Goal: Transaction & Acquisition: Purchase product/service

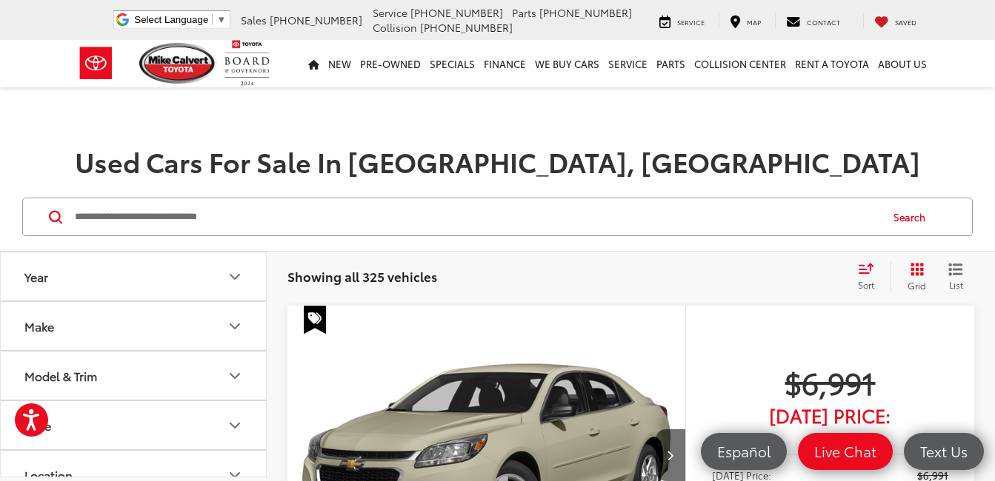
click at [238, 322] on icon "Make" at bounding box center [235, 327] width 18 height 18
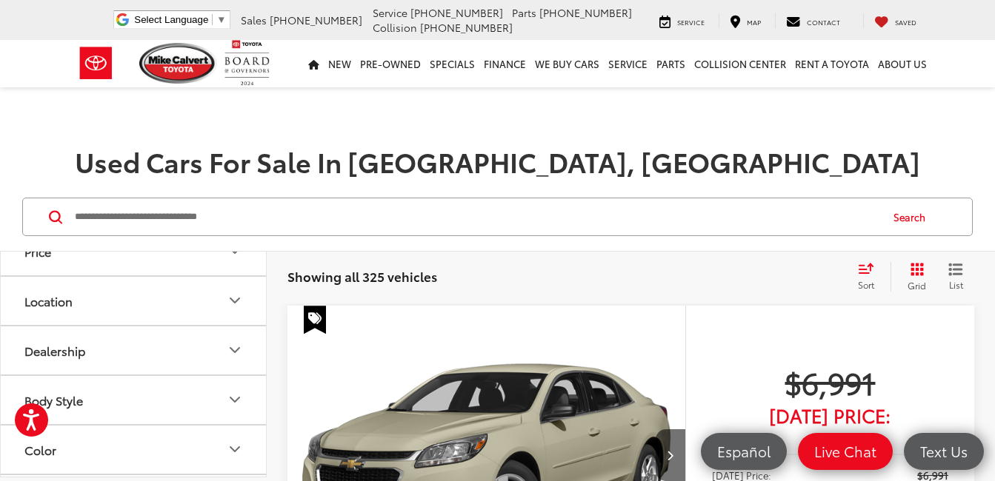
click at [136, 59] on label "Nissan (23)" at bounding box center [134, 45] width 60 height 25
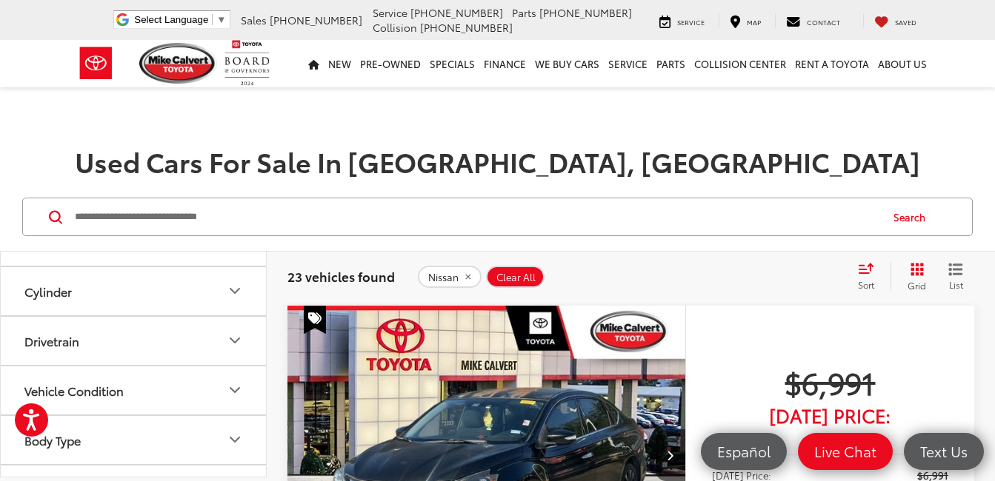
scroll to position [889, 0]
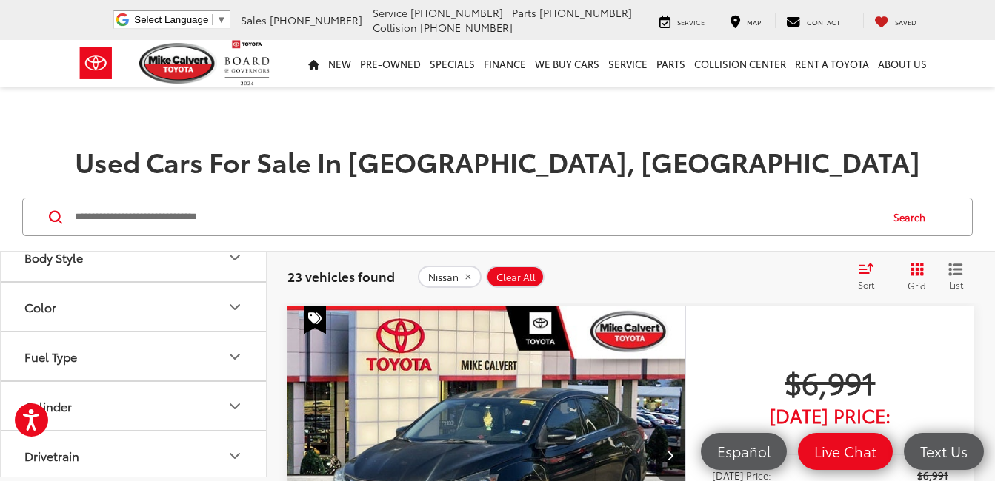
scroll to position [1111, 0]
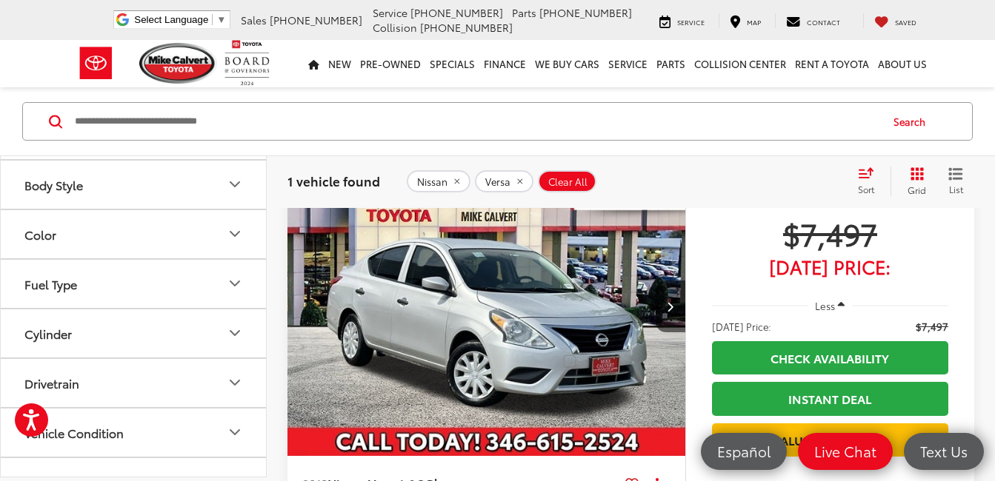
scroll to position [148, 0]
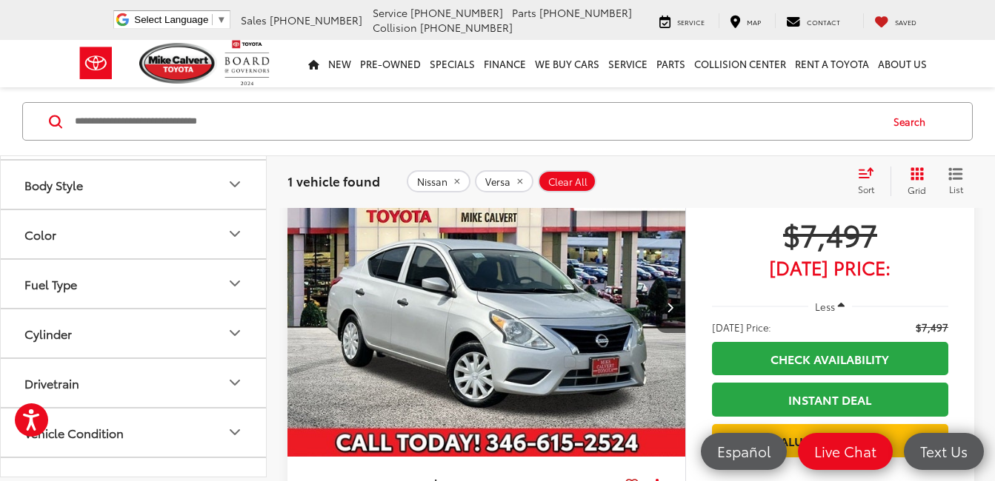
click at [595, 307] on img "2018 Nissan Versa 1.6 S Plus 0" at bounding box center [487, 308] width 400 height 300
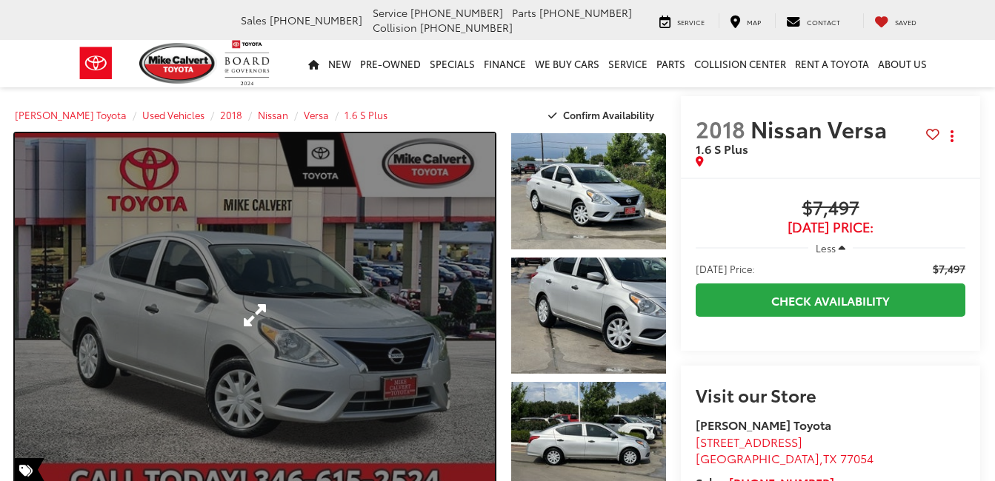
click at [350, 292] on link "Expand Photo 0" at bounding box center [255, 315] width 480 height 365
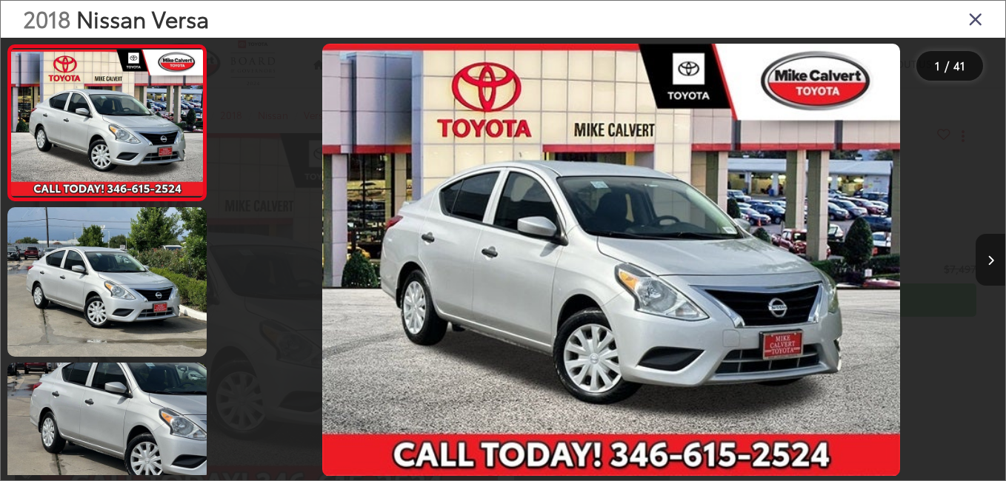
click at [992, 260] on icon "Next image" at bounding box center [990, 261] width 7 height 10
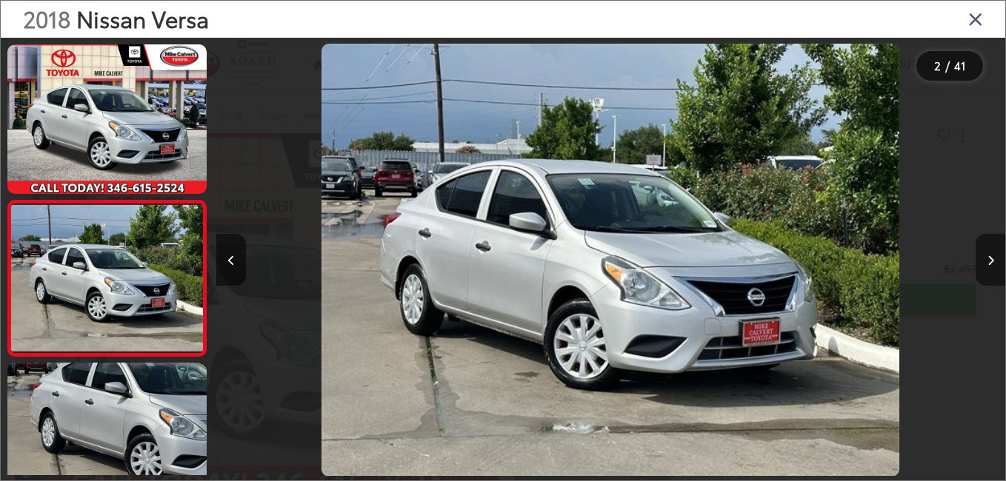
scroll to position [61, 0]
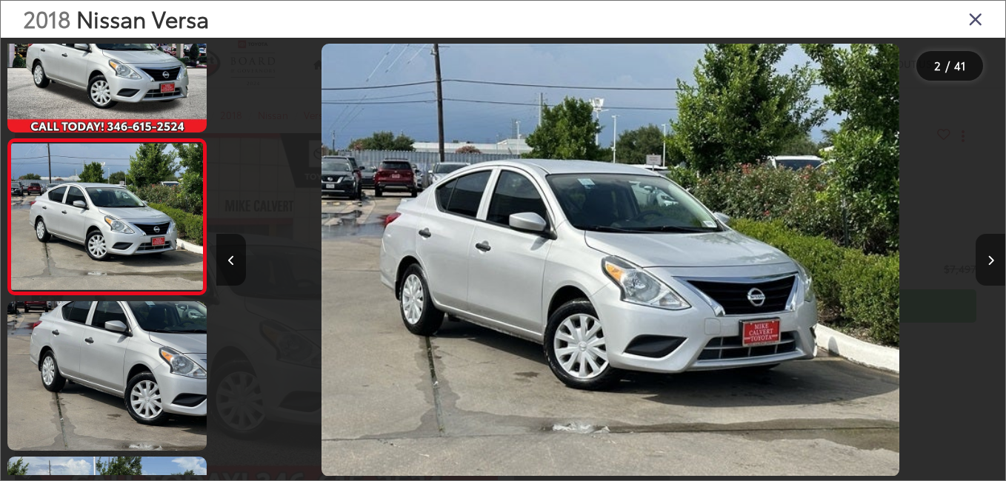
click at [992, 259] on icon "Next image" at bounding box center [990, 261] width 7 height 10
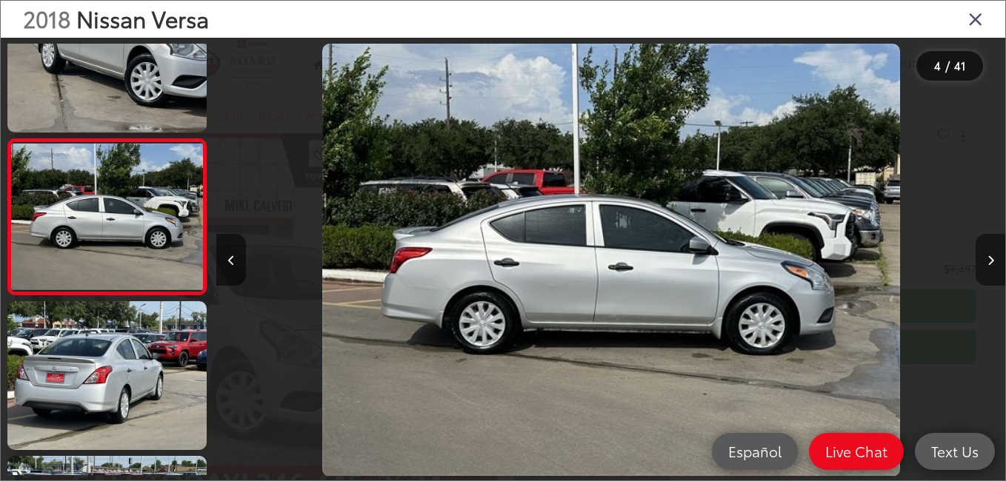
scroll to position [0, 0]
click at [986, 256] on button "Next image" at bounding box center [990, 260] width 30 height 52
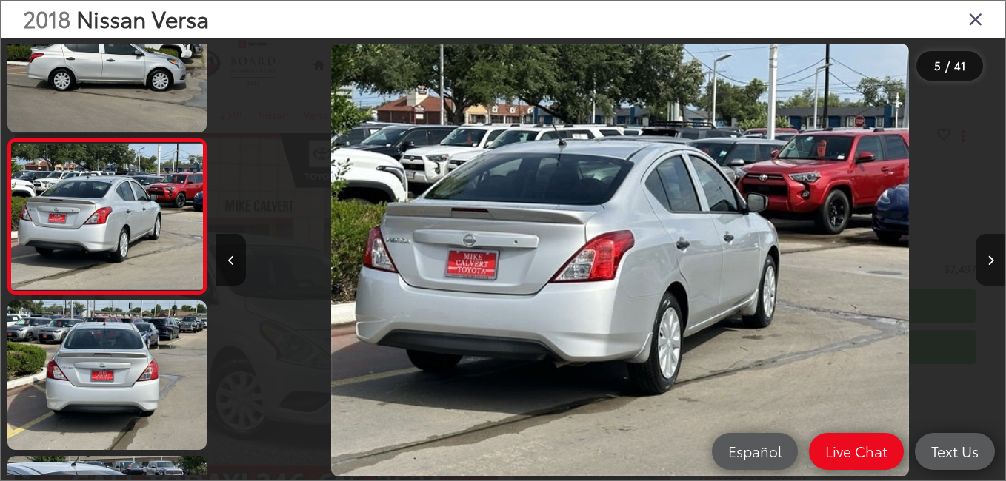
scroll to position [0, 3154]
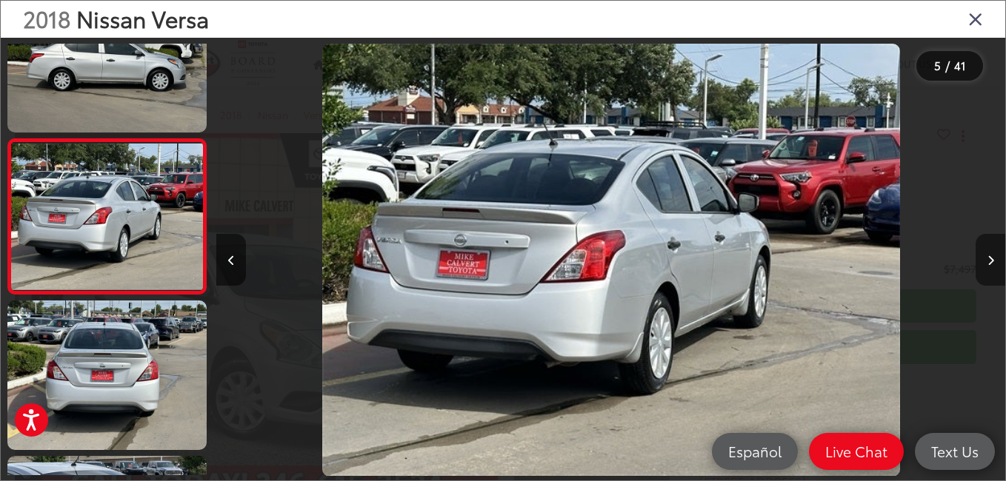
click at [986, 256] on button "Next image" at bounding box center [990, 260] width 30 height 52
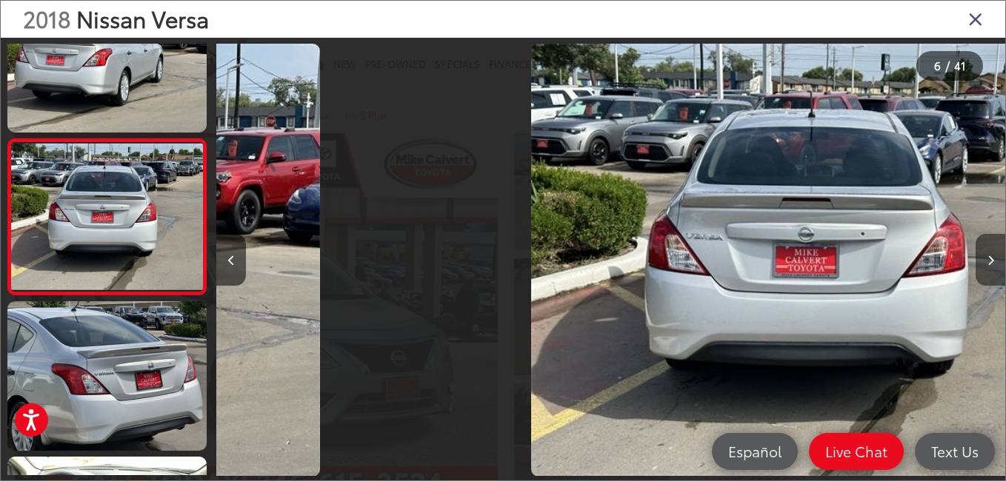
scroll to position [0, 3943]
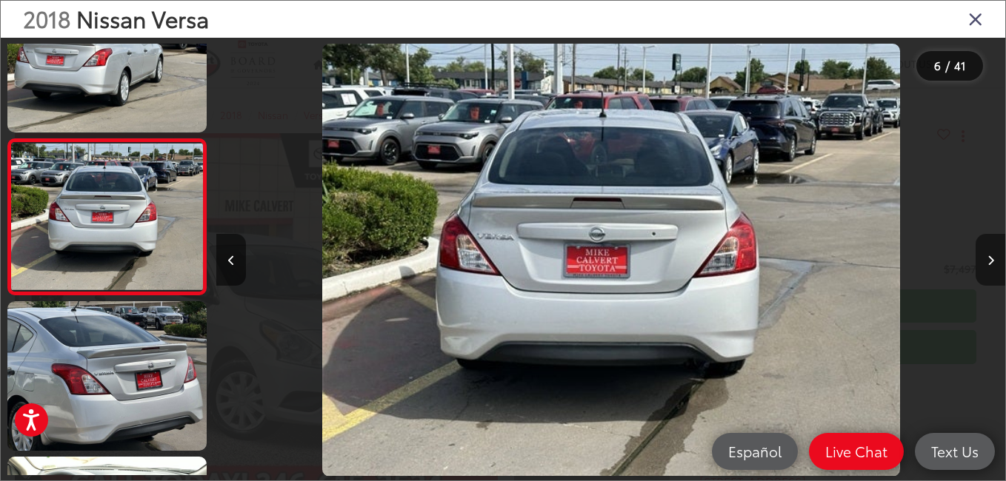
click at [986, 256] on button "Next image" at bounding box center [990, 260] width 30 height 52
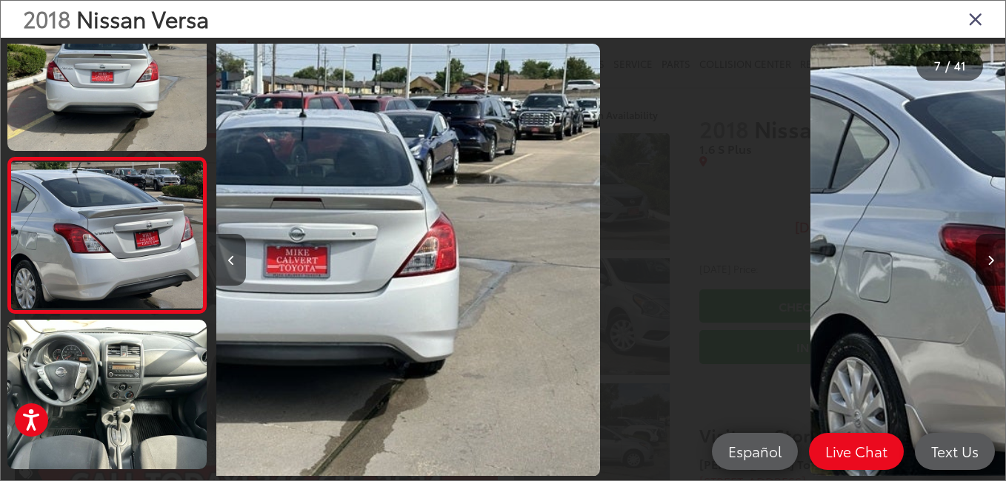
scroll to position [0, 4732]
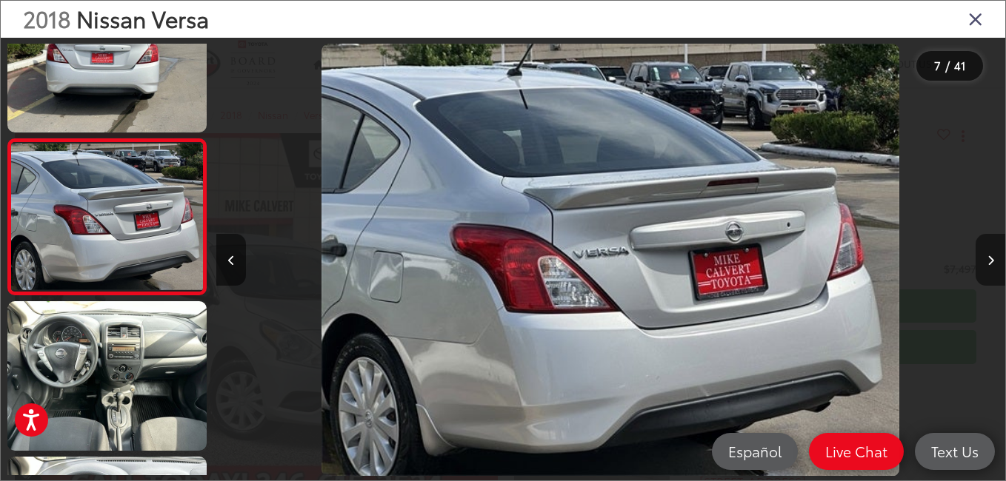
click at [986, 256] on button "Next image" at bounding box center [990, 260] width 30 height 52
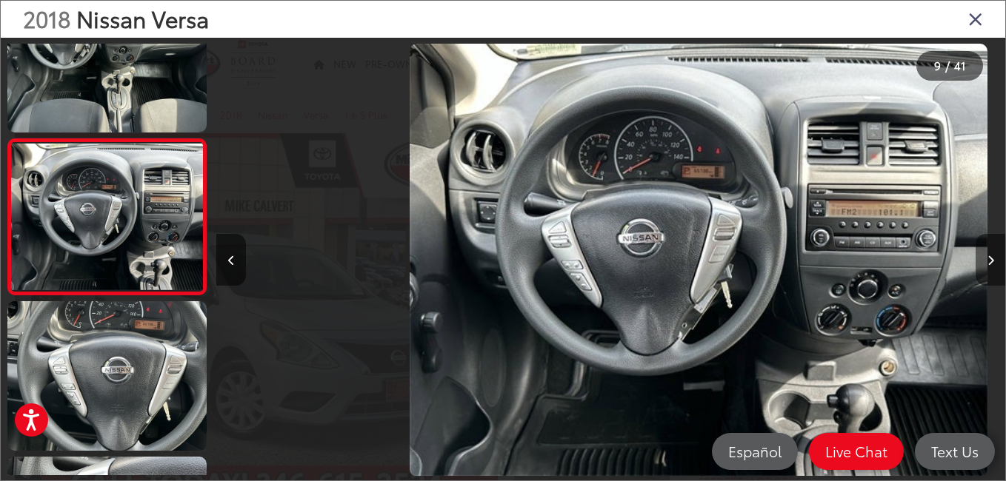
scroll to position [0, 6309]
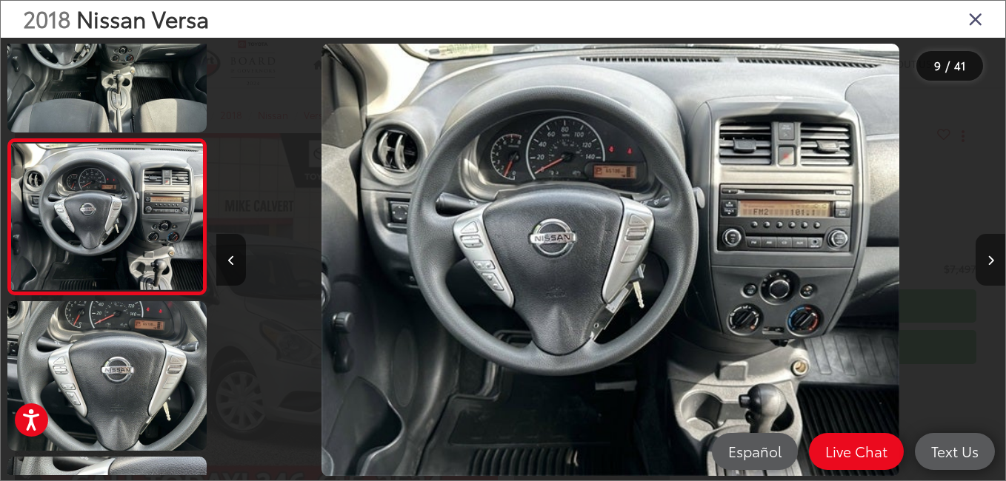
click at [986, 256] on button "Next image" at bounding box center [990, 260] width 30 height 52
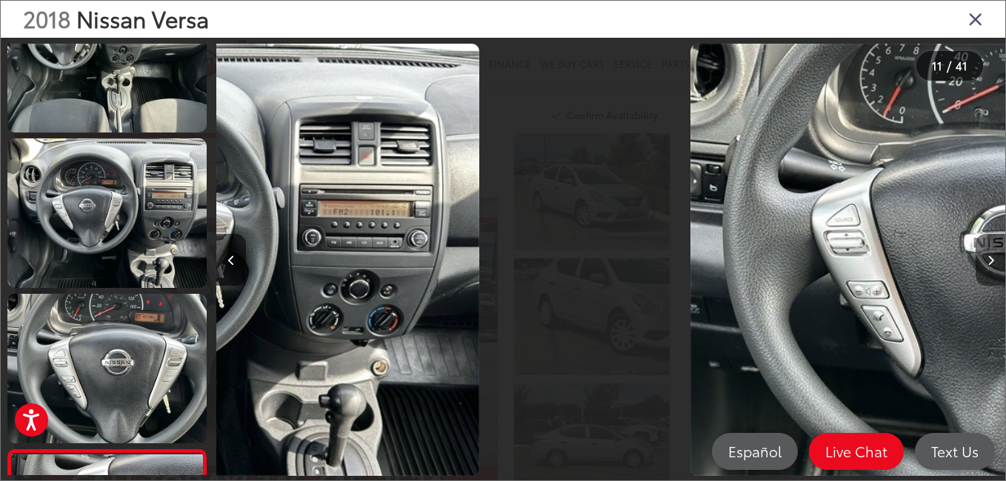
scroll to position [0, 7886]
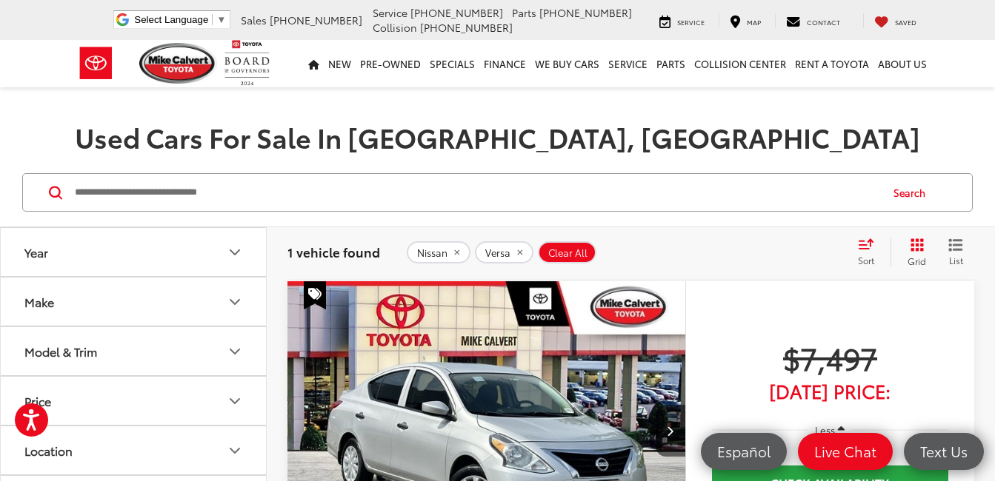
scroll to position [21, 0]
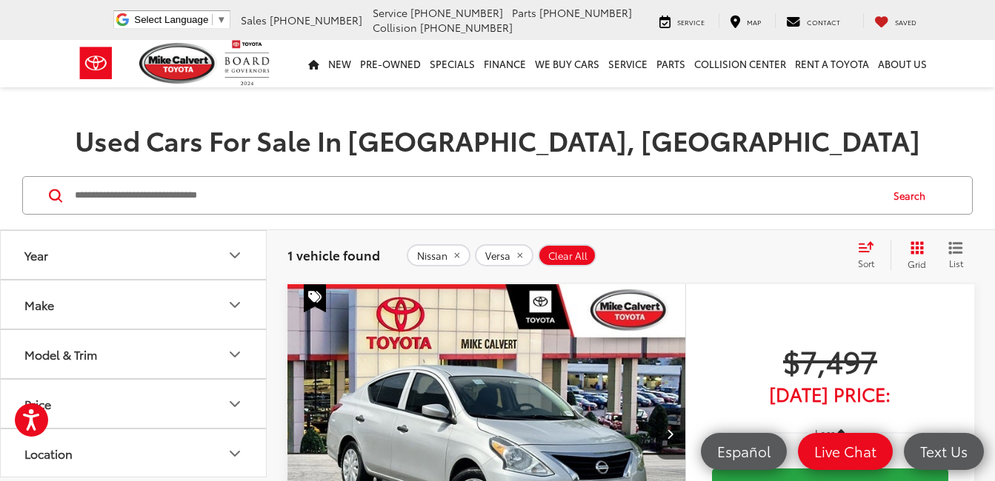
click at [558, 252] on span "Clear All" at bounding box center [567, 256] width 39 height 12
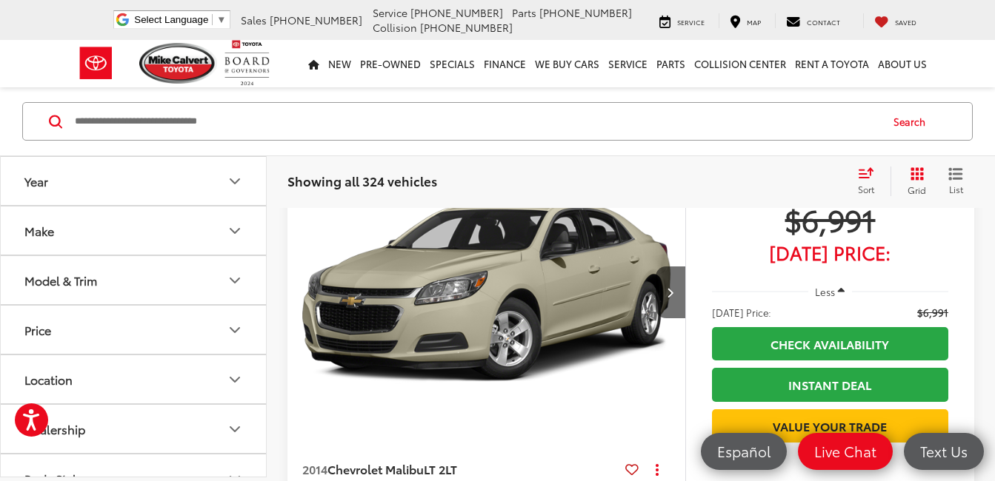
scroll to position [170, 0]
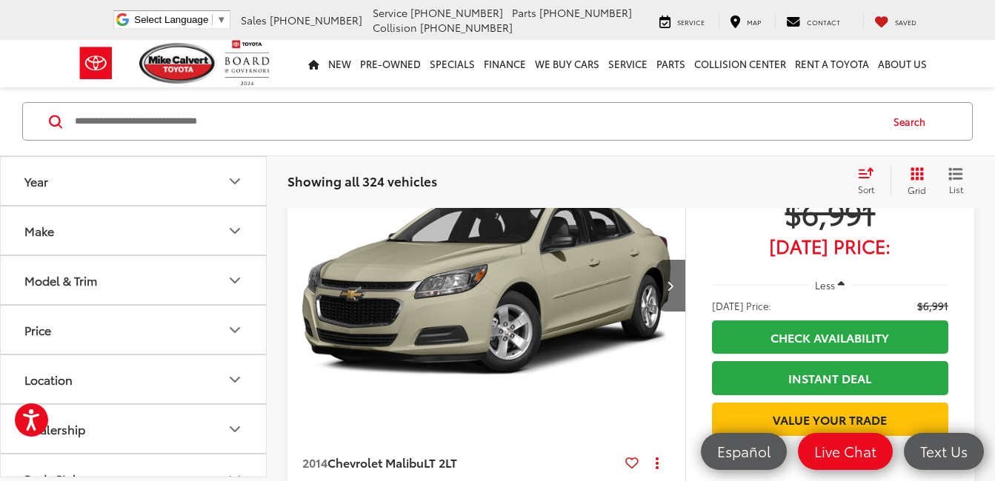
click at [237, 224] on icon "Make" at bounding box center [235, 231] width 18 height 18
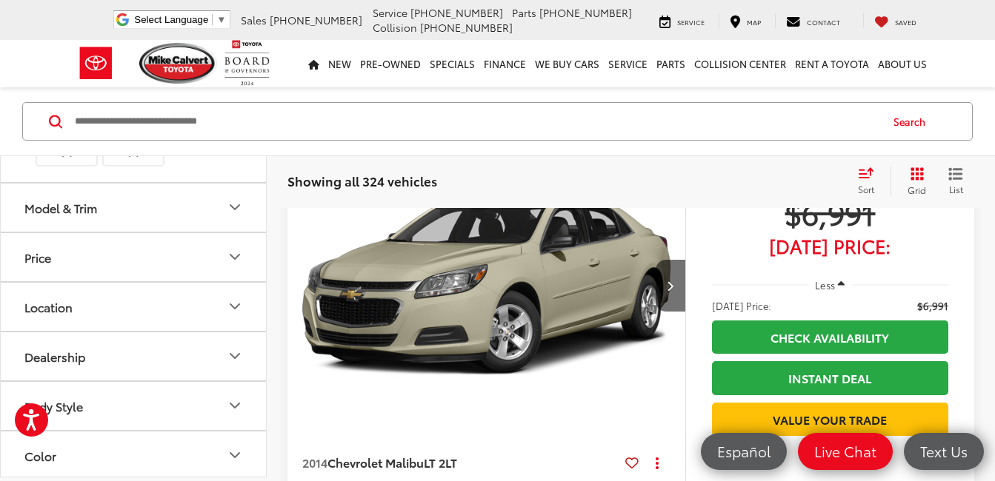
scroll to position [667, 0]
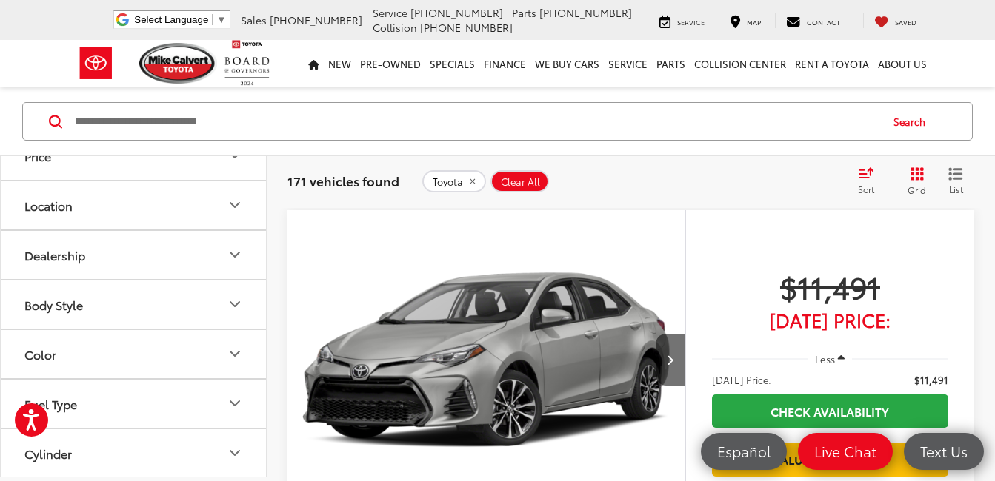
scroll to position [889, 0]
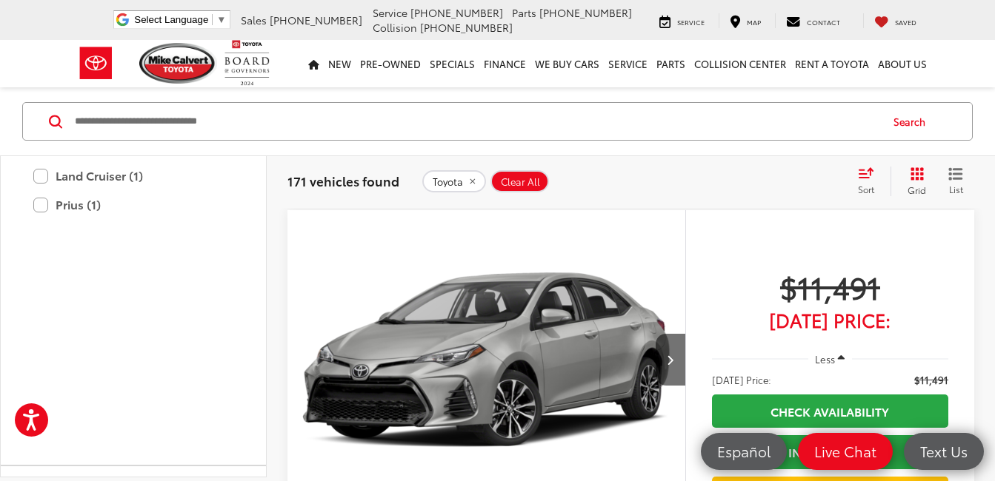
scroll to position [1037, 0]
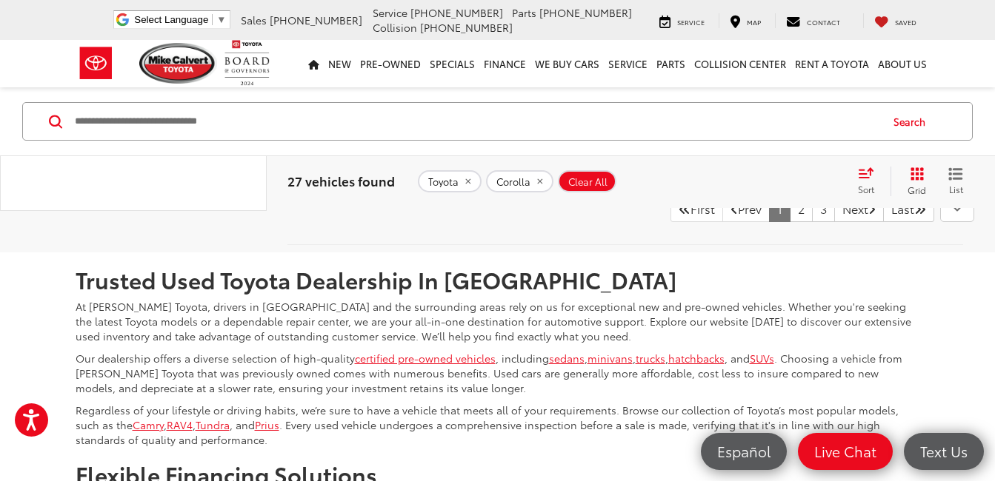
scroll to position [6243, 0]
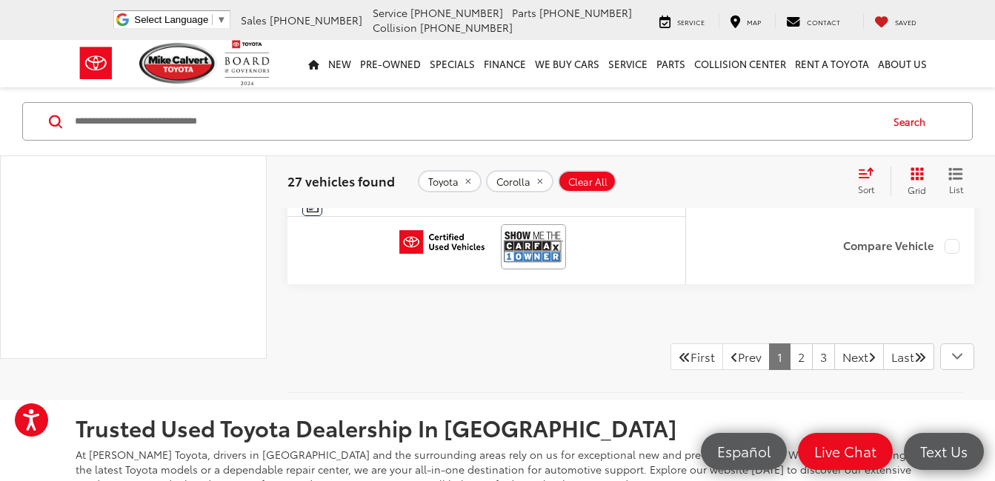
click at [956, 353] on icon "button" at bounding box center [957, 356] width 18 height 19
click at [955, 356] on icon "button" at bounding box center [957, 356] width 18 height 19
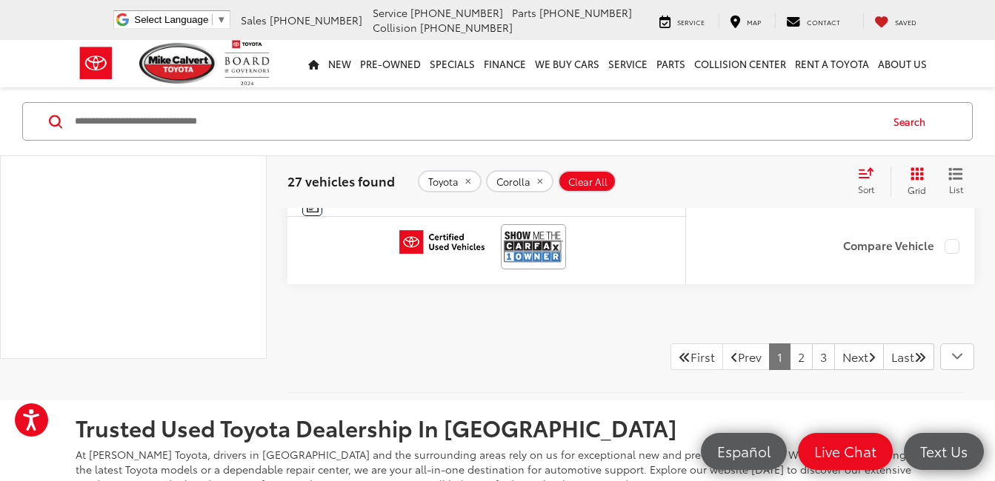
click at [955, 356] on icon "button" at bounding box center [957, 356] width 18 height 19
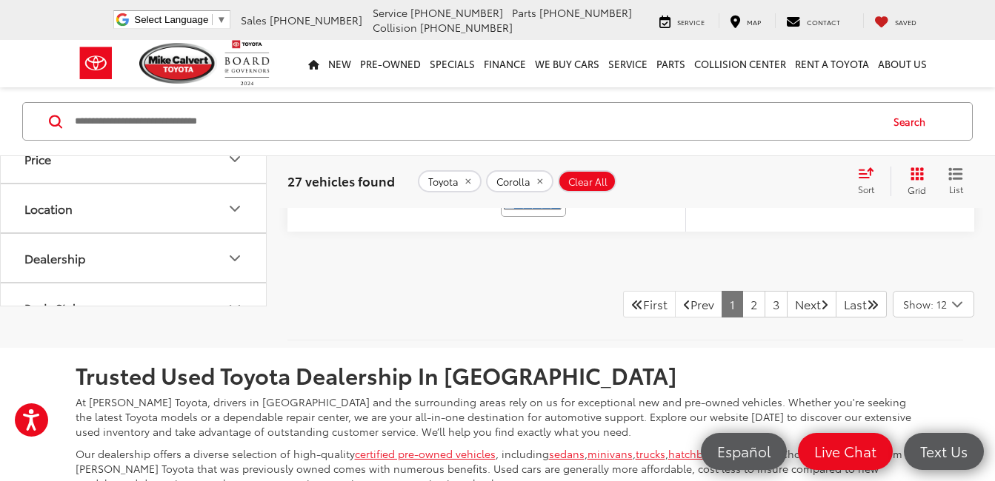
scroll to position [6243, 0]
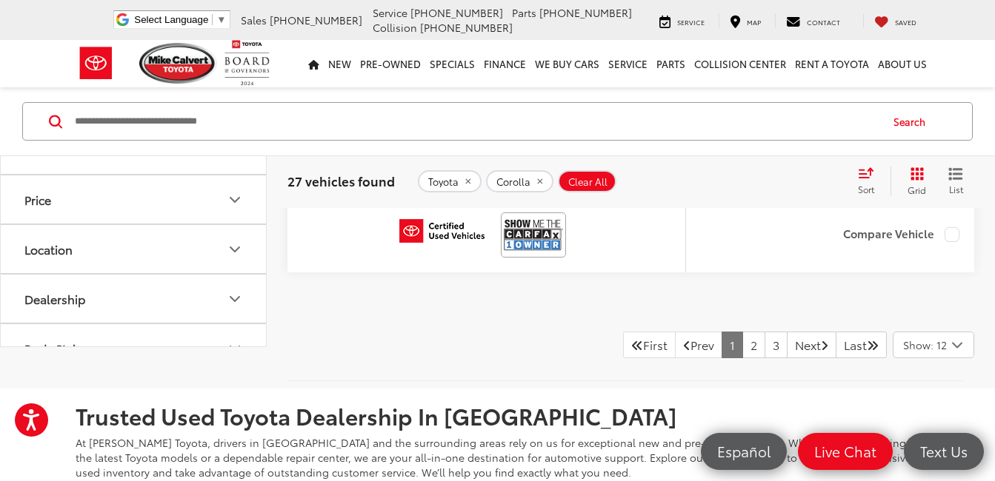
click at [961, 347] on icon "Select number of vehicles per page" at bounding box center [956, 345] width 9 height 4
click at [958, 355] on icon "Select number of vehicles per page" at bounding box center [957, 345] width 18 height 19
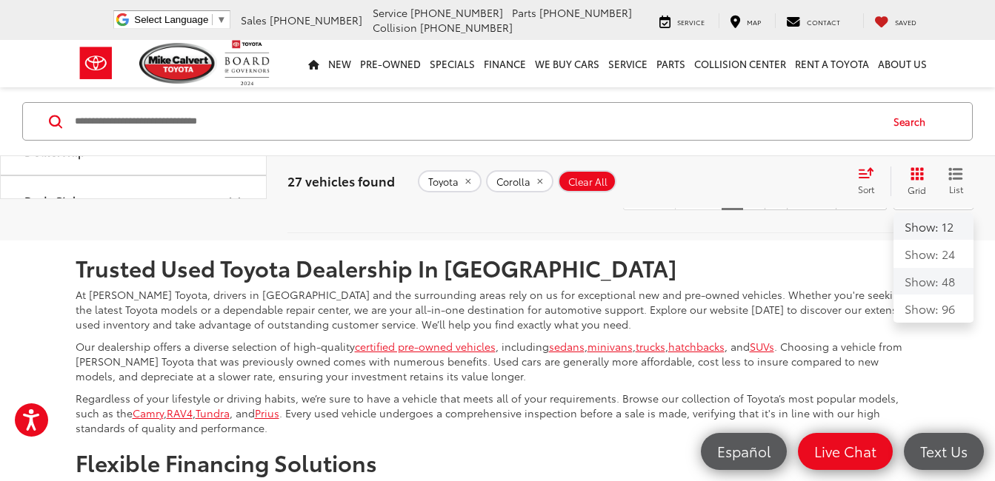
click at [932, 296] on button "Show: 48" at bounding box center [933, 309] width 80 height 27
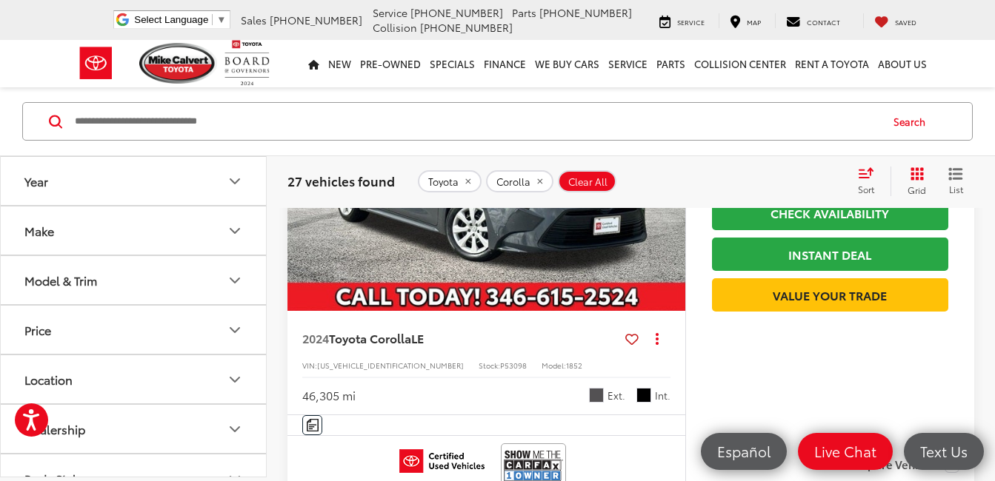
scroll to position [889, 0]
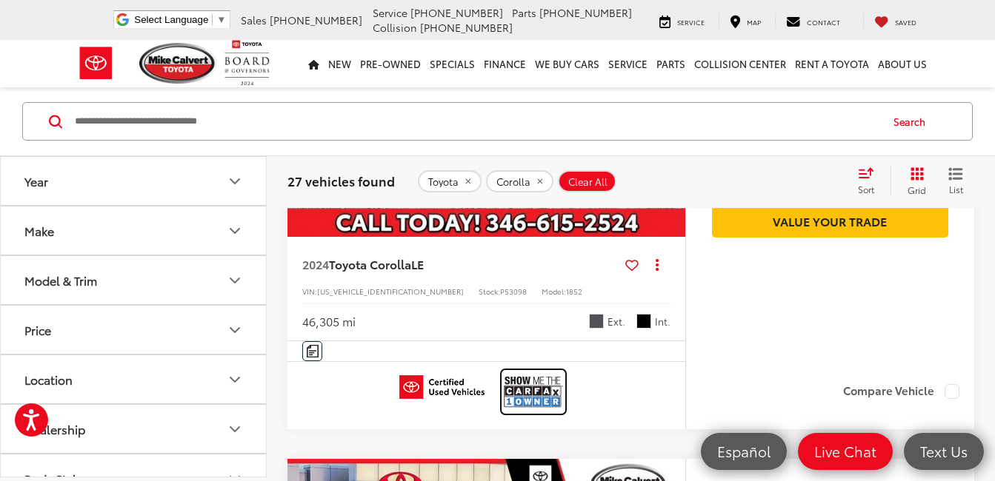
click at [523, 388] on img at bounding box center [533, 392] width 59 height 39
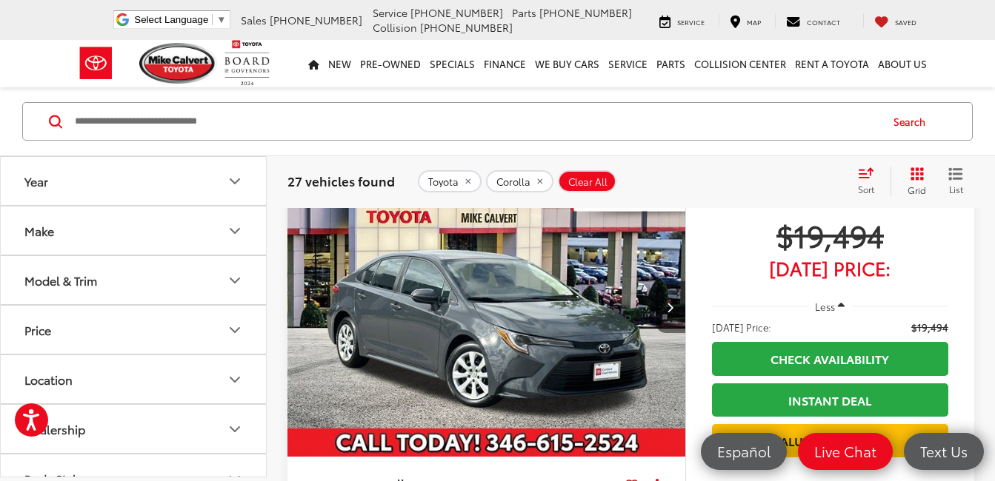
scroll to position [667, 0]
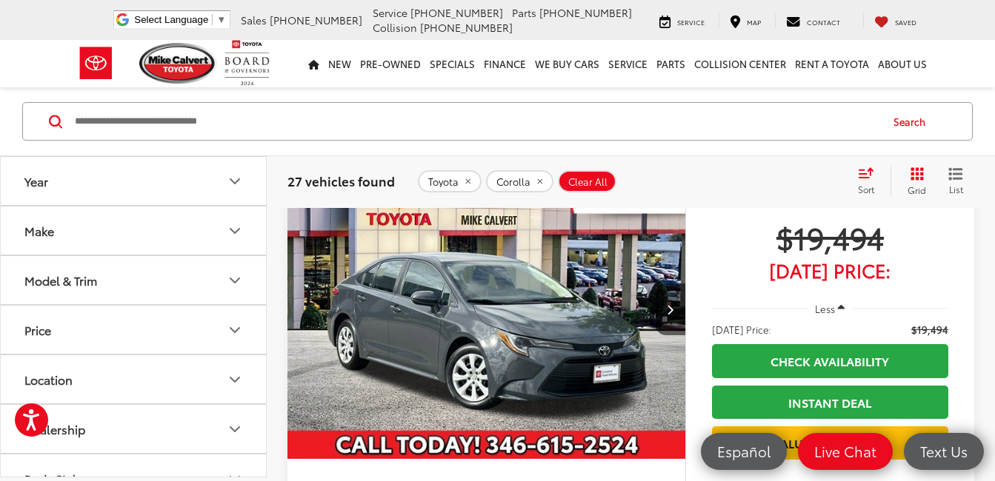
click at [547, 313] on img "2024 Toyota Corolla LE 0" at bounding box center [487, 311] width 400 height 300
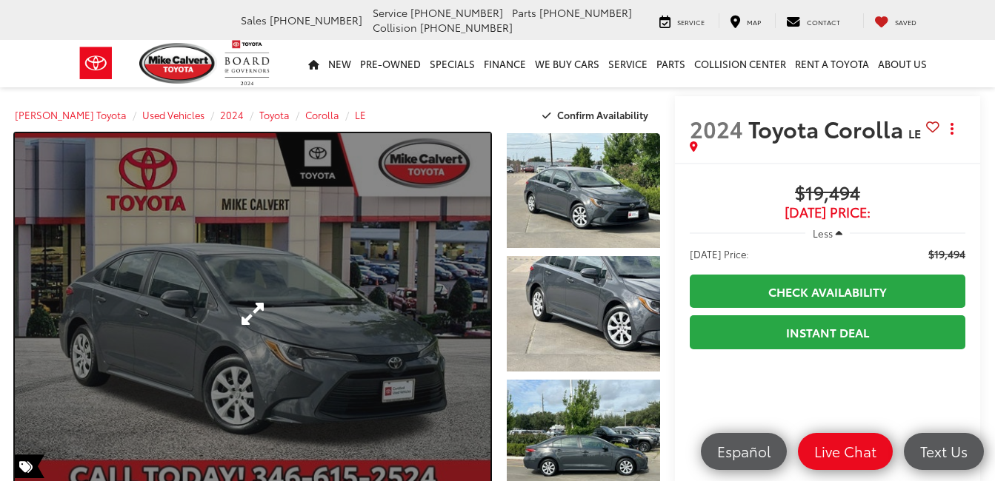
click at [322, 329] on link "Expand Photo 0" at bounding box center [252, 313] width 475 height 361
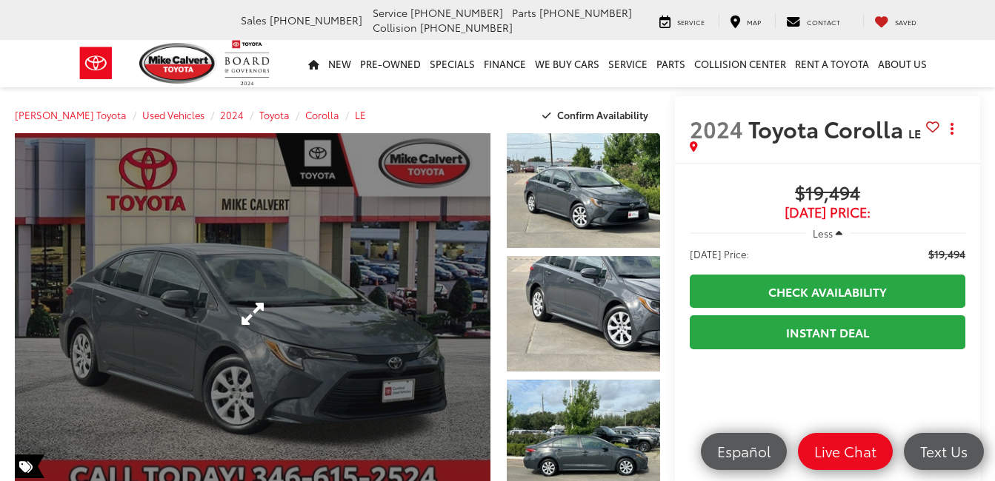
click at [0, 0] on div at bounding box center [0, 0] width 0 height 0
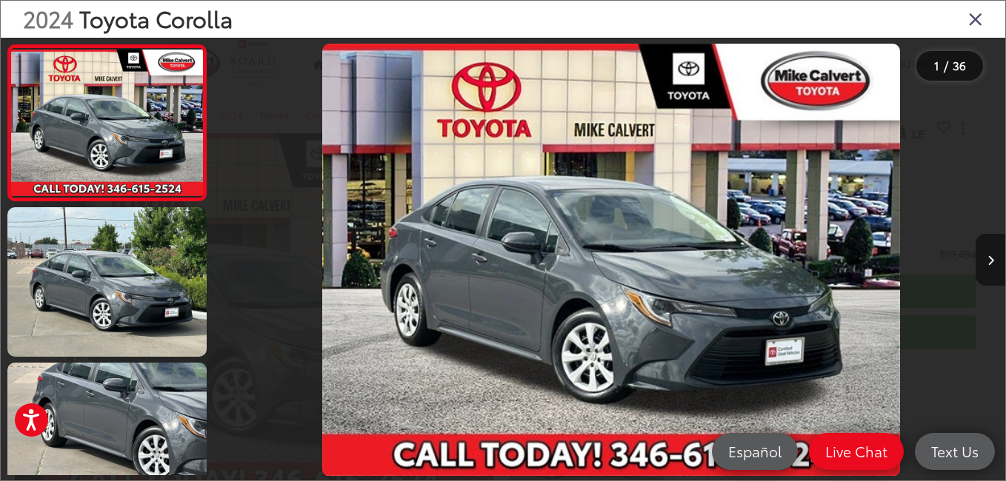
click at [988, 258] on icon "Next image" at bounding box center [990, 261] width 7 height 10
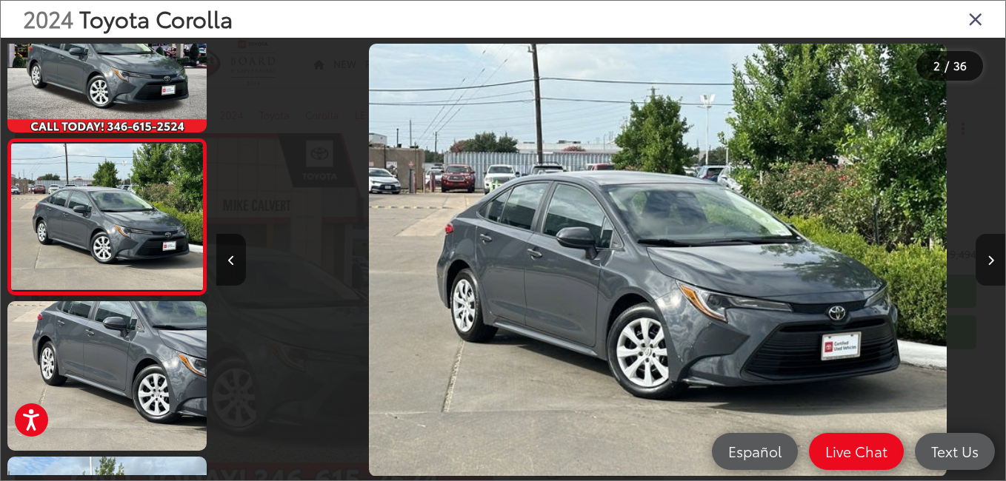
scroll to position [0, 789]
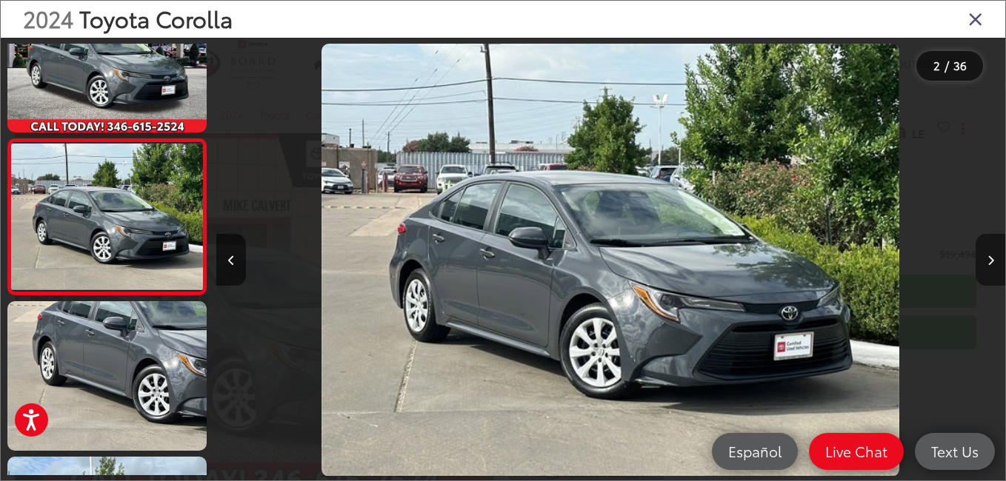
click at [988, 258] on icon "Next image" at bounding box center [990, 261] width 7 height 10
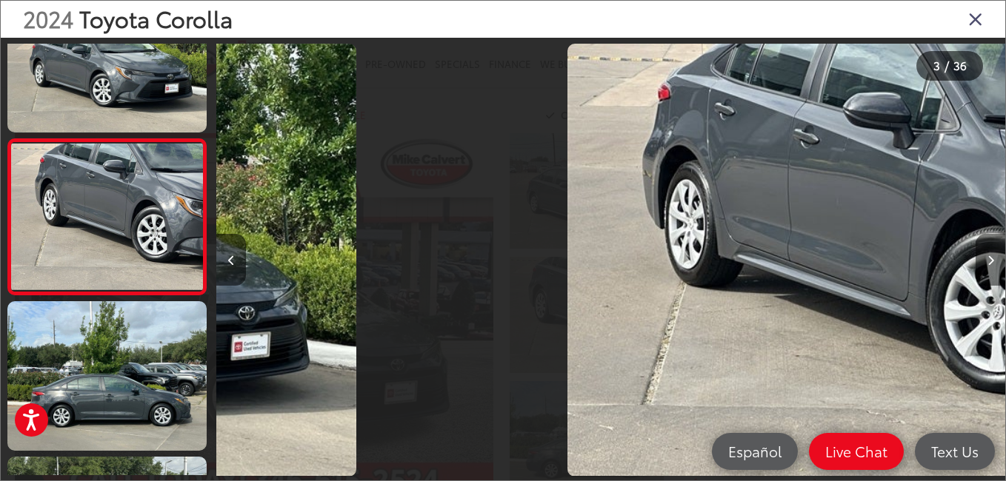
scroll to position [0, 1578]
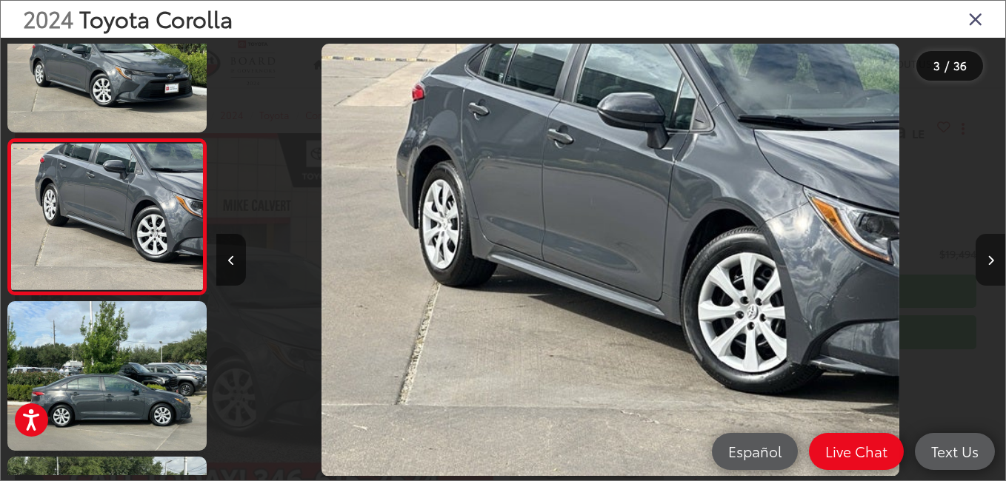
click at [988, 258] on icon "Next image" at bounding box center [990, 261] width 7 height 10
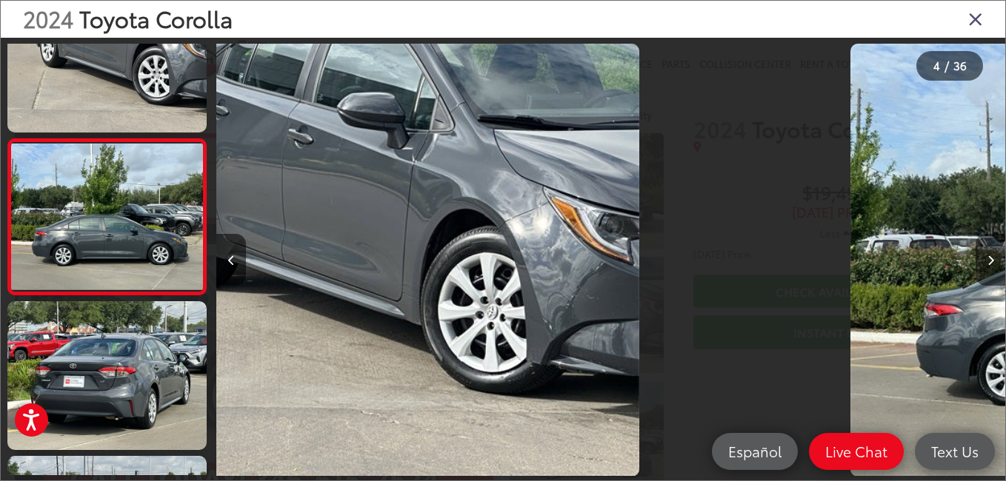
scroll to position [0, 2366]
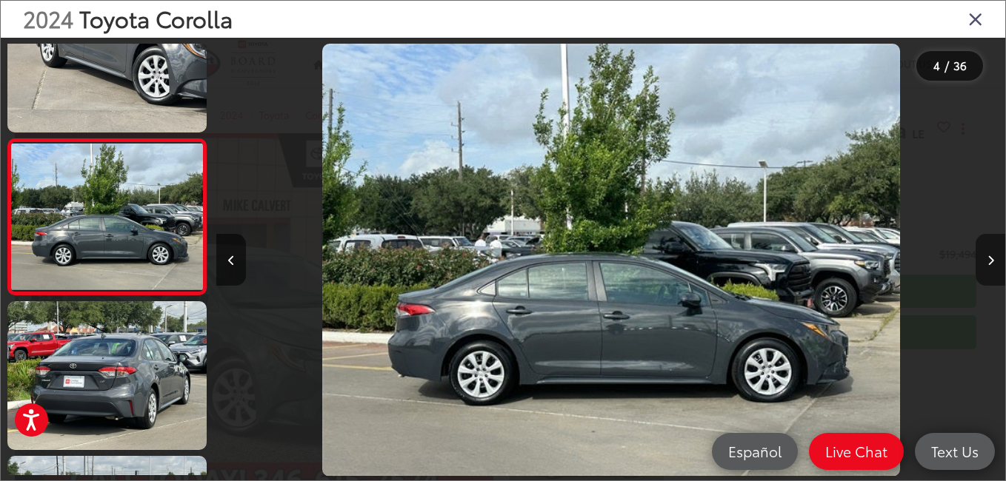
click at [988, 258] on icon "Next image" at bounding box center [990, 261] width 7 height 10
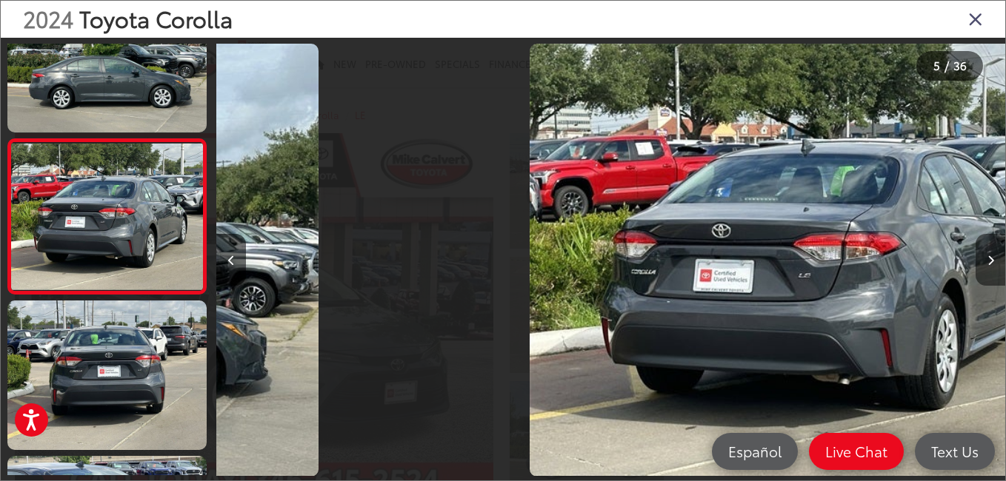
scroll to position [0, 3154]
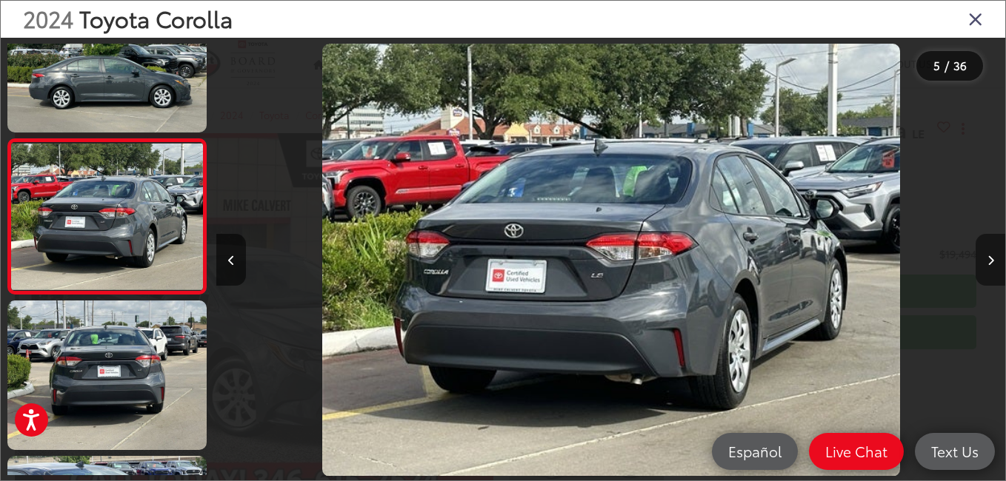
click at [988, 258] on icon "Next image" at bounding box center [990, 261] width 7 height 10
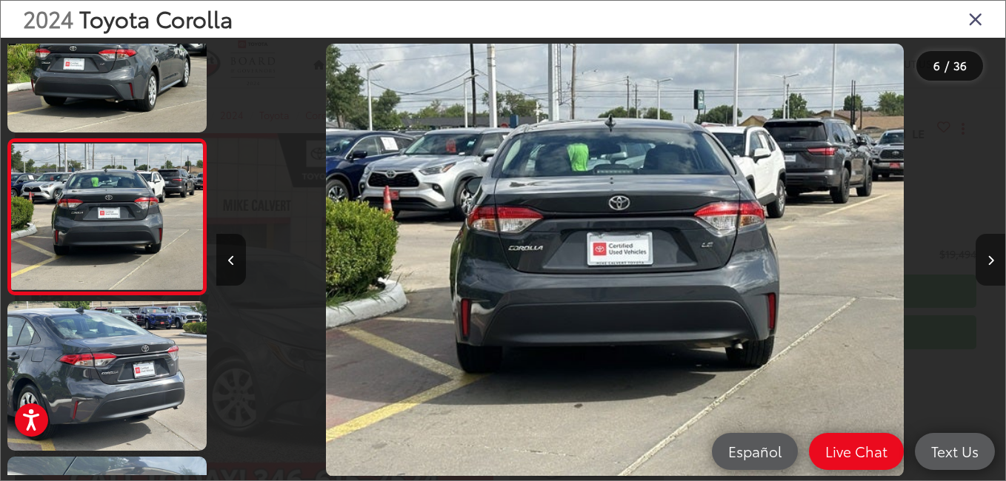
scroll to position [0, 3943]
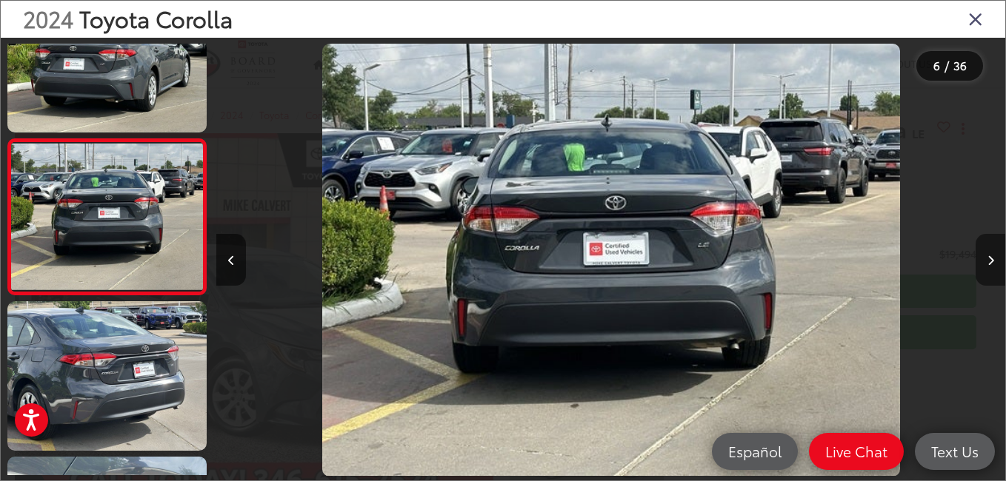
click at [988, 258] on icon "Next image" at bounding box center [990, 261] width 7 height 10
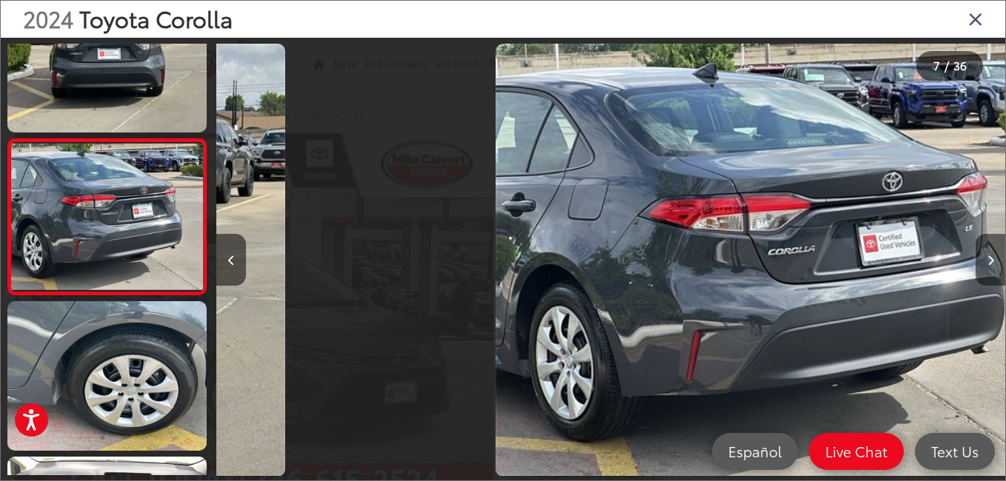
scroll to position [0, 4732]
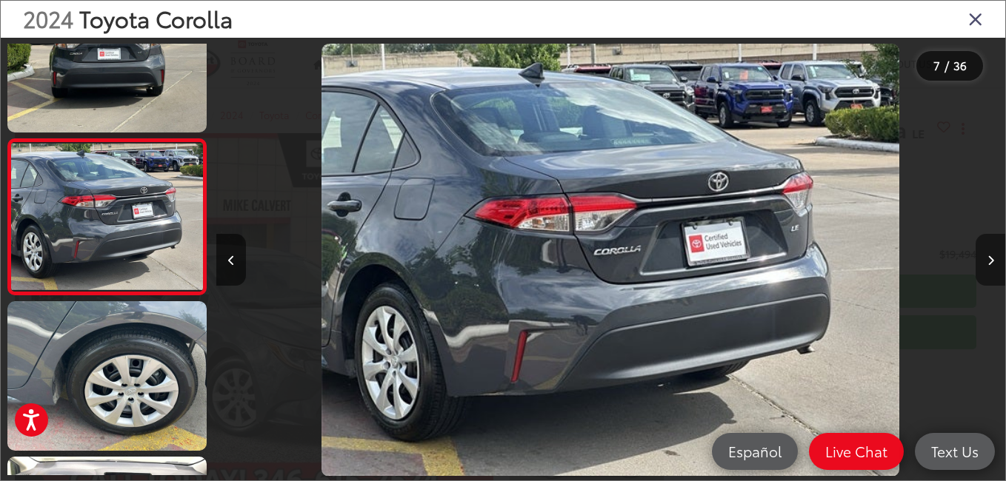
click at [988, 258] on icon "Next image" at bounding box center [990, 261] width 7 height 10
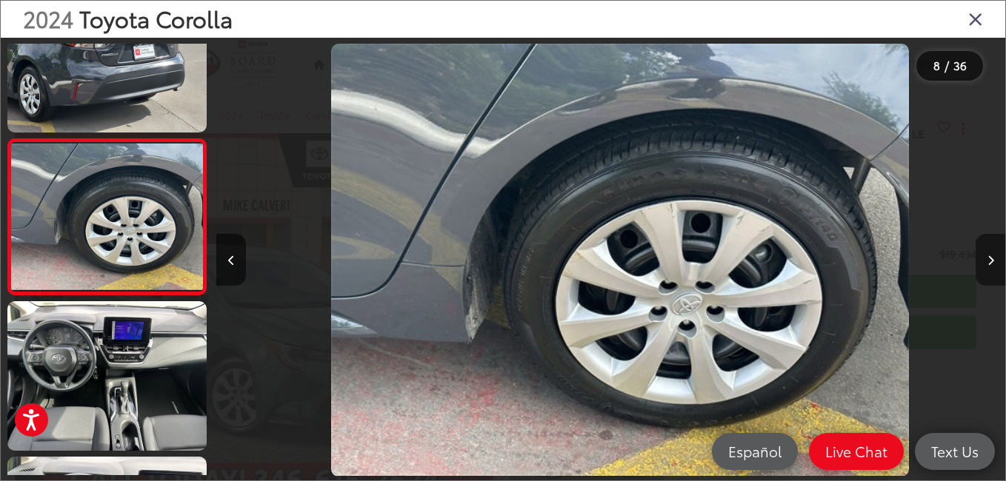
scroll to position [0, 5521]
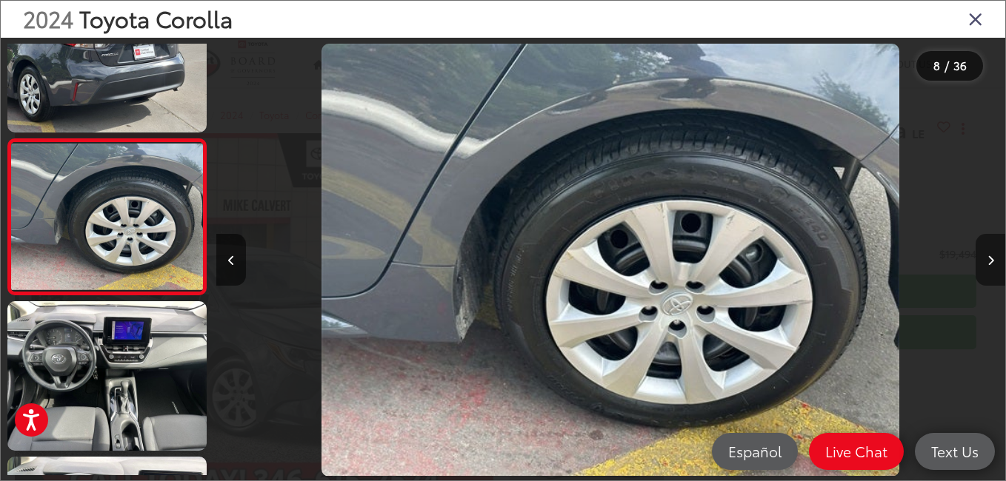
click at [988, 258] on icon "Next image" at bounding box center [990, 261] width 7 height 10
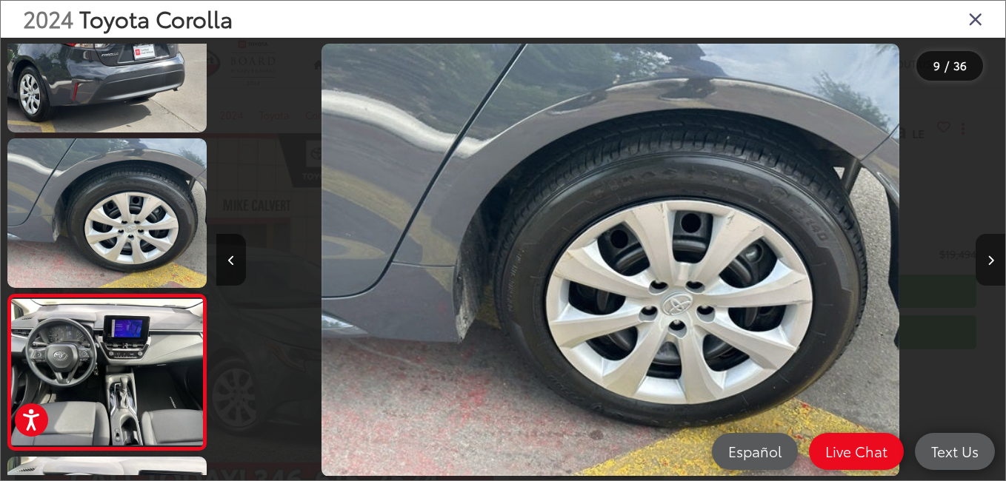
scroll to position [0, 0]
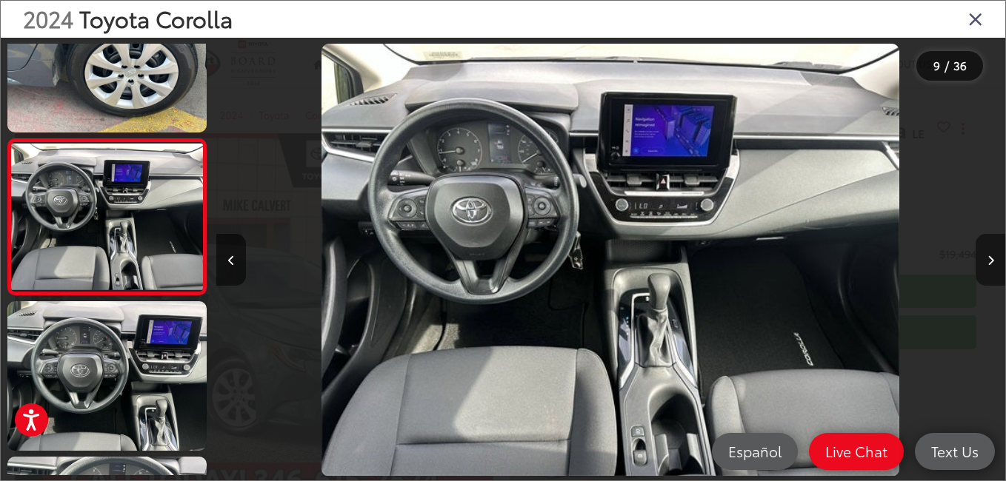
click at [988, 258] on icon "Next image" at bounding box center [990, 261] width 7 height 10
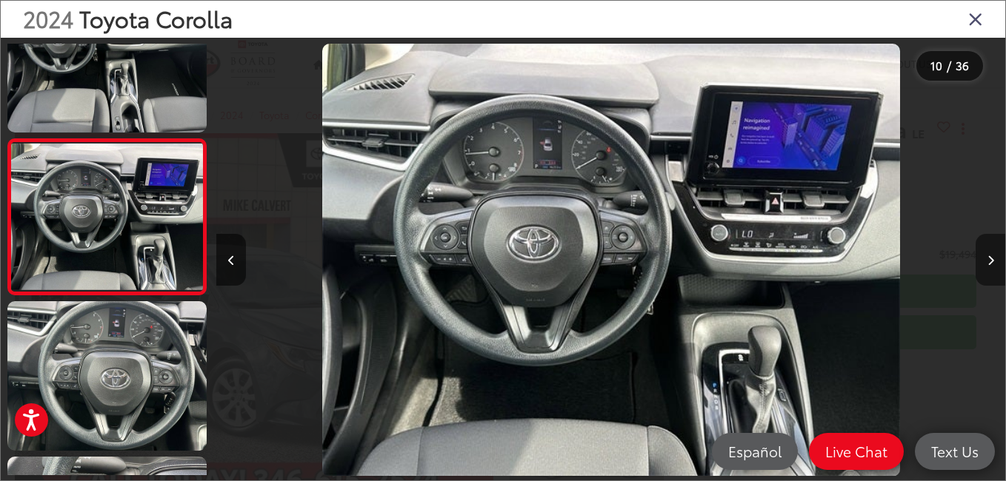
click at [988, 258] on icon "Next image" at bounding box center [990, 261] width 7 height 10
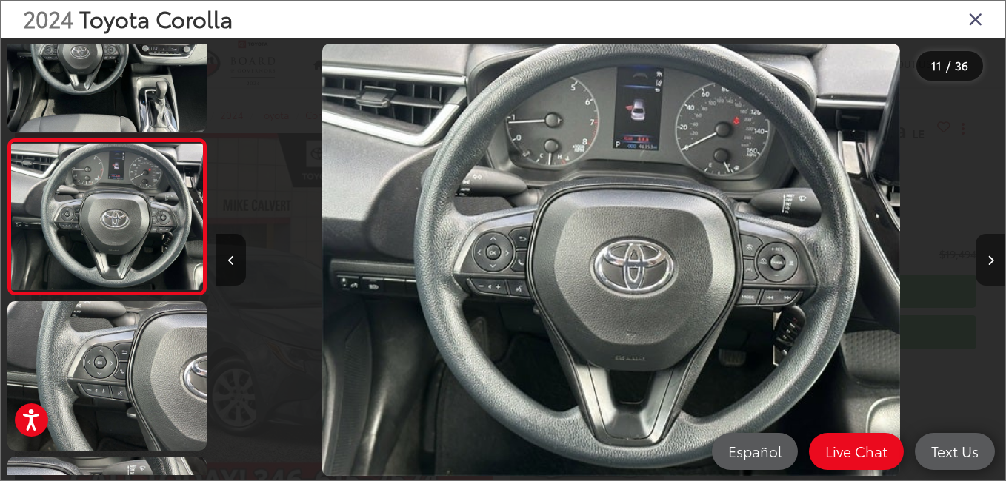
click at [988, 258] on icon "Next image" at bounding box center [990, 261] width 7 height 10
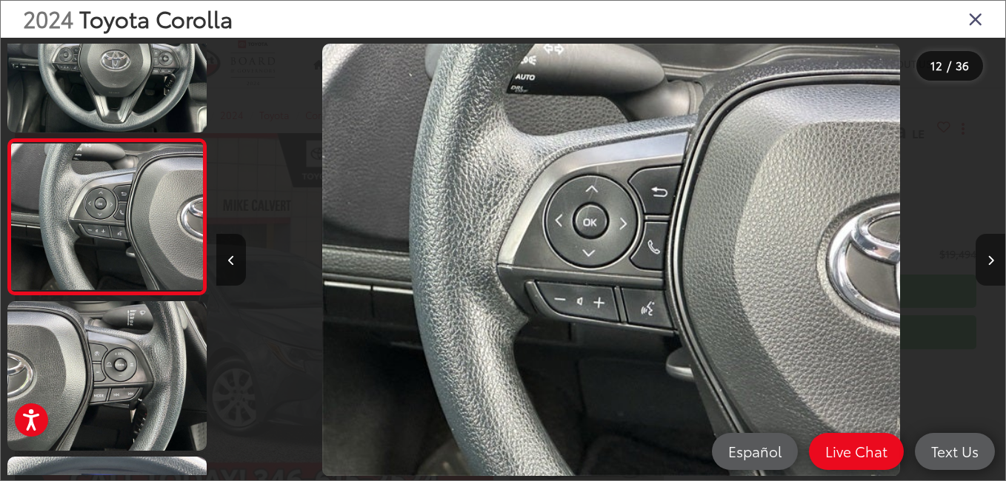
click at [988, 258] on icon "Next image" at bounding box center [990, 261] width 7 height 10
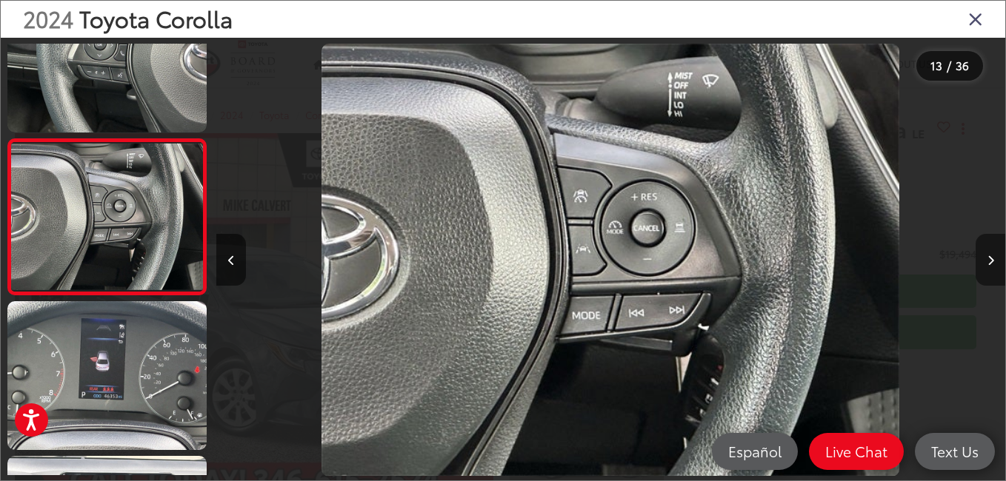
click at [988, 258] on icon "Next image" at bounding box center [990, 261] width 7 height 10
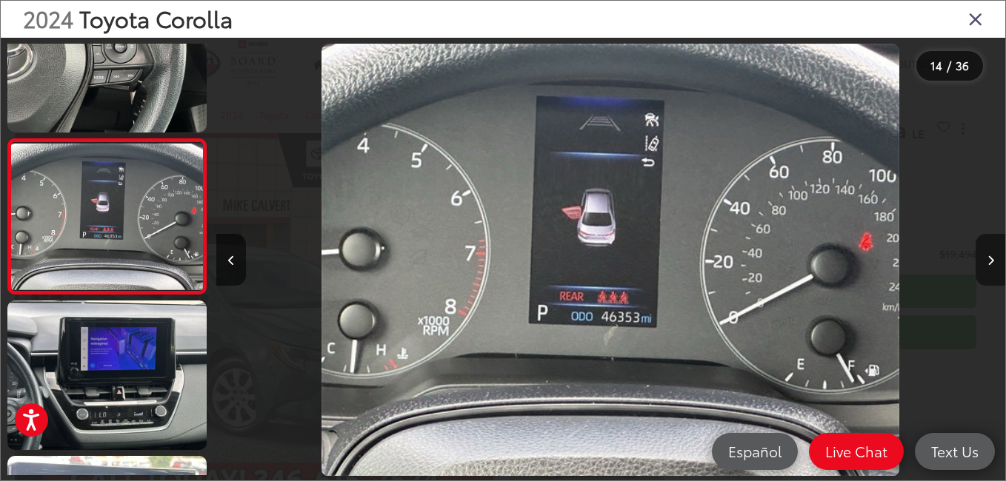
click at [988, 258] on icon "Next image" at bounding box center [990, 261] width 7 height 10
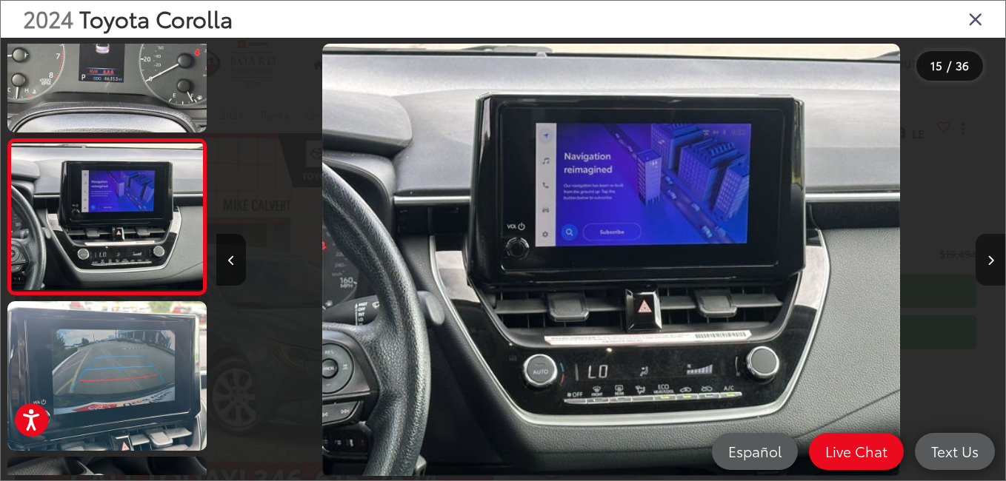
click at [988, 258] on icon "Next image" at bounding box center [990, 261] width 7 height 10
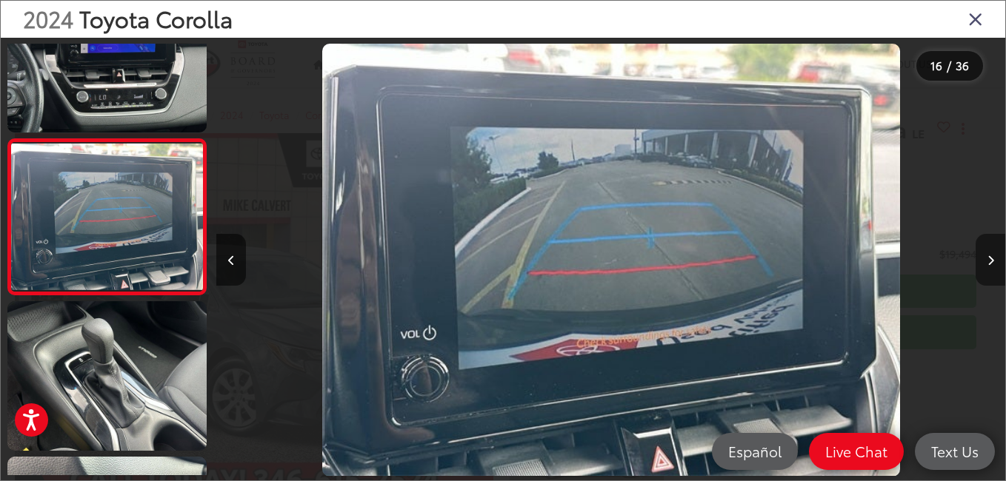
click at [988, 258] on icon "Next image" at bounding box center [990, 261] width 7 height 10
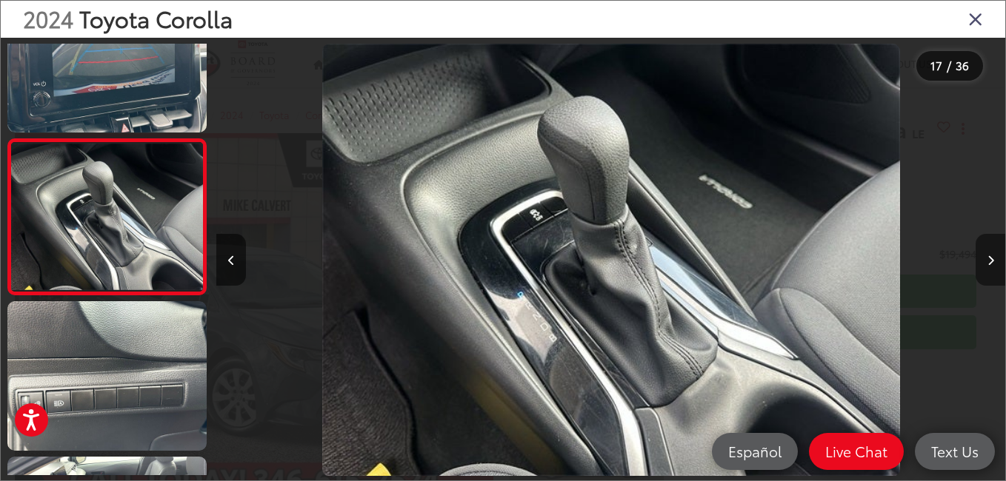
click at [988, 258] on icon "Next image" at bounding box center [990, 261] width 7 height 10
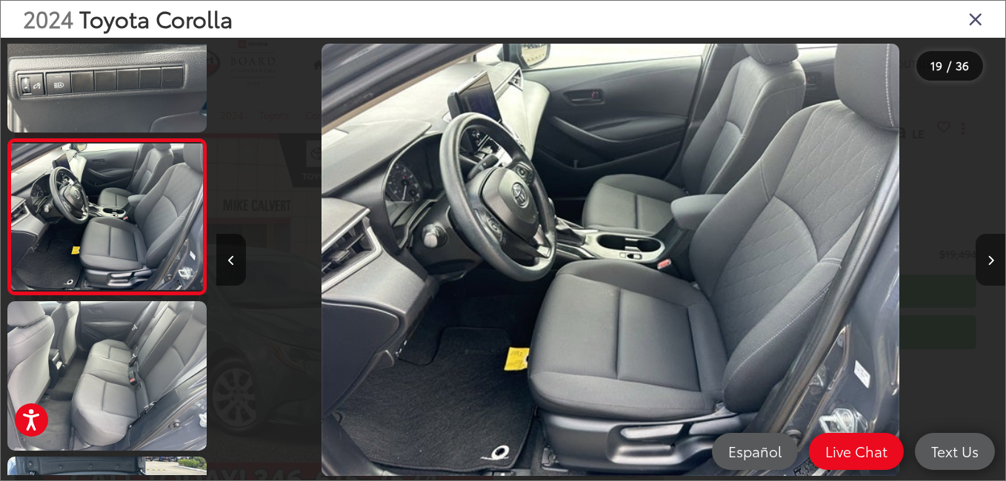
click at [988, 258] on icon "Next image" at bounding box center [990, 261] width 7 height 10
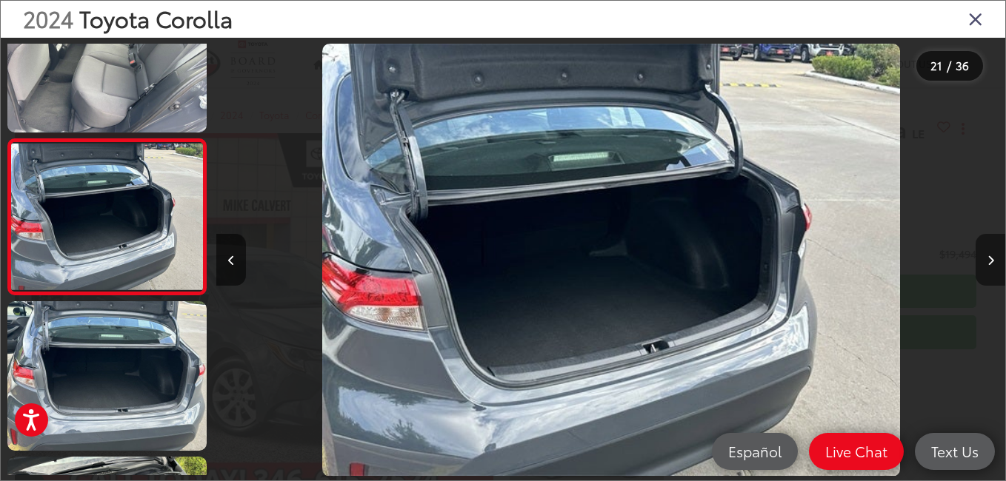
click at [988, 258] on icon "Next image" at bounding box center [990, 261] width 7 height 10
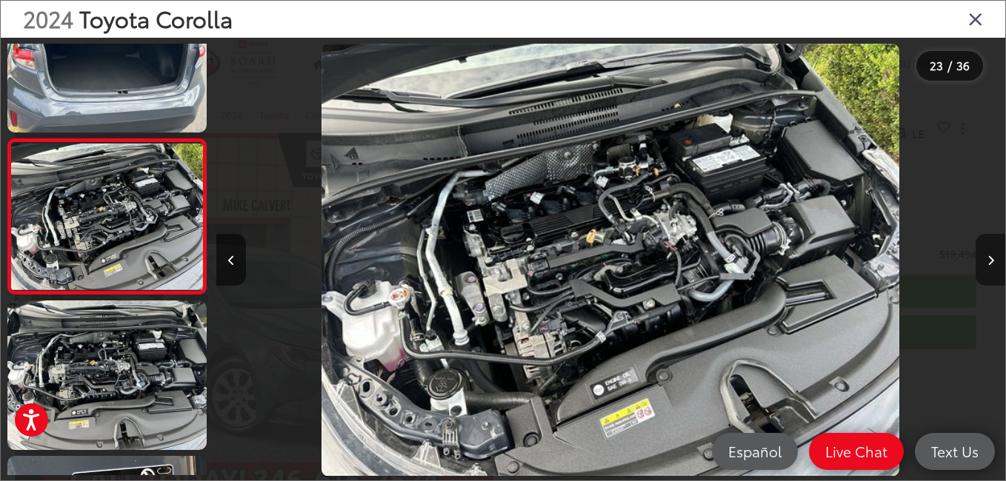
click at [988, 258] on icon "Next image" at bounding box center [990, 261] width 7 height 10
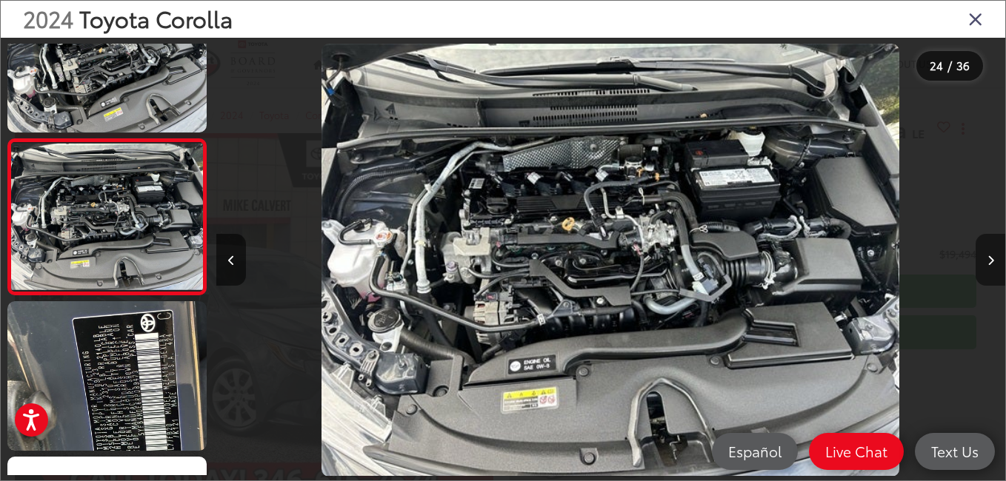
click at [988, 258] on icon "Next image" at bounding box center [990, 261] width 7 height 10
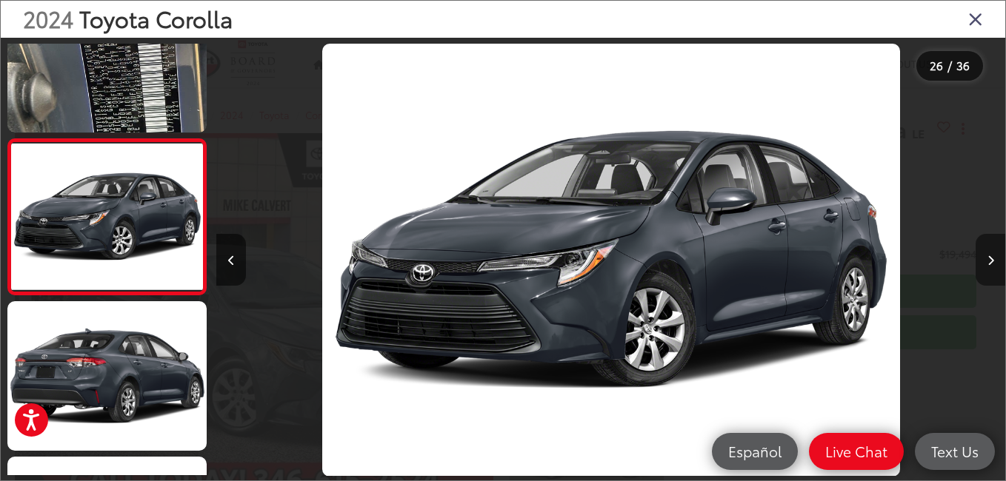
click at [988, 258] on icon "Next image" at bounding box center [990, 261] width 7 height 10
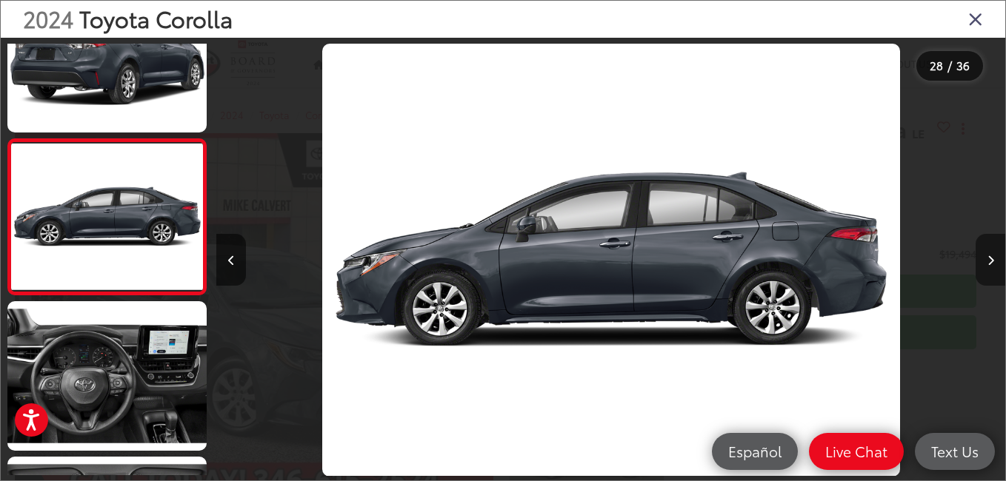
click at [990, 258] on icon "Next image" at bounding box center [990, 261] width 7 height 10
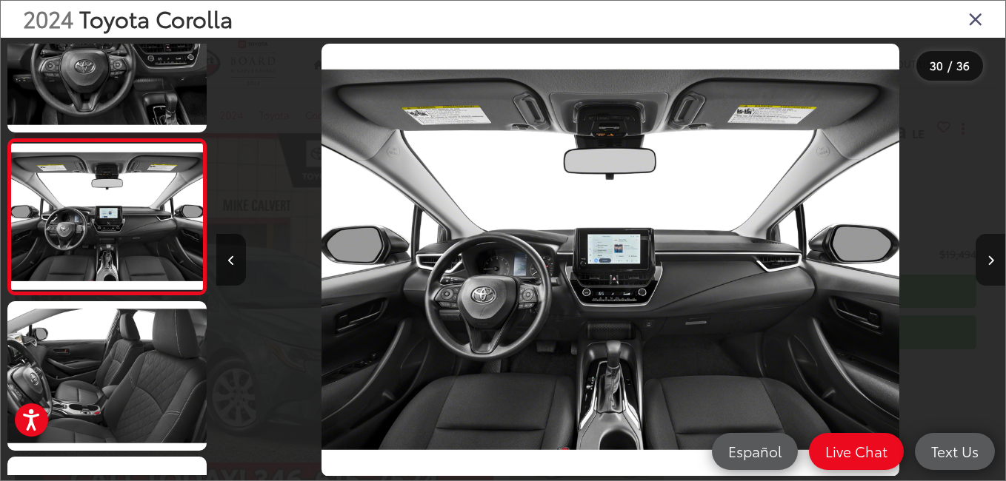
click at [990, 258] on icon "Next image" at bounding box center [990, 261] width 7 height 10
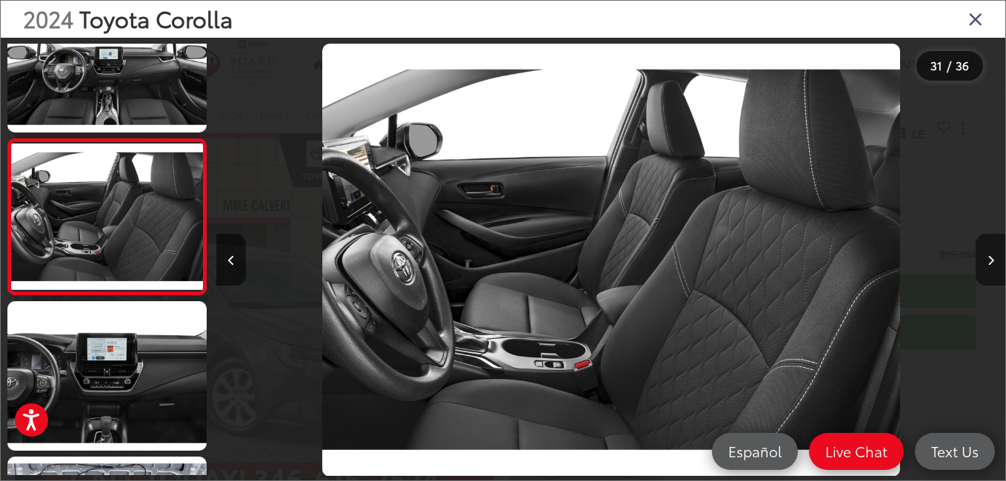
click at [990, 258] on icon "Next image" at bounding box center [990, 261] width 7 height 10
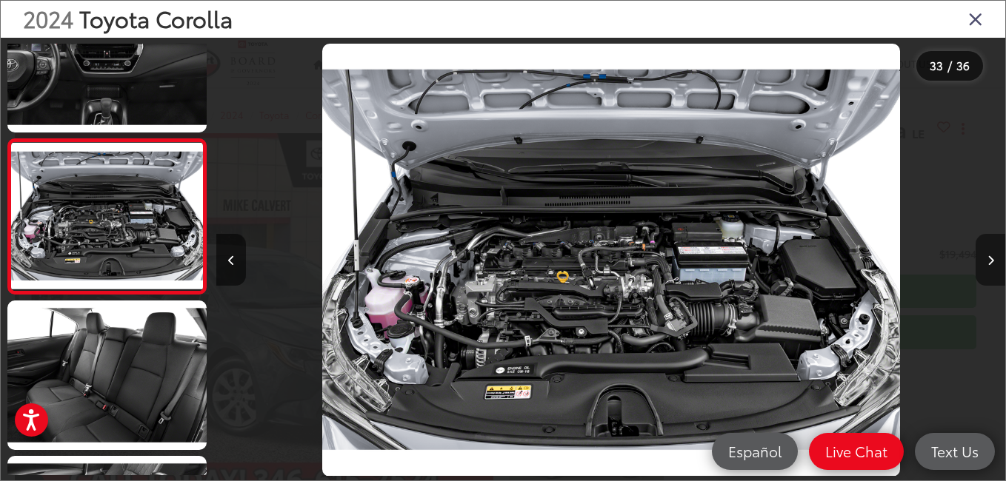
click at [990, 258] on icon "Next image" at bounding box center [990, 261] width 7 height 10
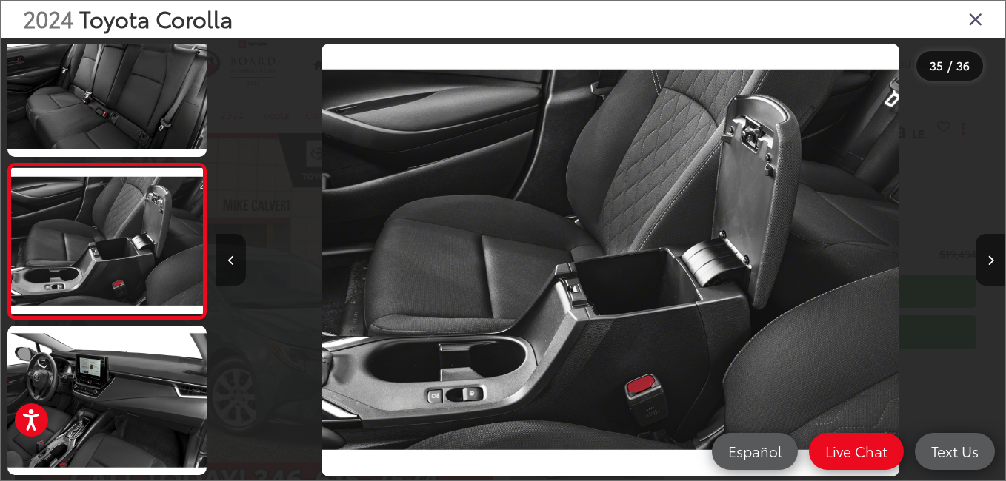
click at [227, 260] on button "Previous image" at bounding box center [231, 260] width 30 height 52
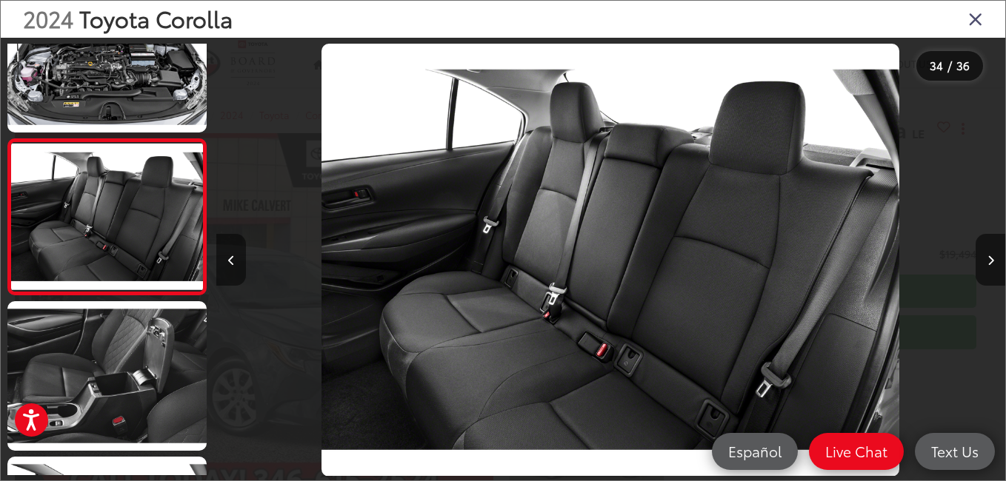
click at [227, 260] on button "Previous image" at bounding box center [231, 260] width 30 height 52
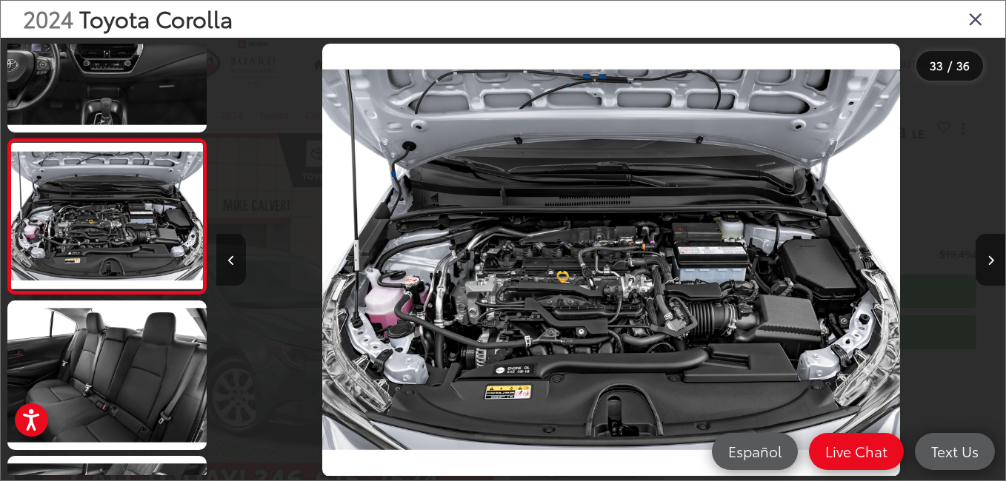
click at [227, 260] on button "Previous image" at bounding box center [231, 260] width 30 height 52
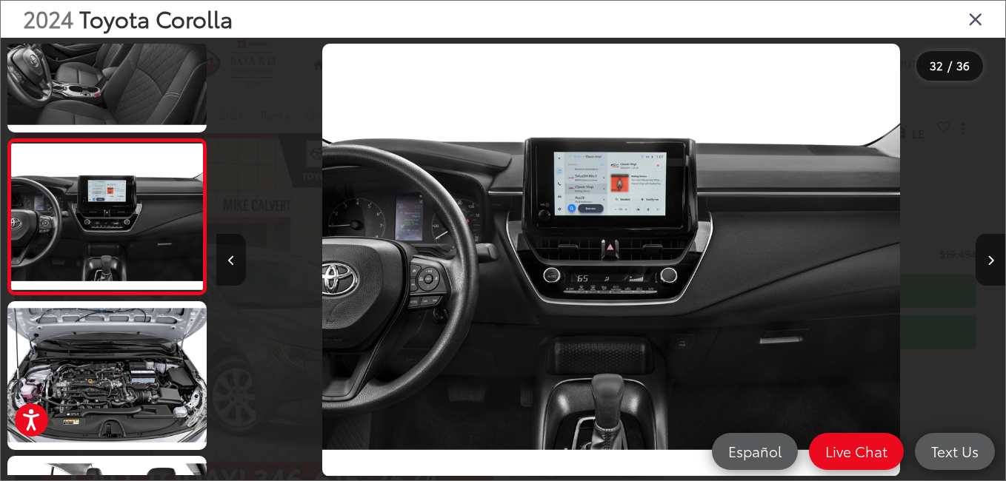
click at [227, 260] on button "Previous image" at bounding box center [231, 260] width 30 height 52
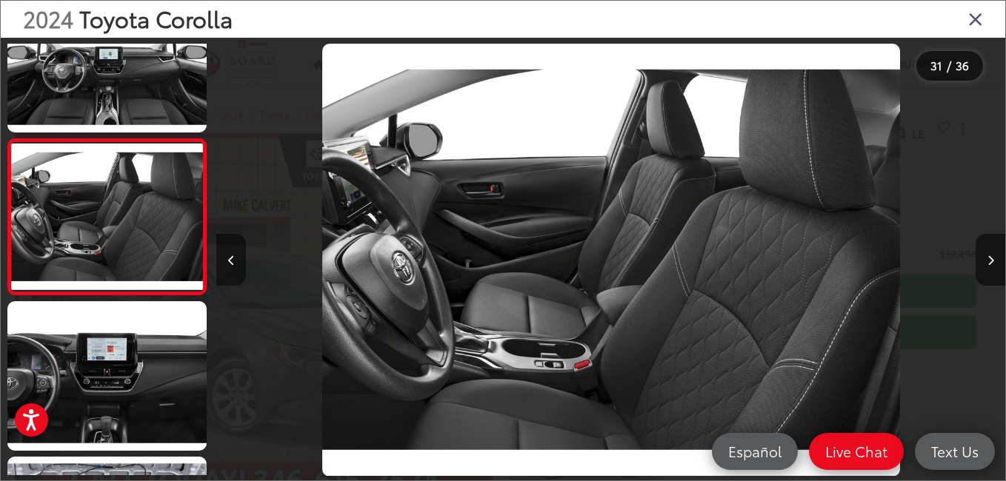
click at [227, 260] on button "Previous image" at bounding box center [231, 260] width 30 height 52
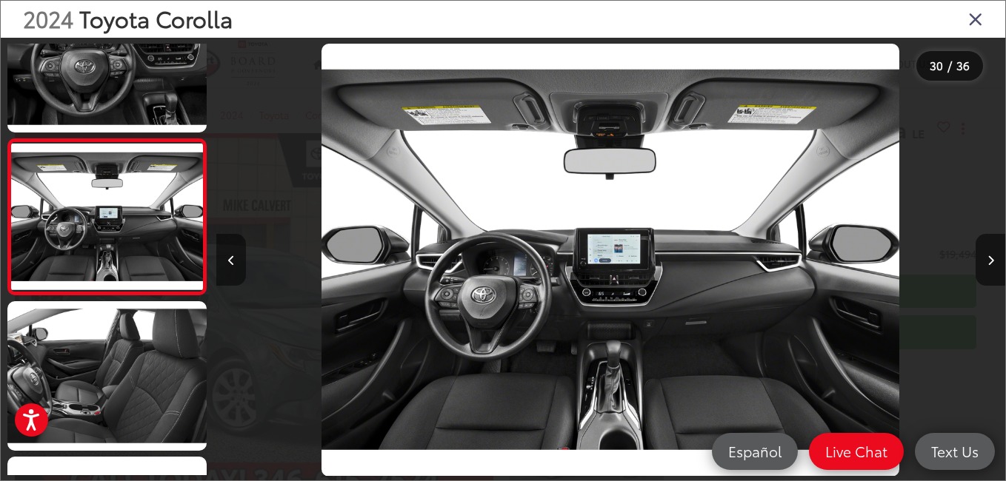
click at [227, 260] on button "Previous image" at bounding box center [231, 260] width 30 height 52
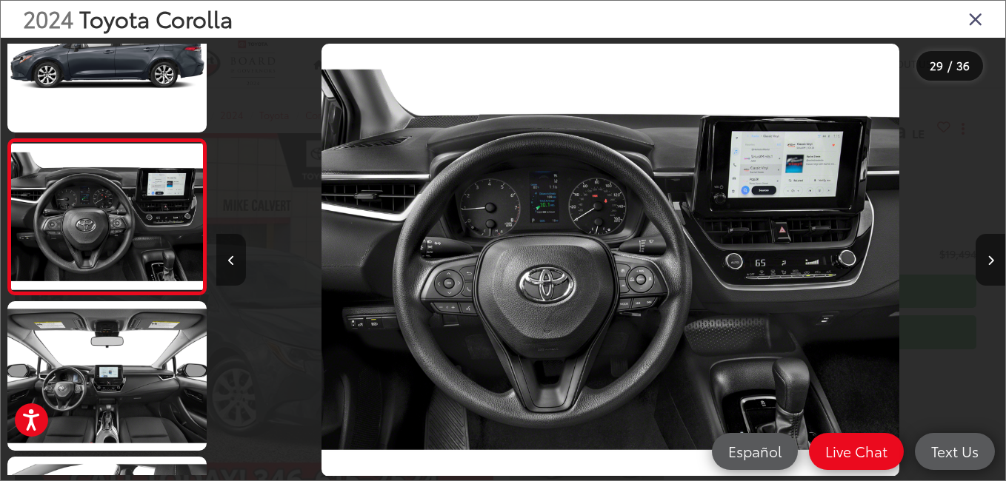
click at [227, 260] on button "Previous image" at bounding box center [231, 260] width 30 height 52
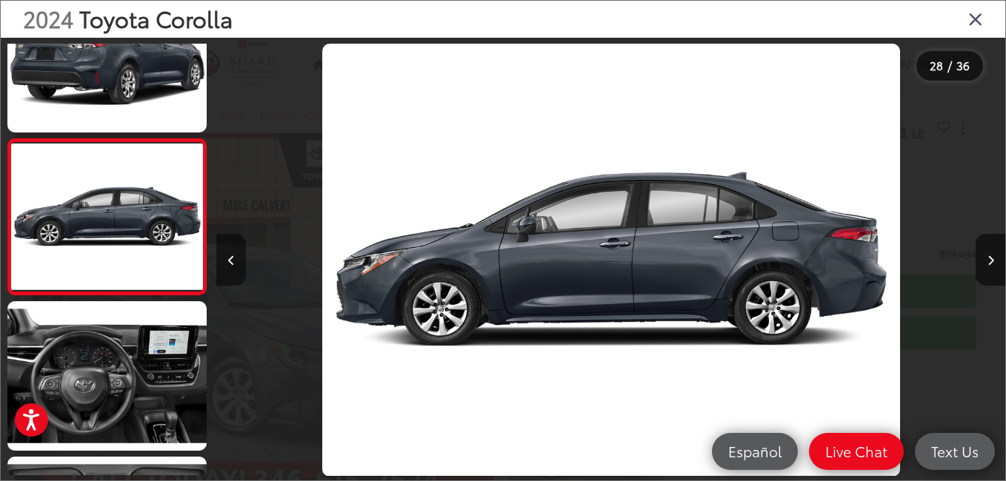
click at [227, 260] on button "Previous image" at bounding box center [231, 260] width 30 height 52
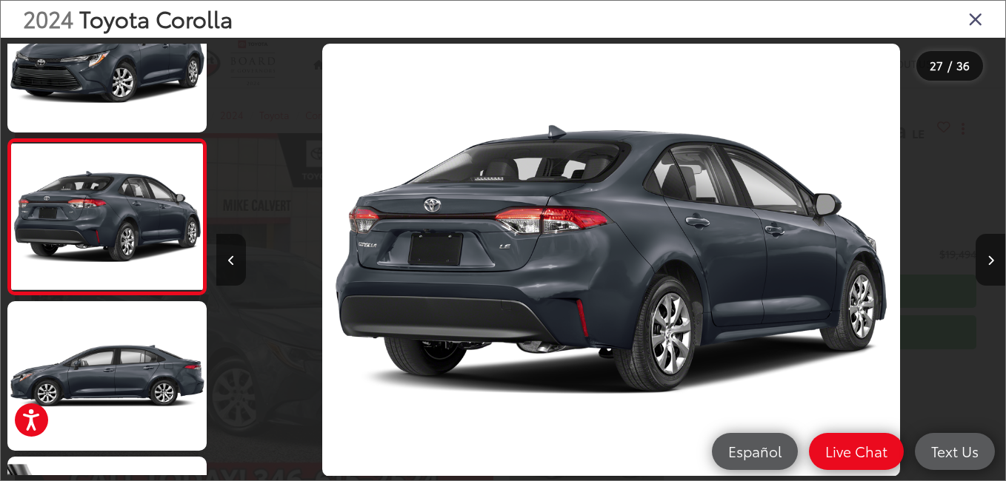
click at [227, 260] on button "Previous image" at bounding box center [231, 260] width 30 height 52
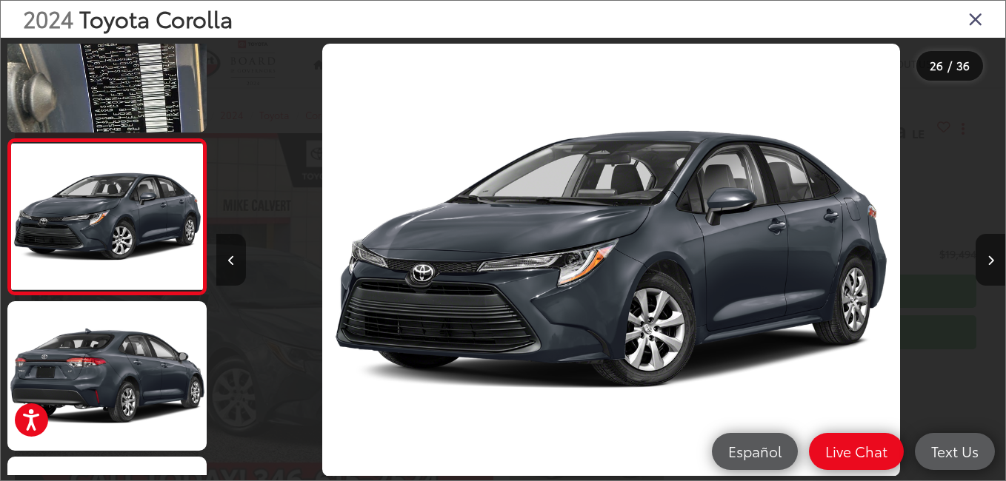
click at [227, 260] on button "Previous image" at bounding box center [231, 260] width 30 height 52
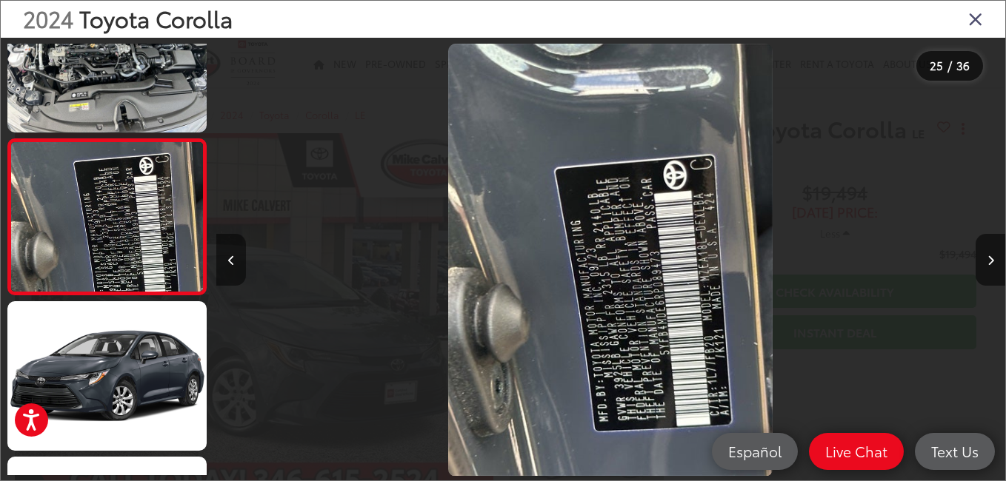
click at [227, 260] on button "Previous image" at bounding box center [231, 260] width 30 height 52
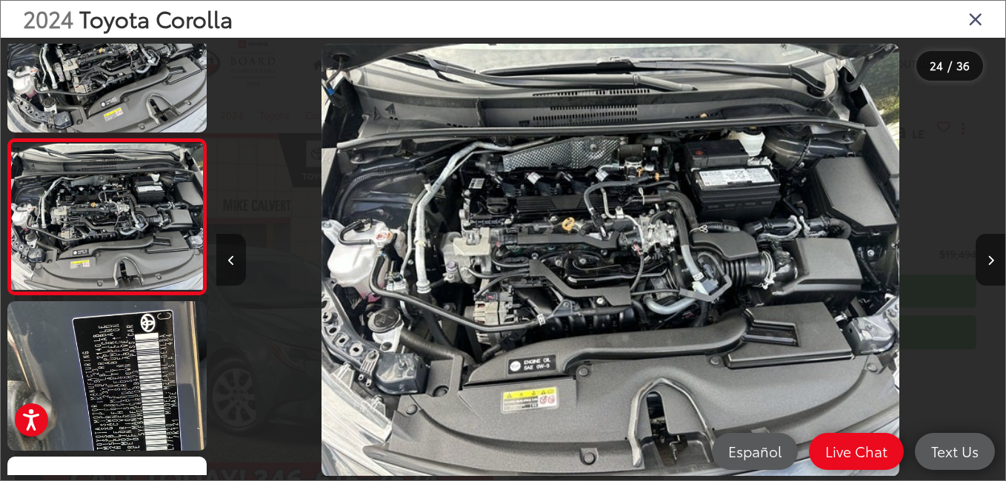
click at [227, 260] on button "Previous image" at bounding box center [231, 260] width 30 height 52
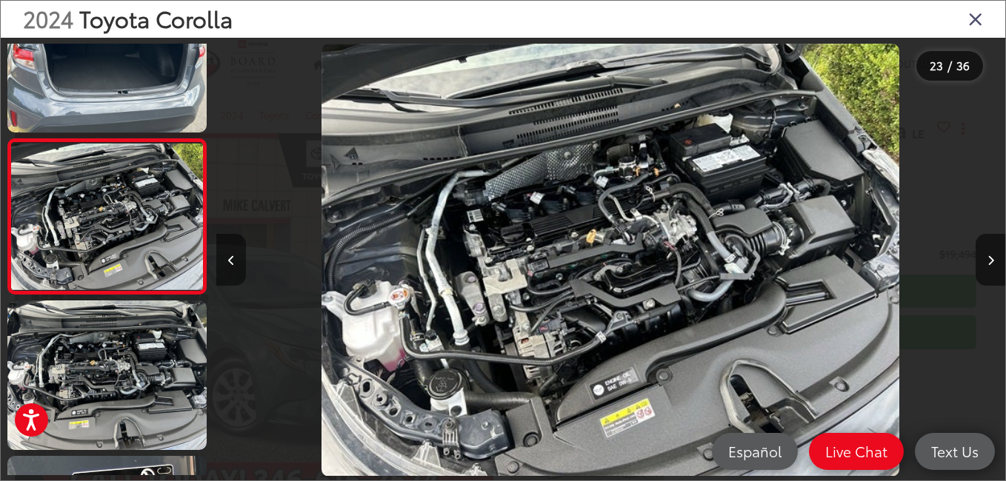
click at [227, 260] on button "Previous image" at bounding box center [231, 260] width 30 height 52
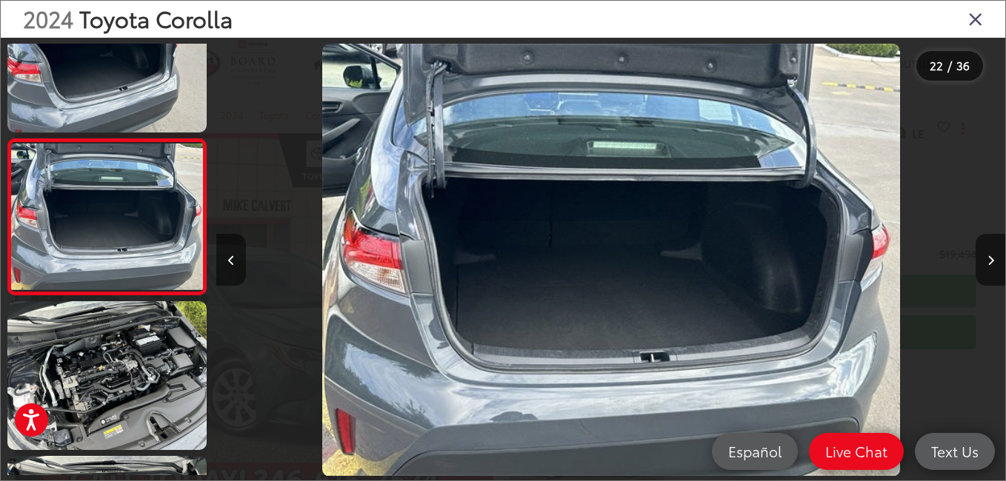
click at [227, 260] on button "Previous image" at bounding box center [231, 260] width 30 height 52
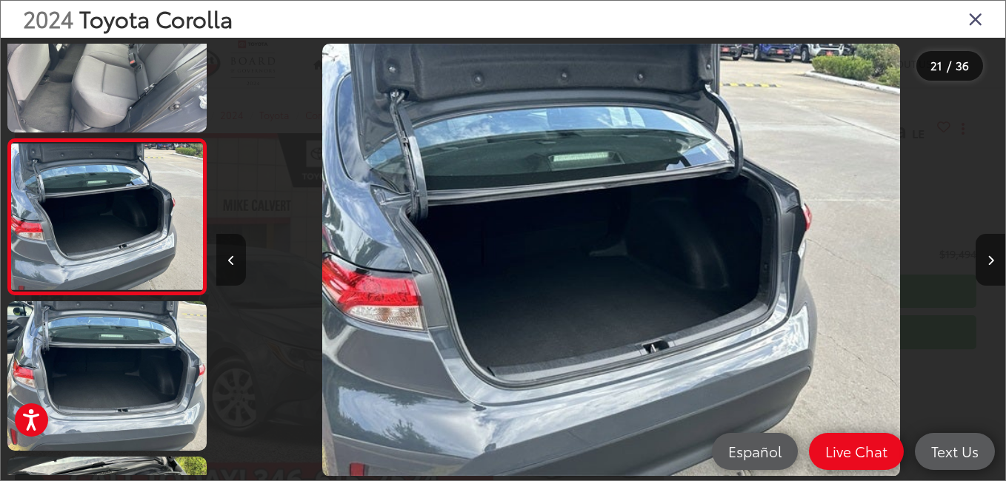
click at [227, 260] on button "Previous image" at bounding box center [231, 260] width 30 height 52
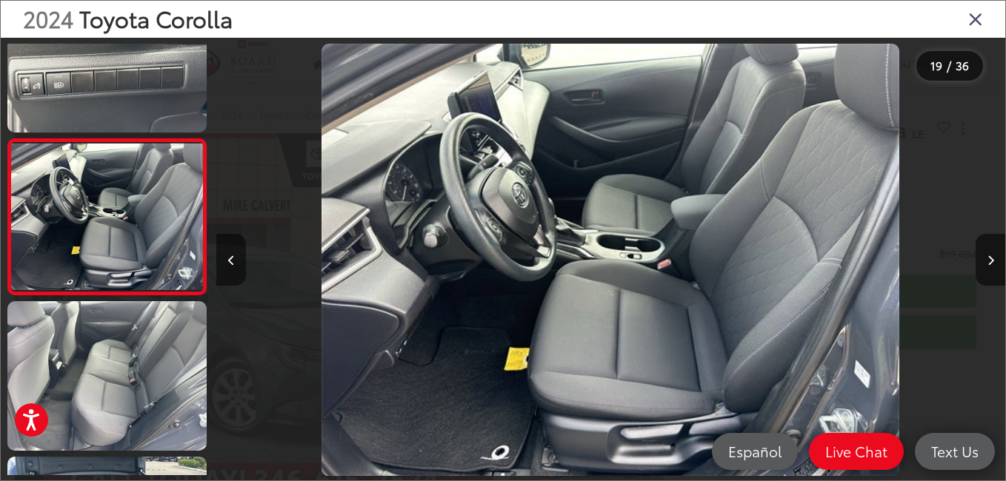
click at [227, 260] on button "Previous image" at bounding box center [231, 260] width 30 height 52
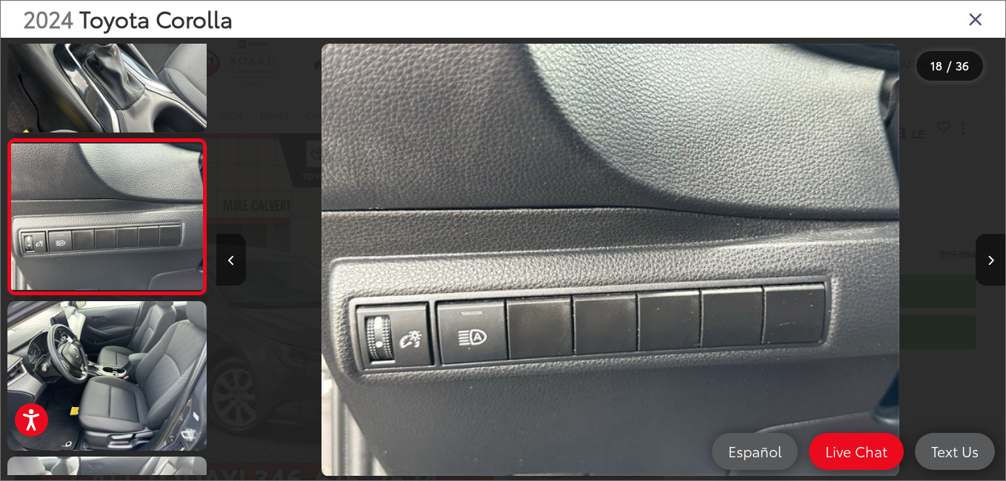
click at [227, 260] on button "Previous image" at bounding box center [231, 260] width 30 height 52
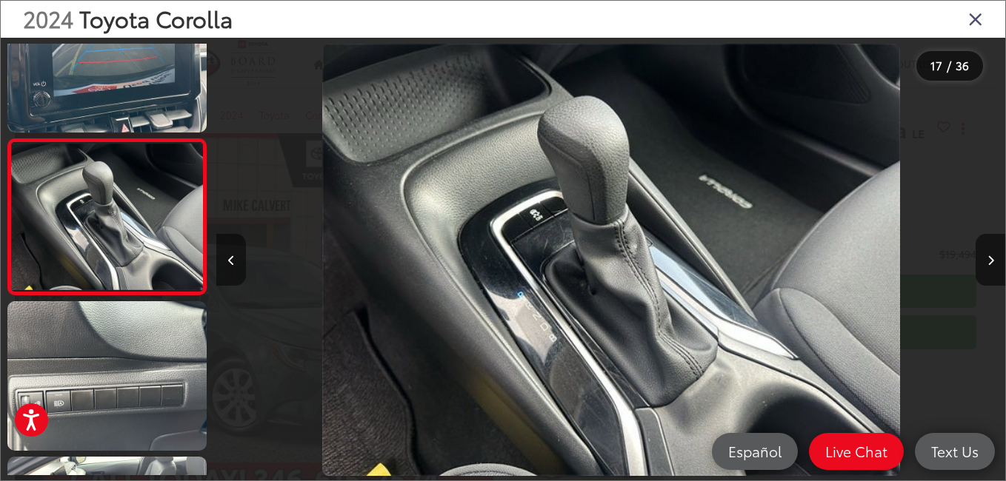
click at [227, 260] on button "Previous image" at bounding box center [231, 260] width 30 height 52
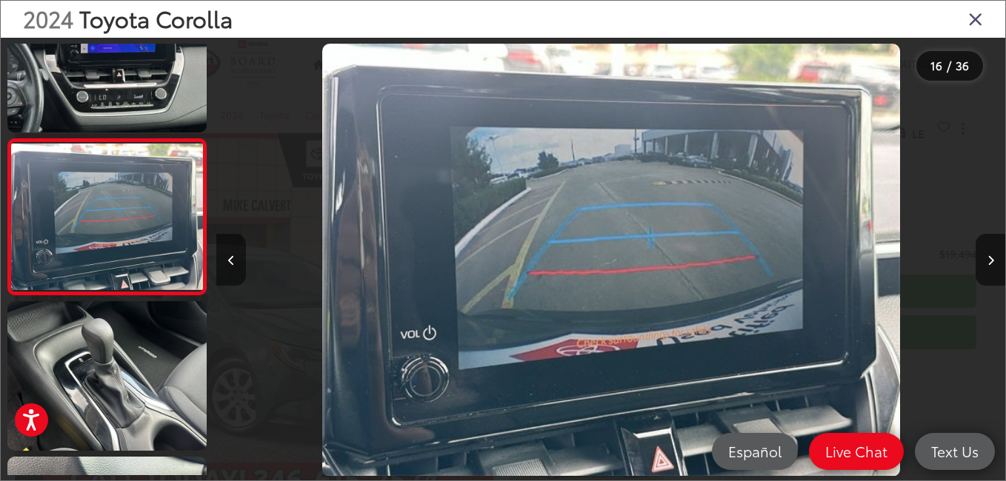
click at [227, 260] on button "Previous image" at bounding box center [231, 260] width 30 height 52
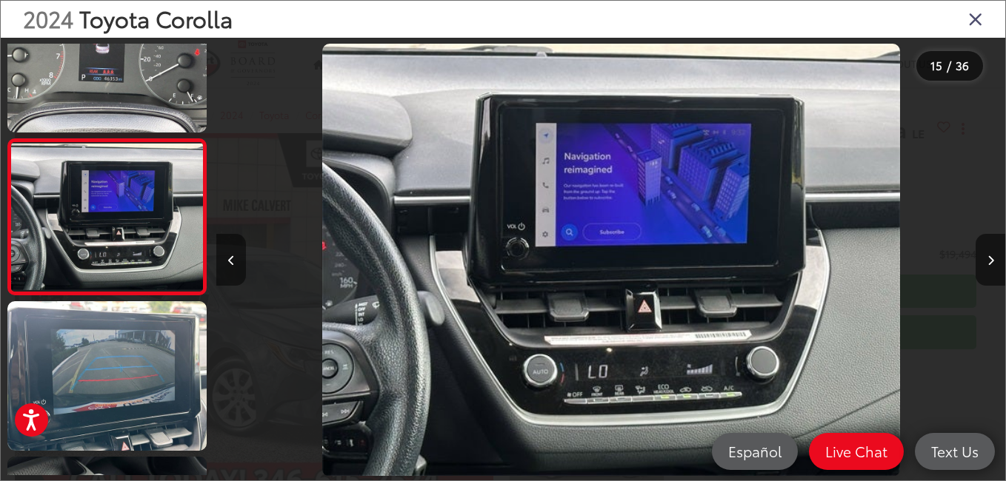
click at [227, 260] on button "Previous image" at bounding box center [231, 260] width 30 height 52
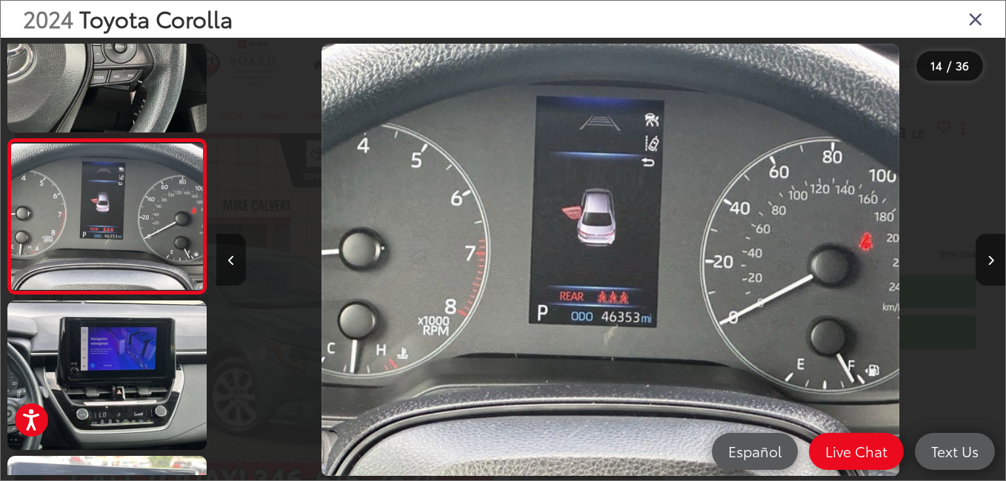
click at [227, 260] on button "Previous image" at bounding box center [231, 260] width 30 height 52
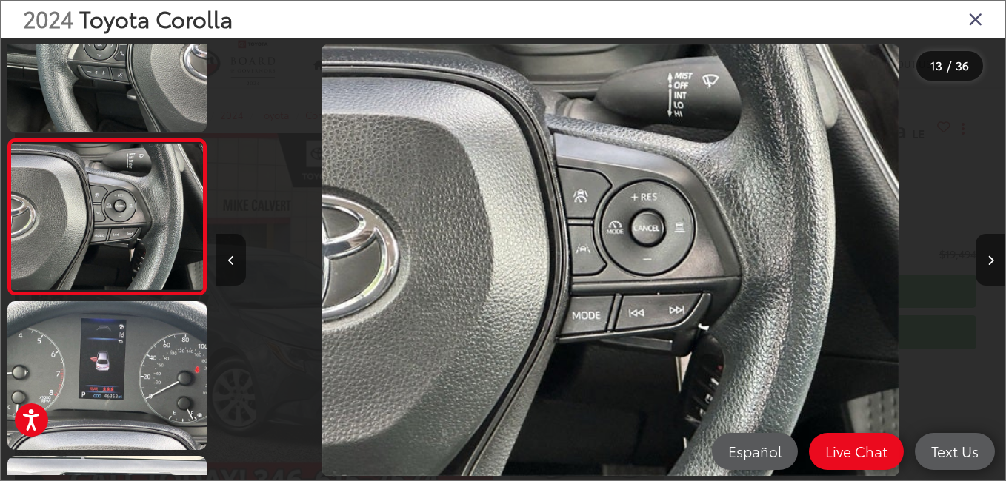
click at [227, 260] on button "Previous image" at bounding box center [231, 260] width 30 height 52
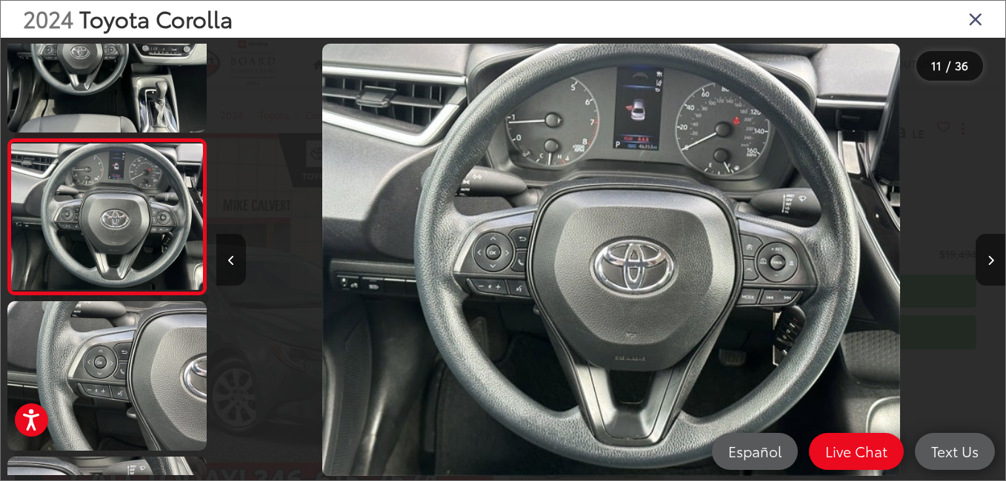
click at [227, 260] on button "Previous image" at bounding box center [231, 260] width 30 height 52
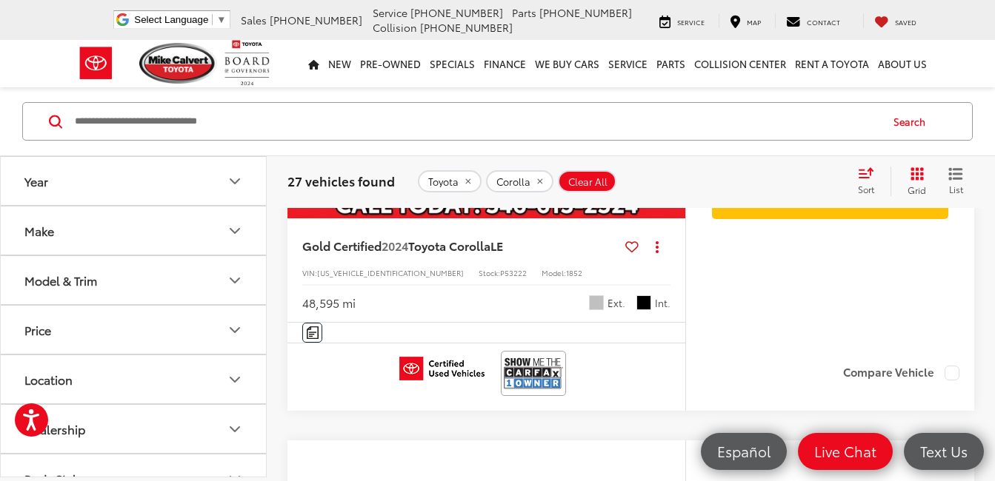
scroll to position [2466, 0]
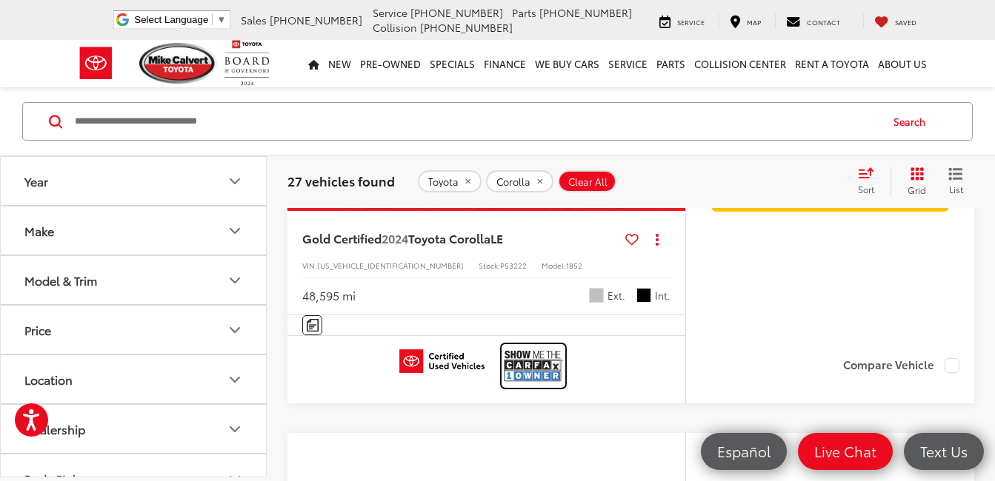
click at [523, 380] on img at bounding box center [533, 366] width 59 height 39
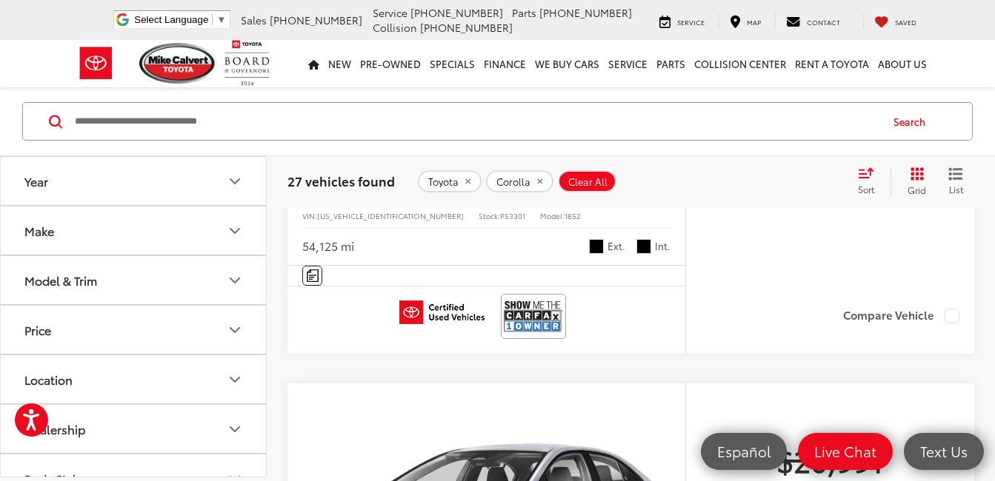
scroll to position [4613, 0]
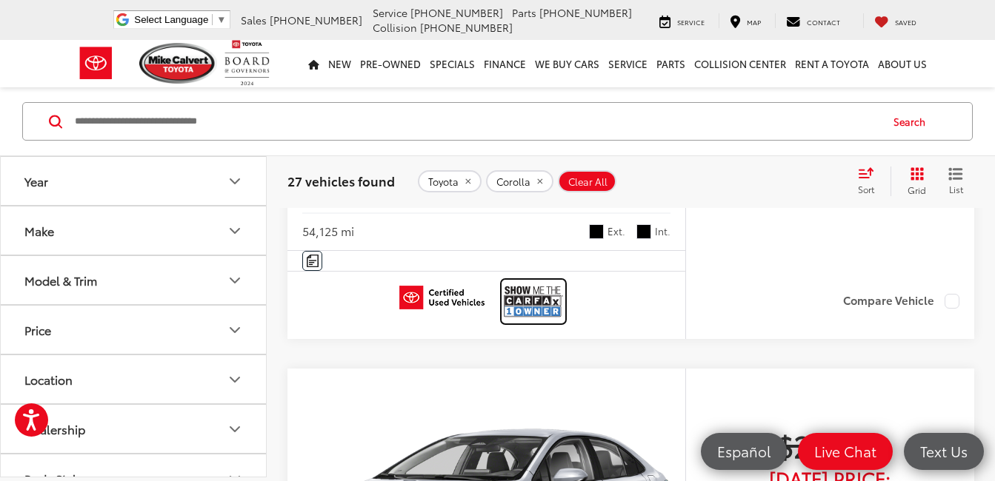
click at [547, 305] on img at bounding box center [533, 301] width 59 height 39
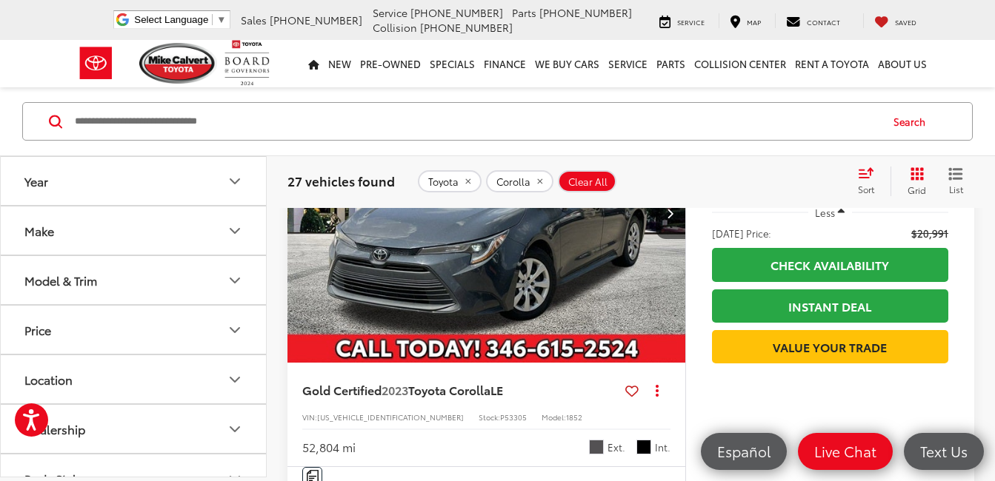
scroll to position [5650, 0]
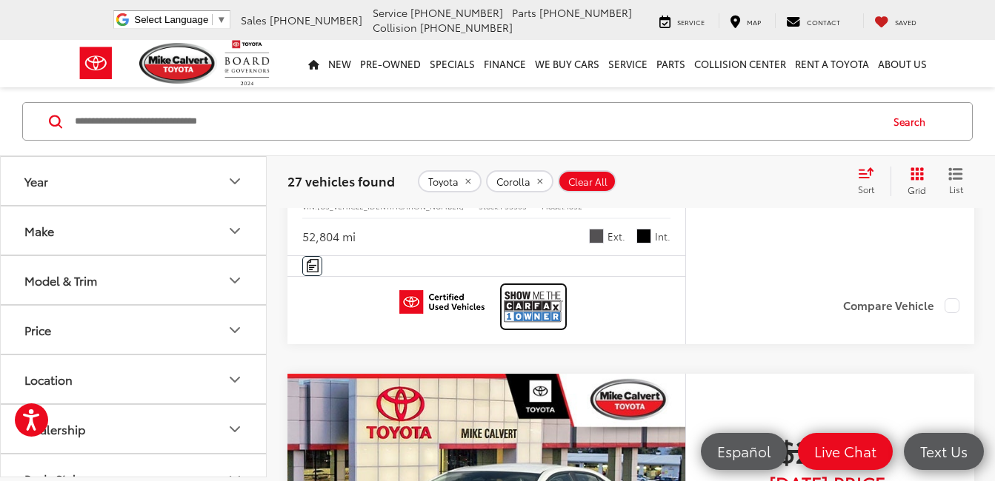
click at [537, 314] on img at bounding box center [533, 306] width 59 height 39
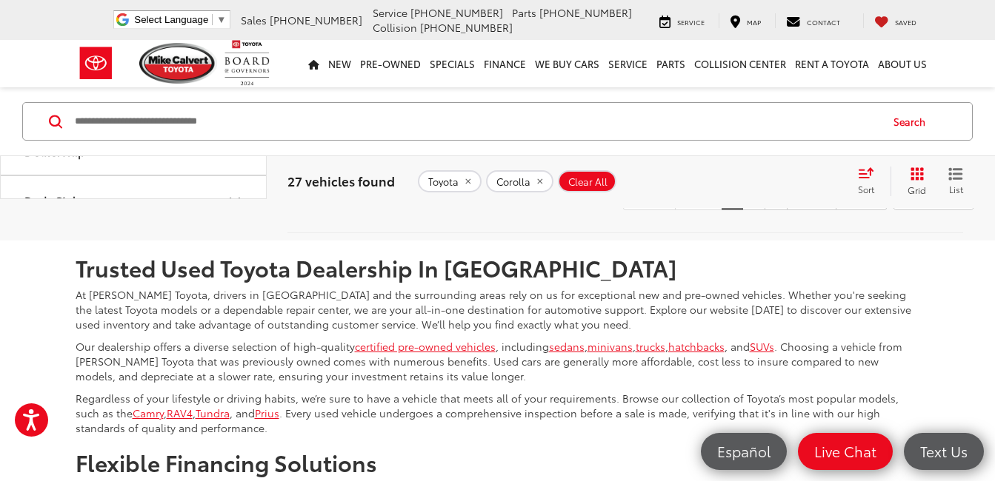
scroll to position [6317, 0]
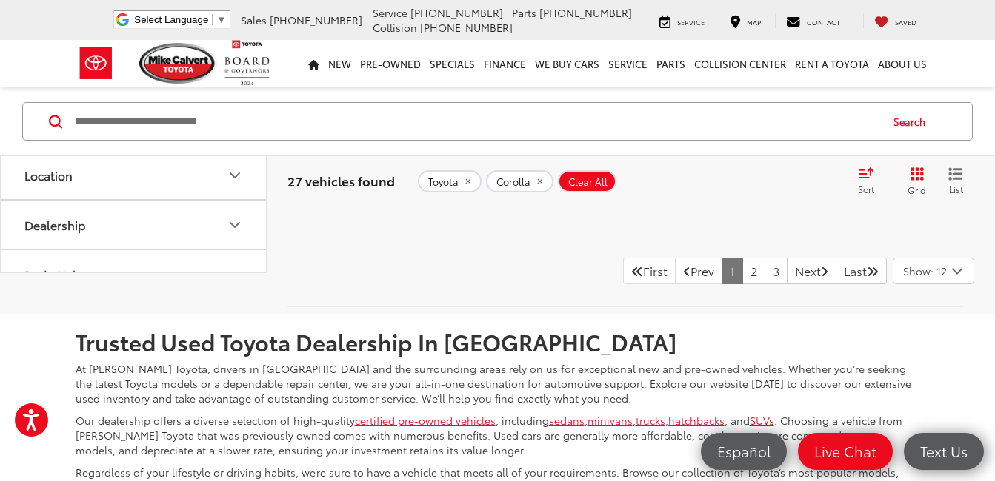
click at [951, 280] on icon "Select number of vehicles per page" at bounding box center [957, 271] width 18 height 19
click at [958, 281] on icon "Select number of vehicles per page" at bounding box center [957, 271] width 18 height 19
click at [950, 370] on button "Show: 48" at bounding box center [933, 383] width 80 height 27
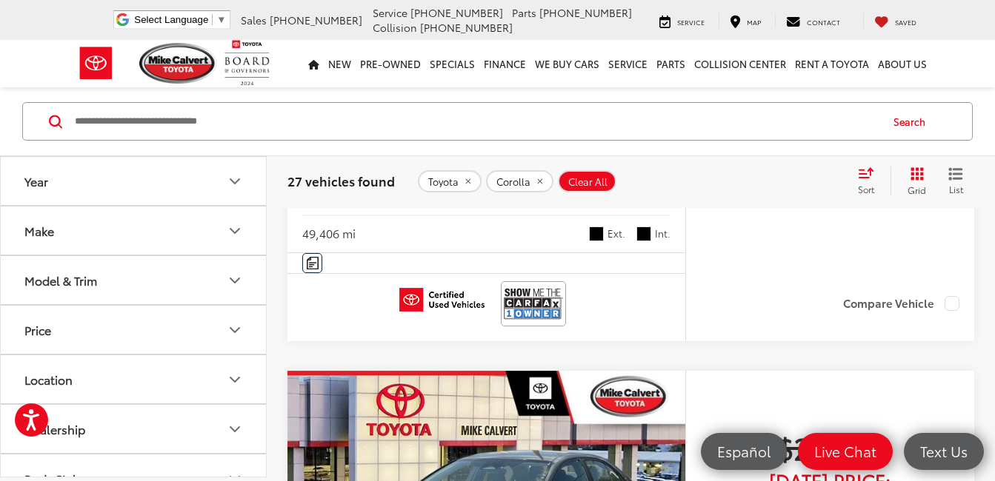
scroll to position [5070, 0]
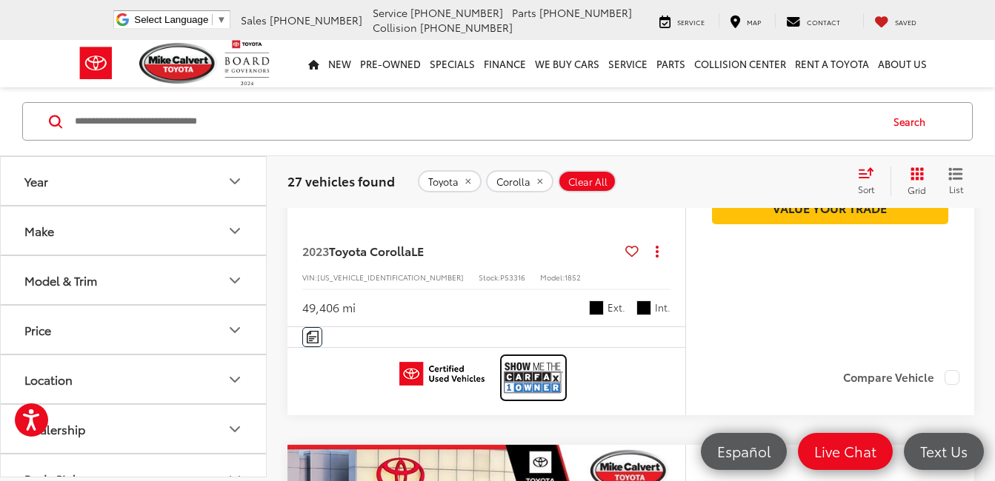
click at [540, 375] on img at bounding box center [533, 377] width 59 height 39
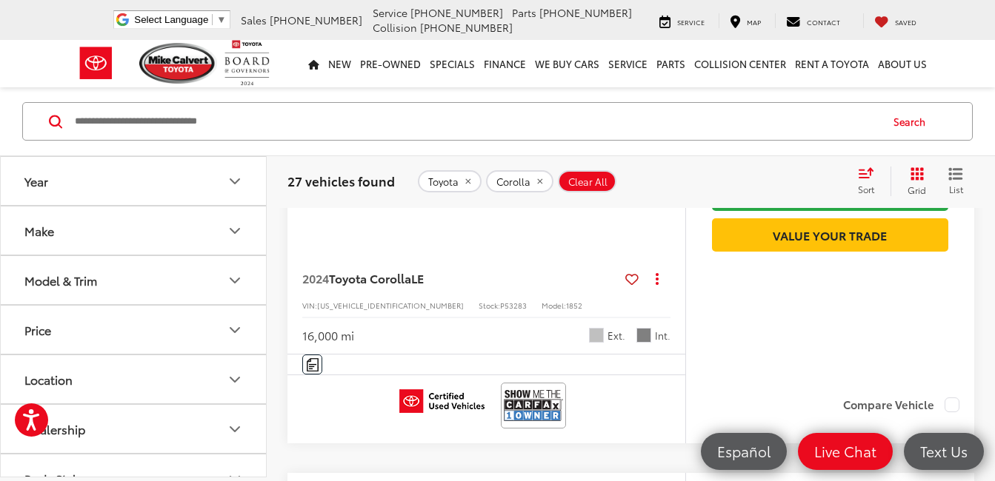
scroll to position [7143, 0]
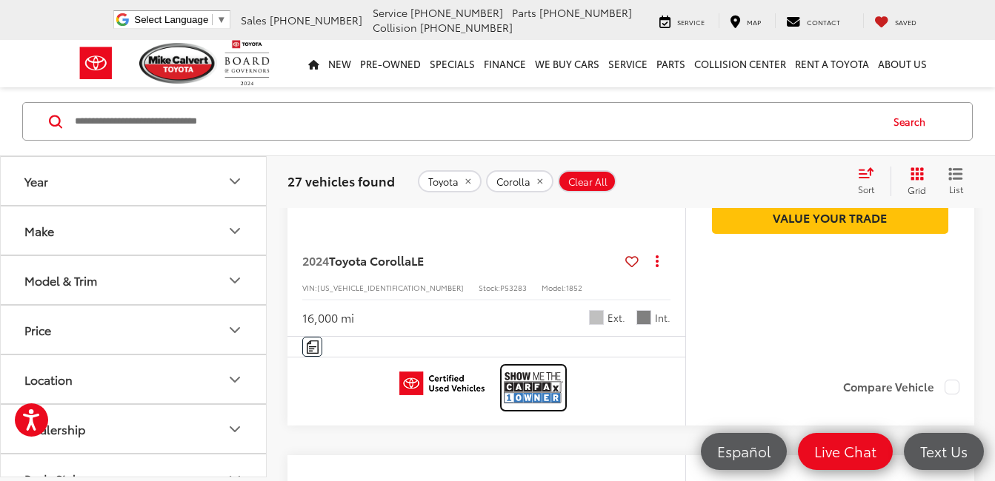
click at [535, 387] on img at bounding box center [533, 387] width 59 height 39
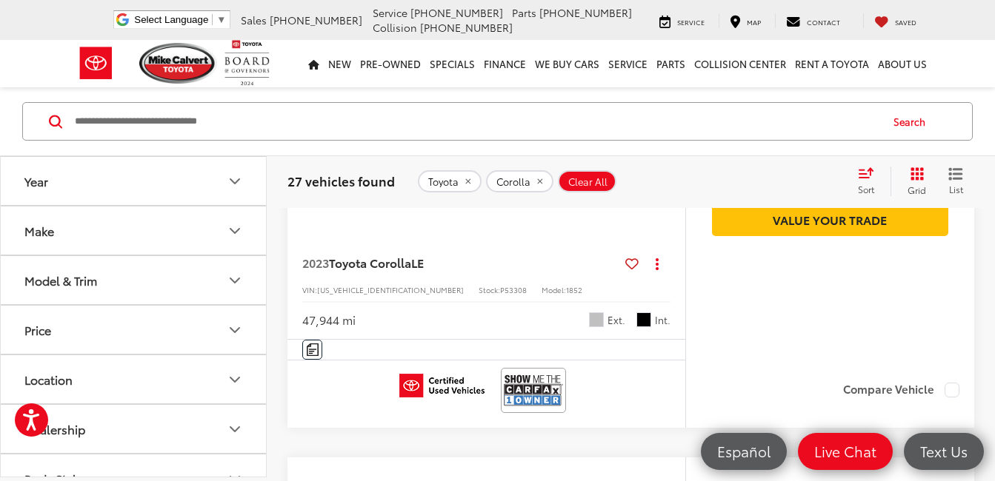
scroll to position [7736, 0]
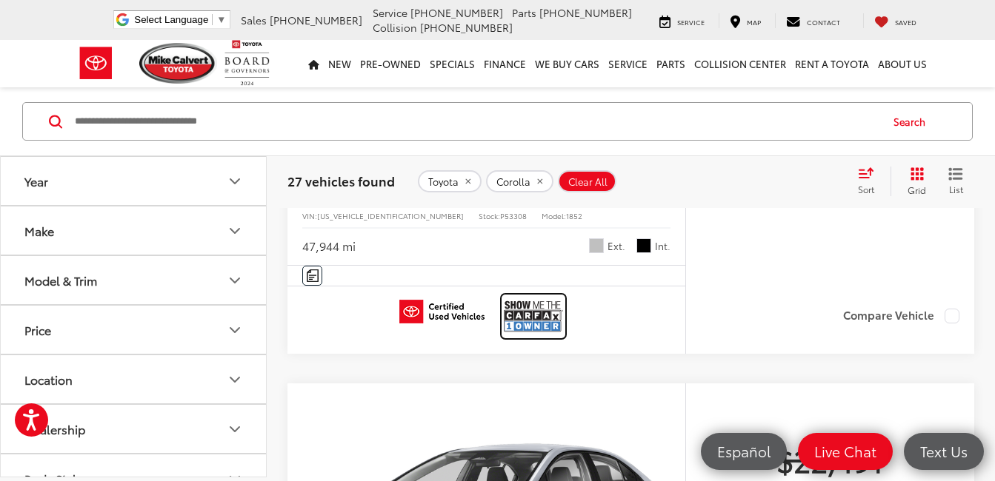
click at [541, 313] on img at bounding box center [533, 316] width 59 height 39
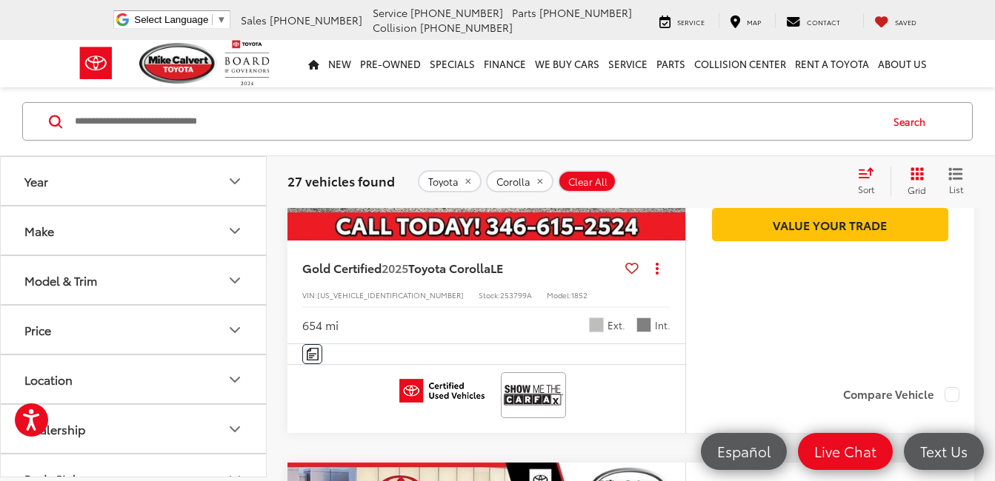
scroll to position [8773, 0]
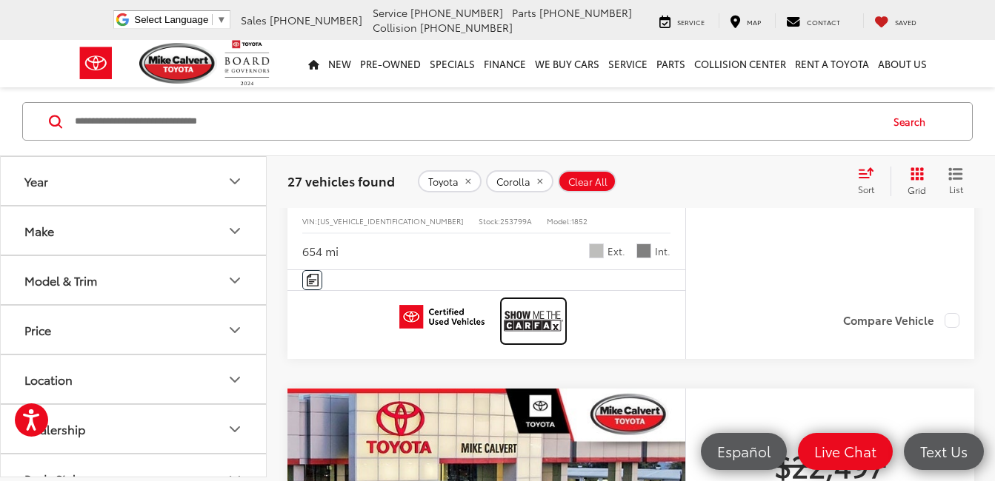
click at [539, 315] on img at bounding box center [533, 320] width 59 height 39
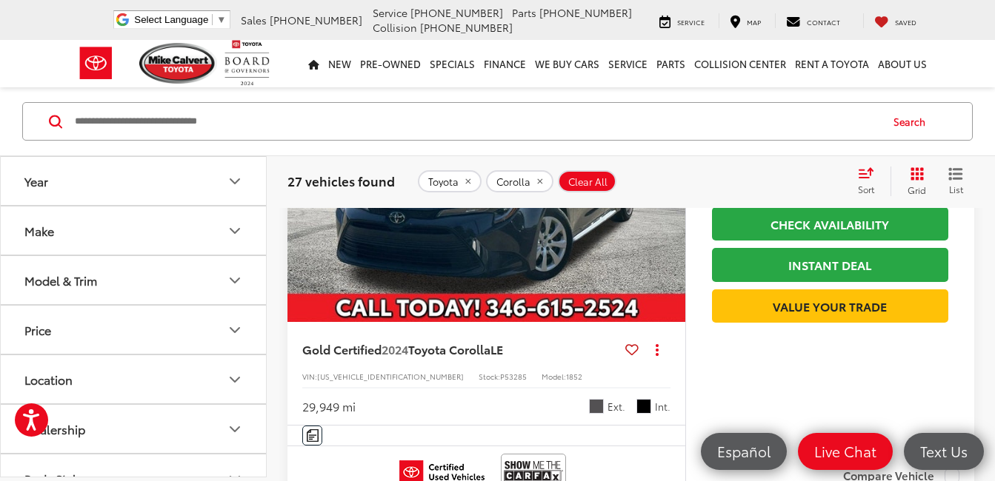
scroll to position [10328, 0]
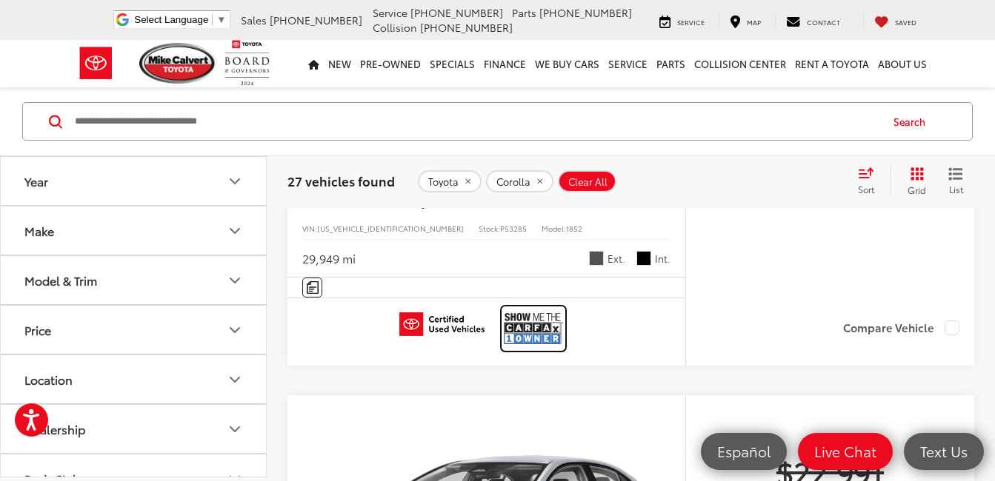
click at [547, 322] on img at bounding box center [533, 328] width 59 height 39
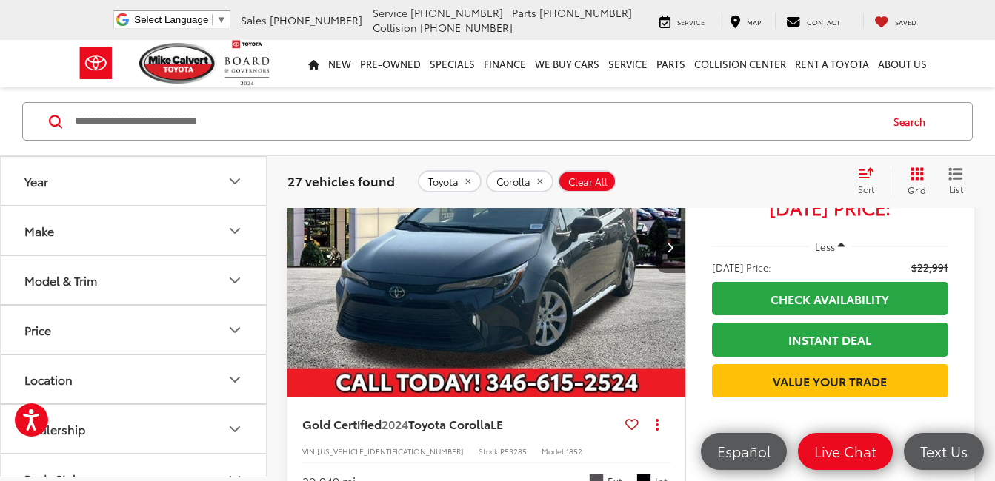
scroll to position [10106, 0]
click at [544, 285] on img "2024 Toyota Corolla LE 0" at bounding box center [487, 247] width 400 height 300
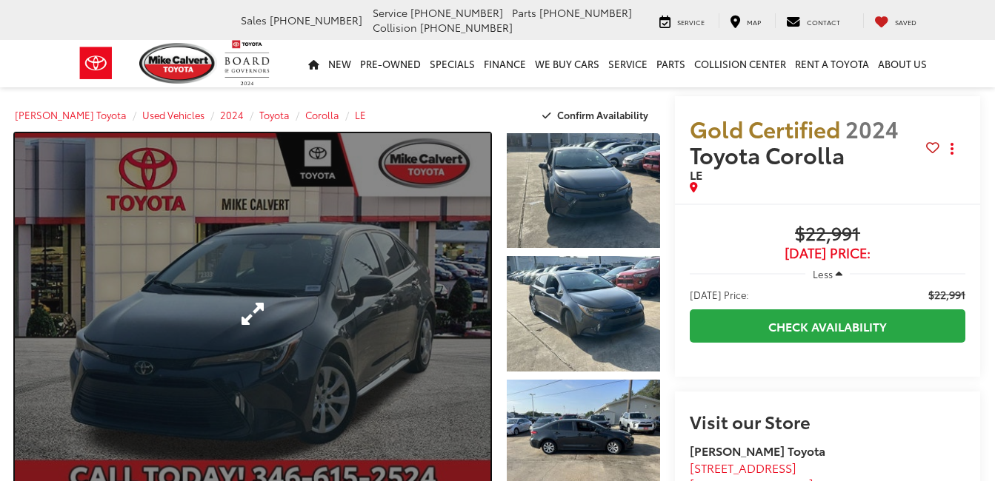
click at [400, 287] on link "Expand Photo 0" at bounding box center [252, 313] width 475 height 361
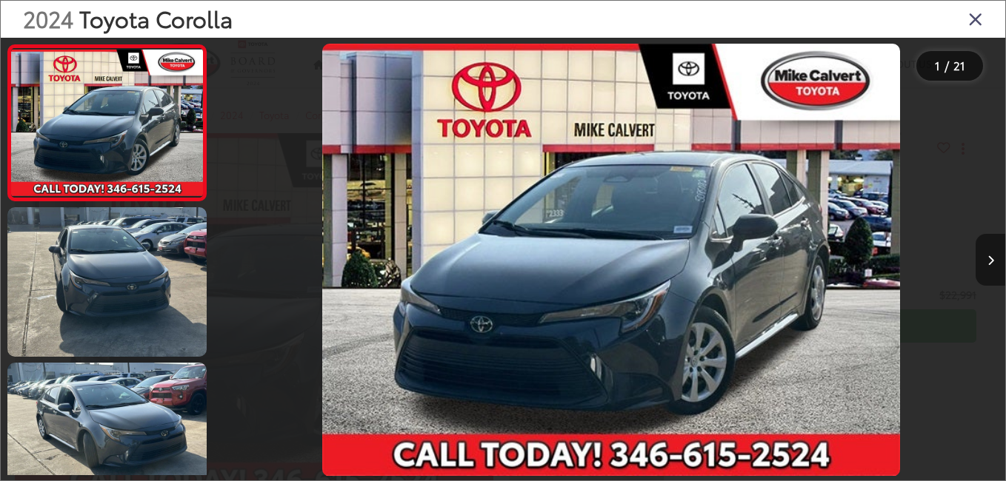
click at [991, 253] on button "Next image" at bounding box center [990, 260] width 30 height 52
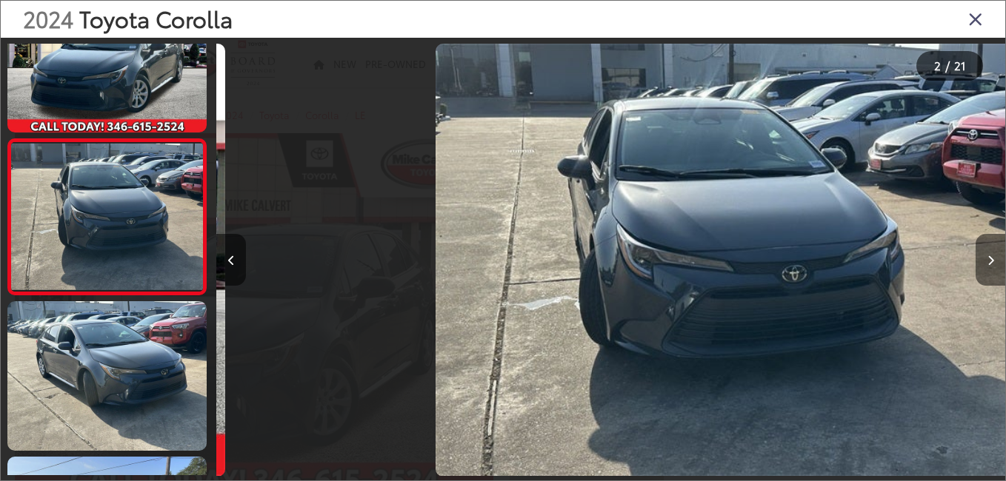
scroll to position [0, 789]
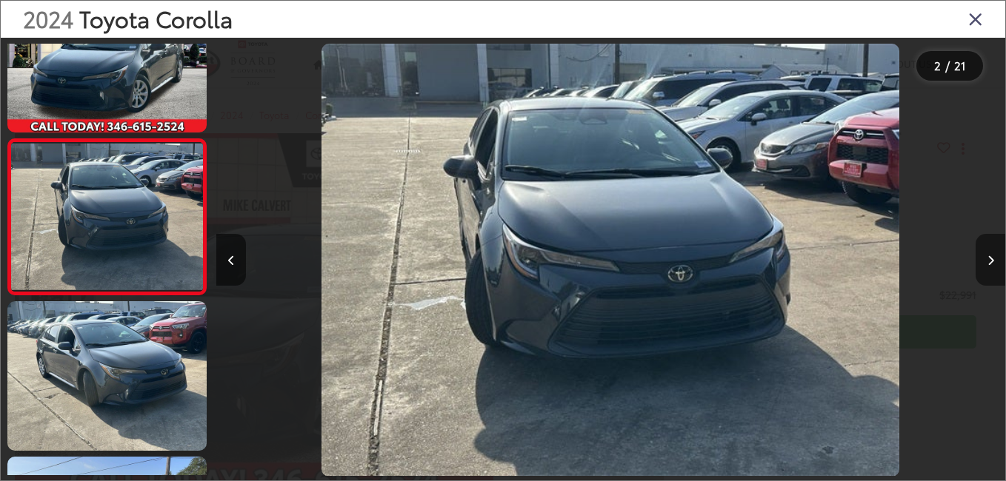
click at [991, 253] on button "Next image" at bounding box center [990, 260] width 30 height 52
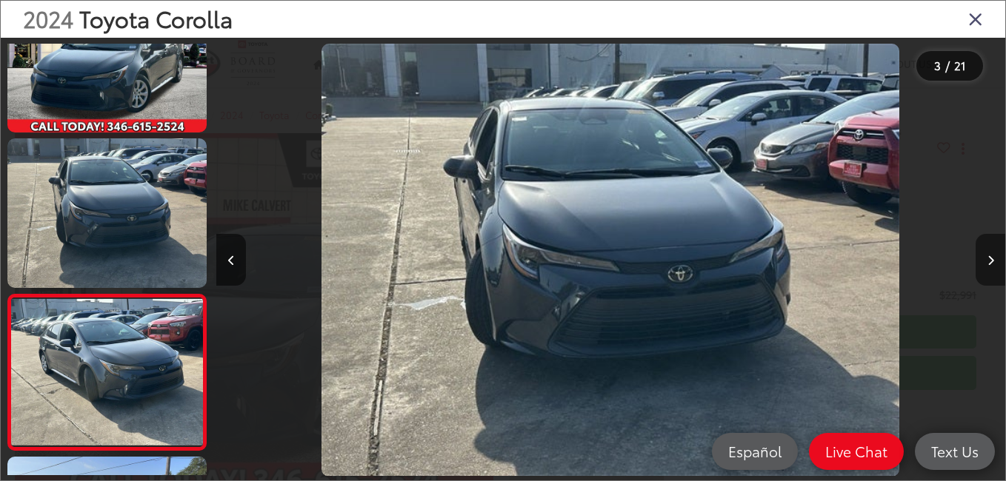
click at [991, 253] on button "Next image" at bounding box center [990, 260] width 30 height 52
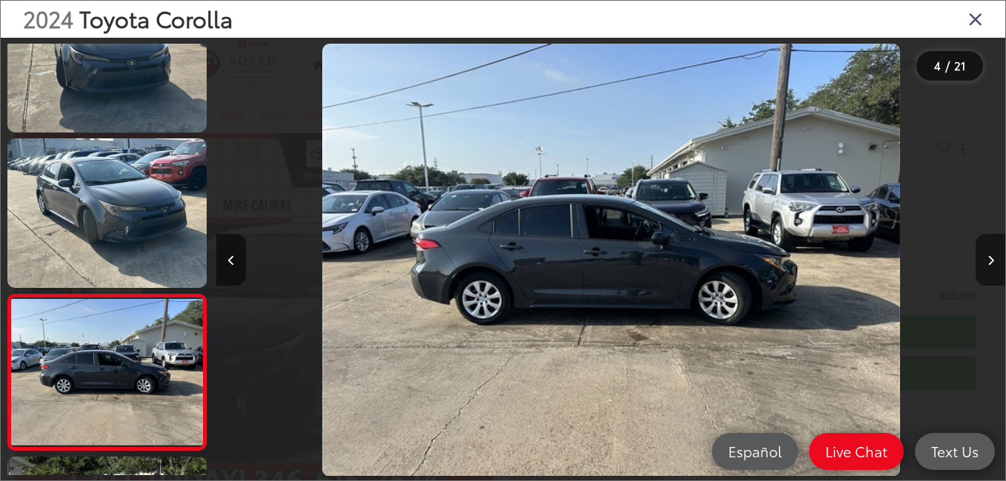
scroll to position [373, 0]
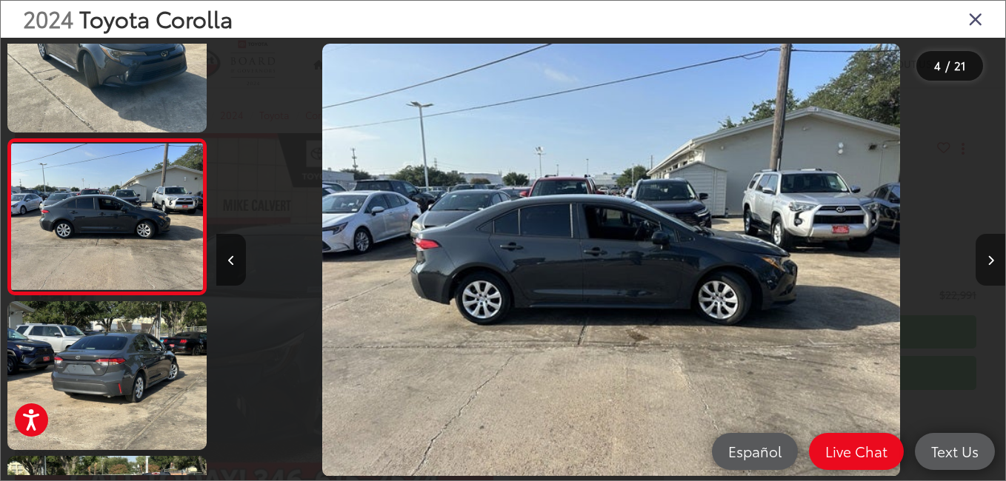
click at [991, 253] on button "Next image" at bounding box center [990, 260] width 30 height 52
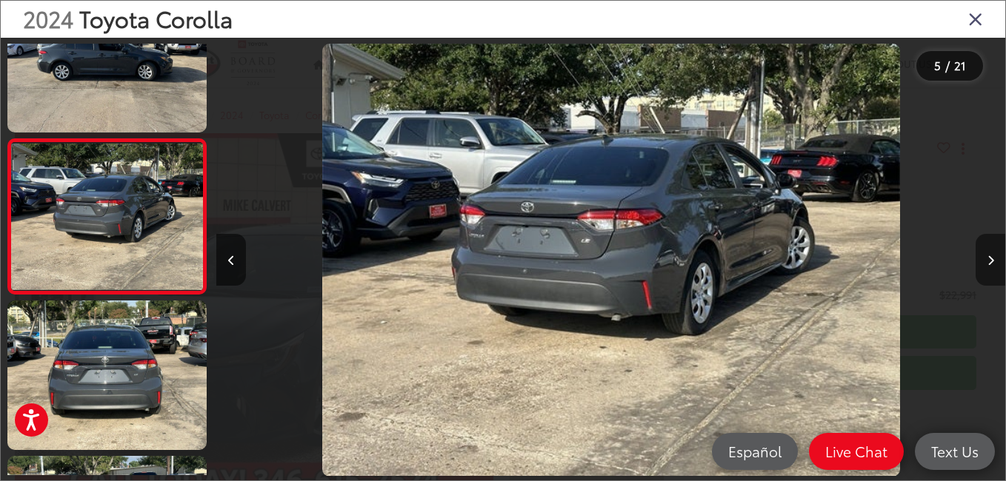
scroll to position [0, 0]
click at [991, 253] on button "Next image" at bounding box center [990, 260] width 30 height 52
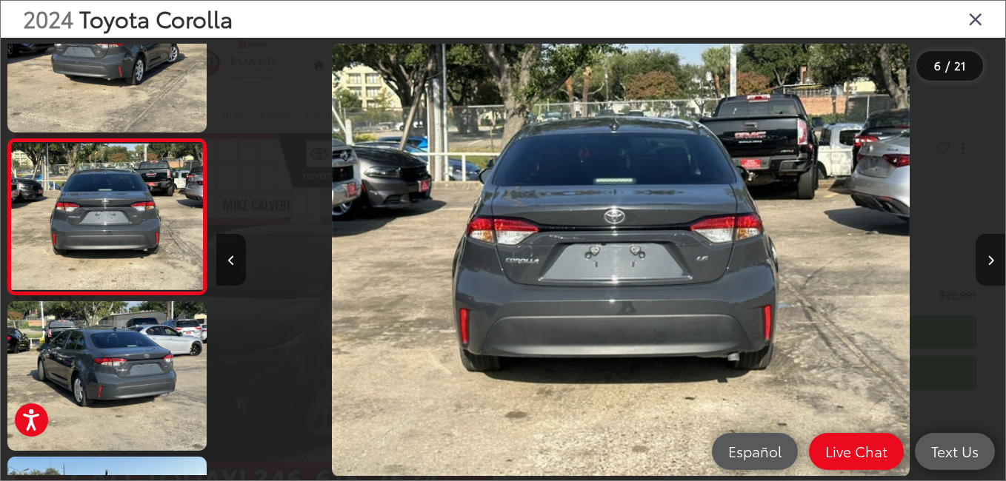
scroll to position [0, 3943]
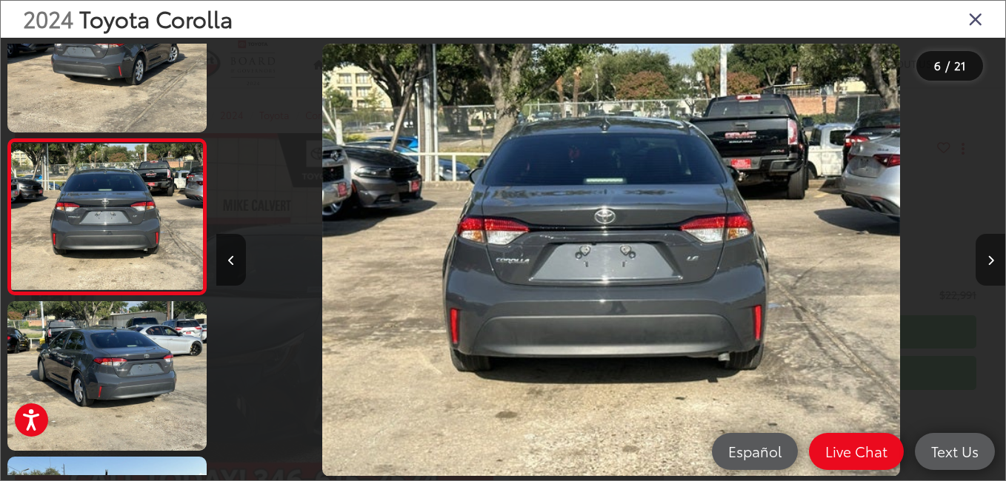
click at [991, 253] on button "Next image" at bounding box center [990, 260] width 30 height 52
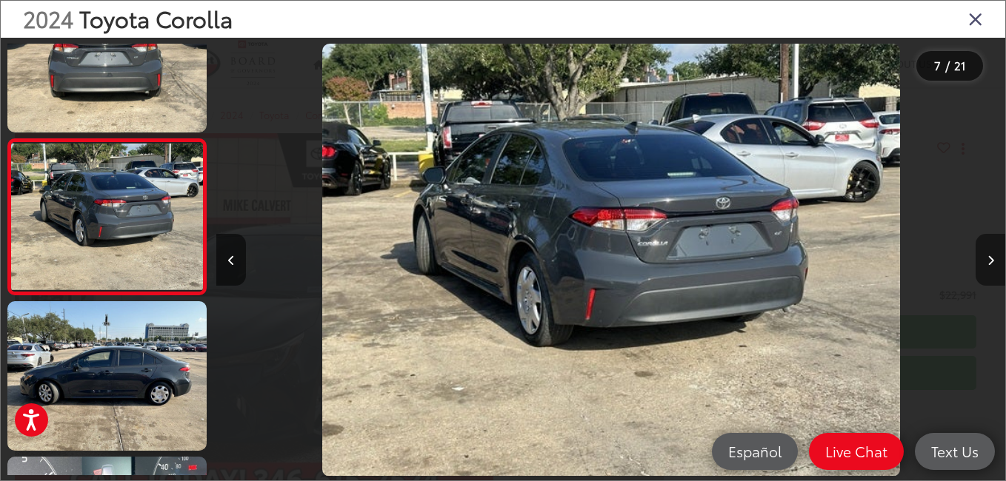
scroll to position [0, 4732]
click at [991, 253] on button "Next image" at bounding box center [990, 260] width 30 height 52
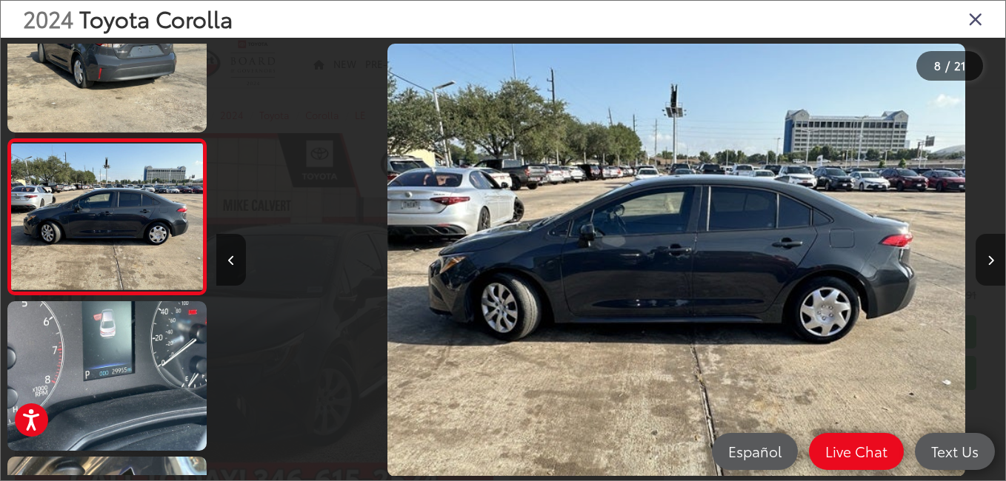
scroll to position [0, 5521]
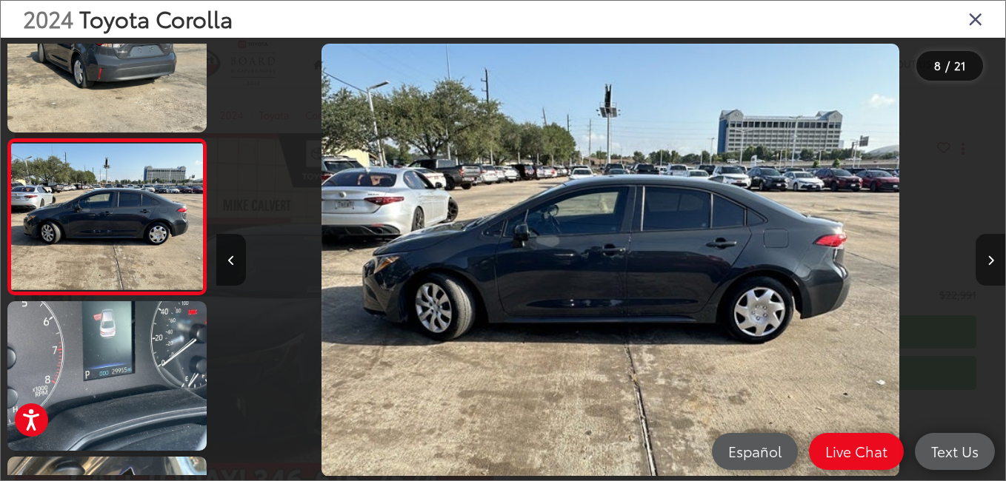
click at [991, 253] on button "Next image" at bounding box center [990, 260] width 30 height 52
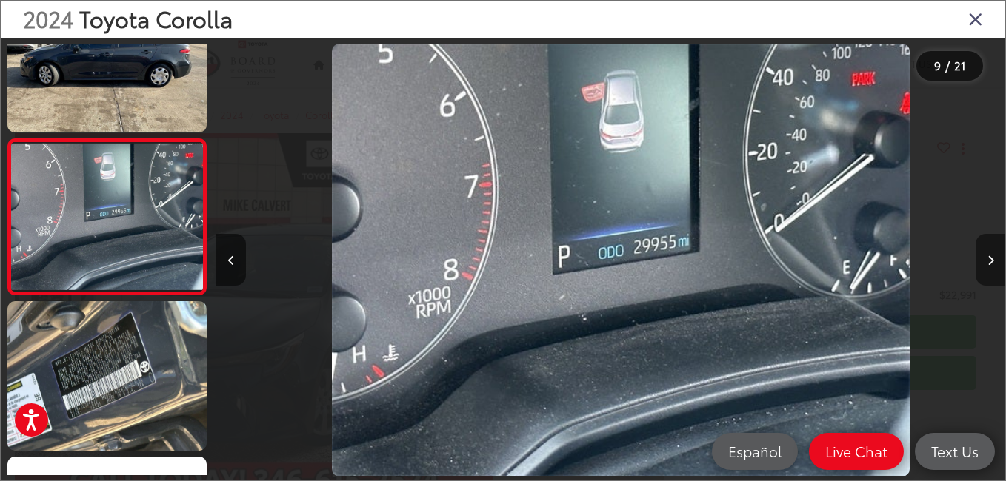
scroll to position [0, 6309]
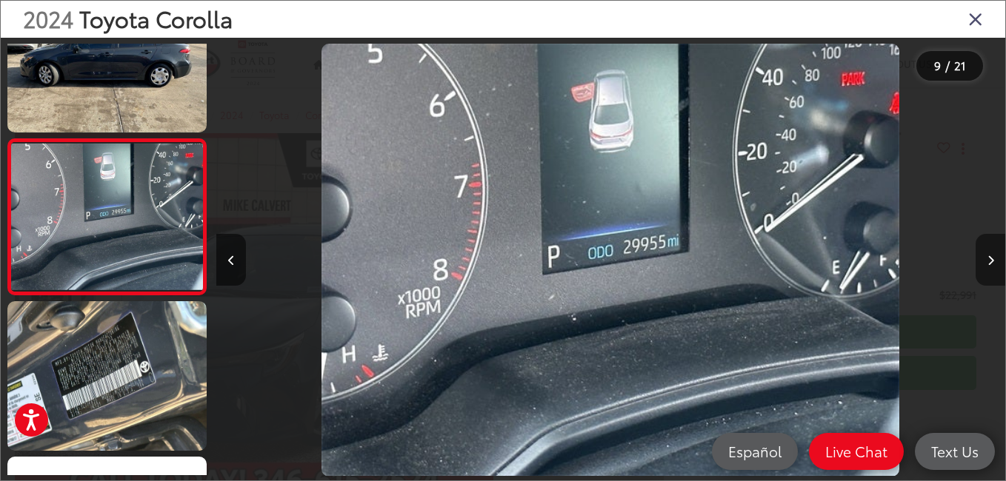
click at [991, 253] on button "Next image" at bounding box center [990, 260] width 30 height 52
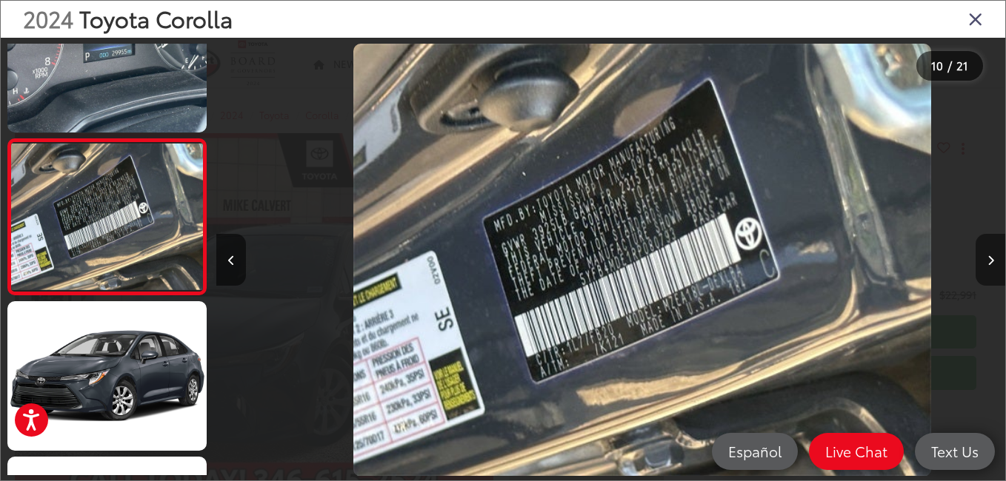
scroll to position [0, 0]
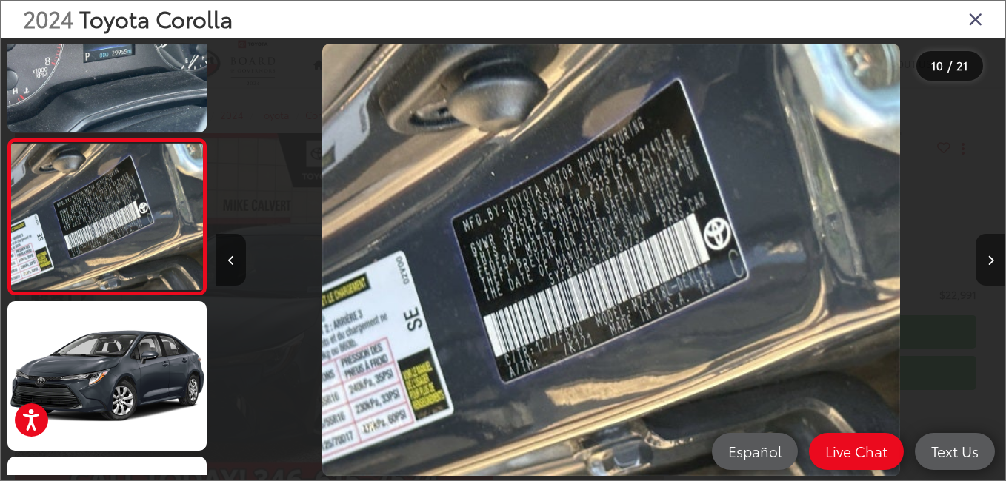
click at [991, 253] on button "Next image" at bounding box center [990, 260] width 30 height 52
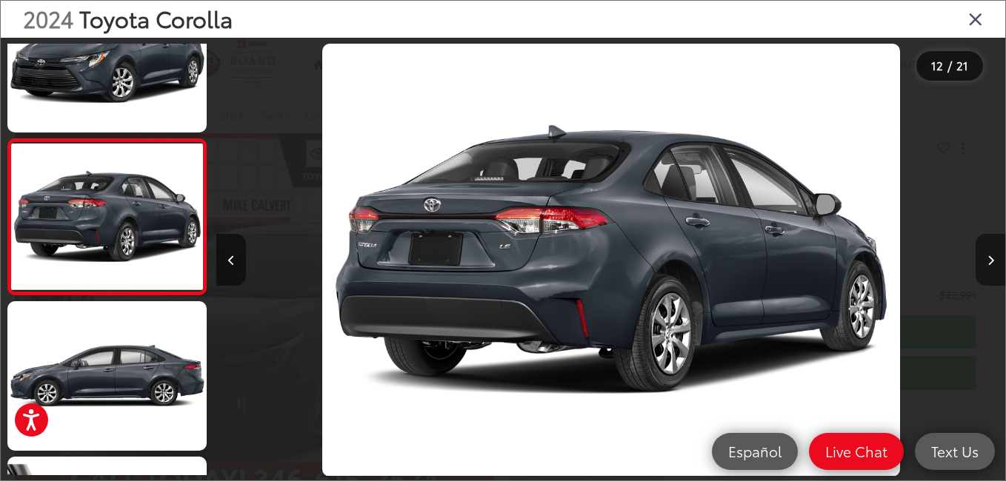
click at [991, 253] on button "Next image" at bounding box center [990, 260] width 30 height 52
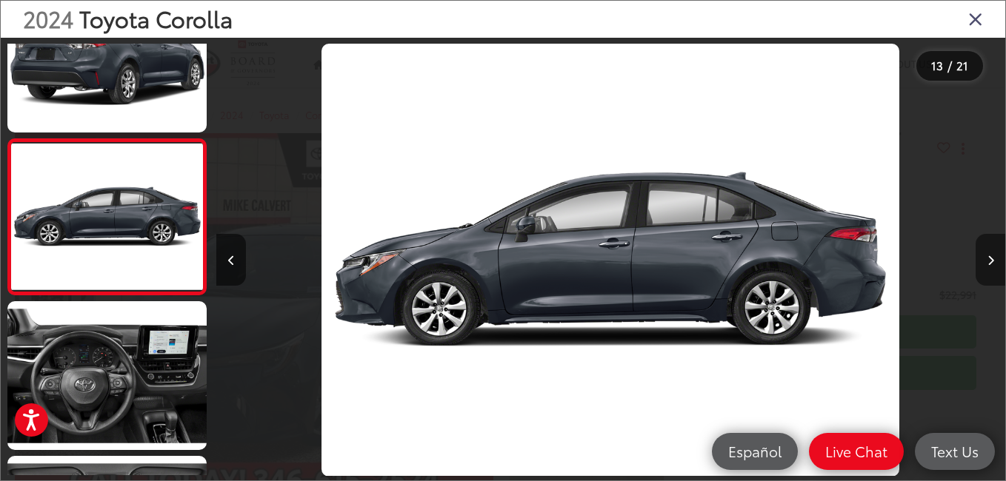
click at [991, 253] on button "Next image" at bounding box center [990, 260] width 30 height 52
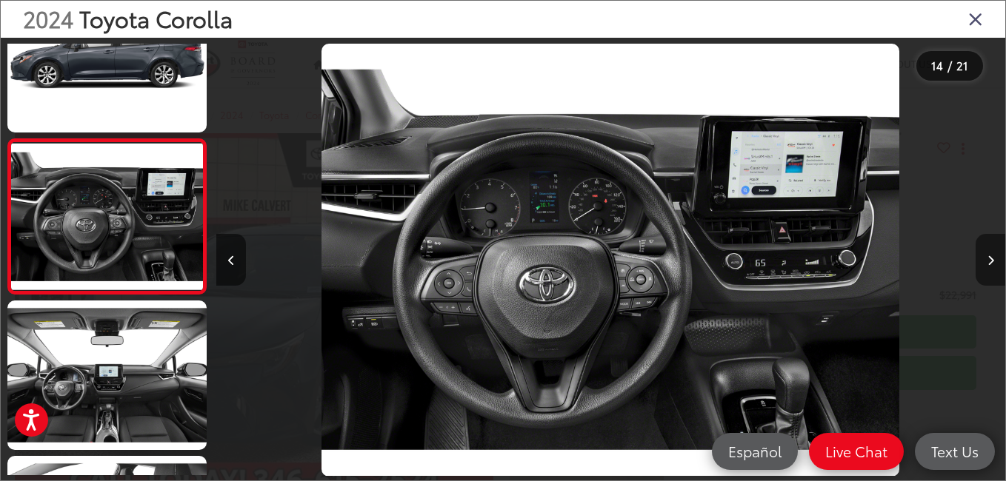
click at [991, 253] on button "Next image" at bounding box center [990, 260] width 30 height 52
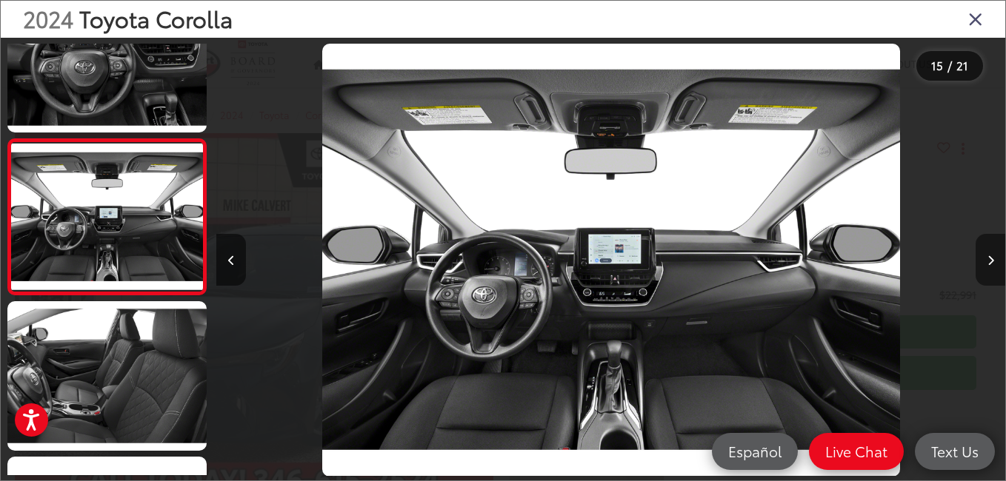
click at [991, 253] on button "Next image" at bounding box center [990, 260] width 30 height 52
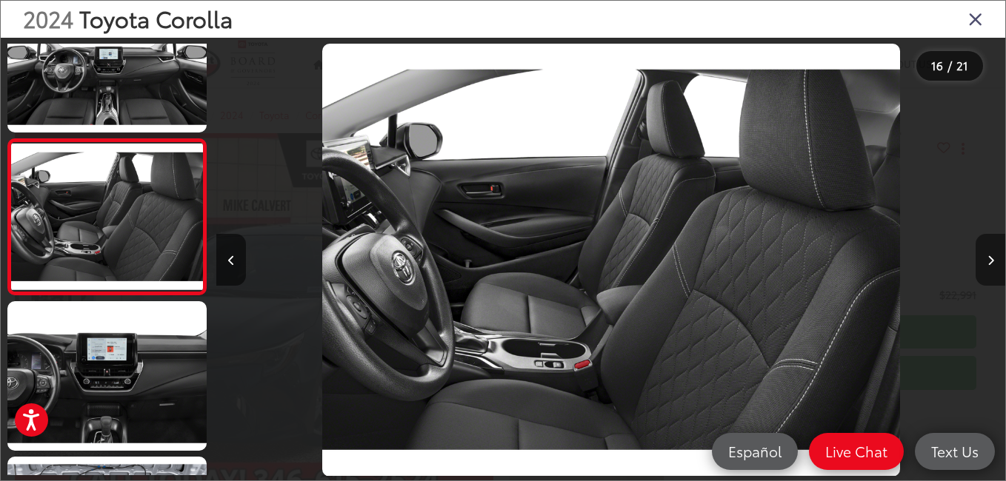
click at [991, 253] on button "Next image" at bounding box center [990, 260] width 30 height 52
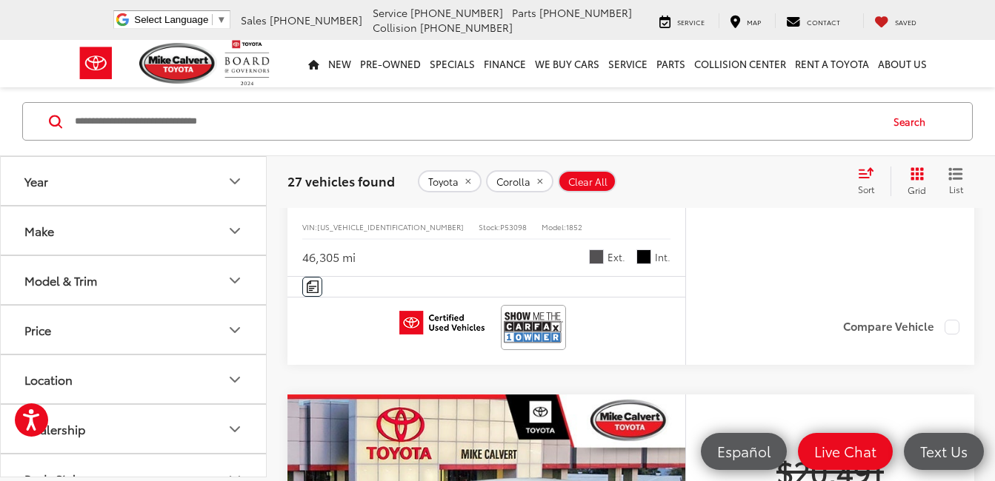
scroll to position [889, 0]
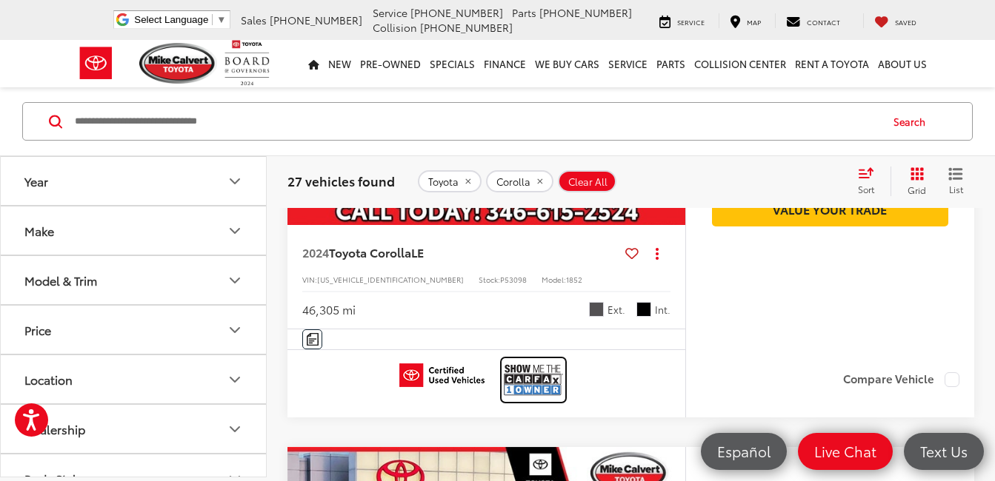
click at [548, 391] on img at bounding box center [533, 380] width 59 height 39
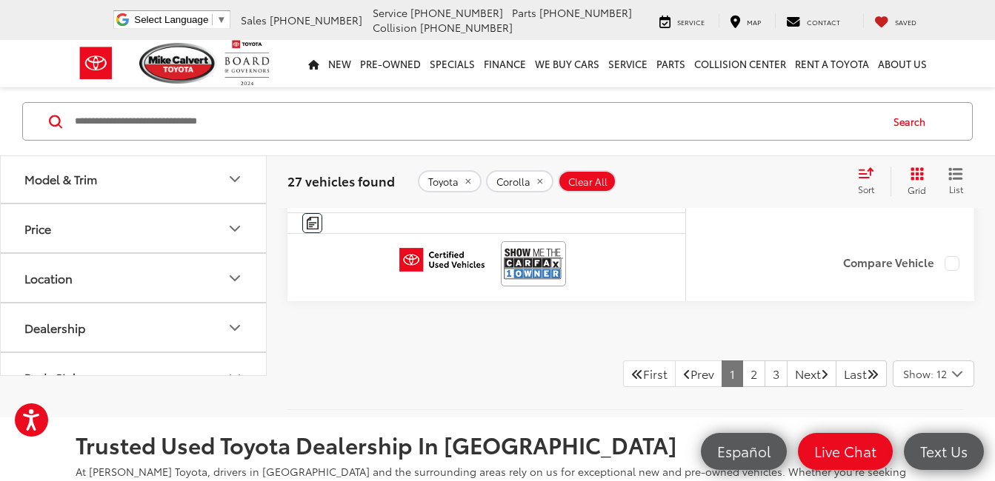
scroll to position [6295, 0]
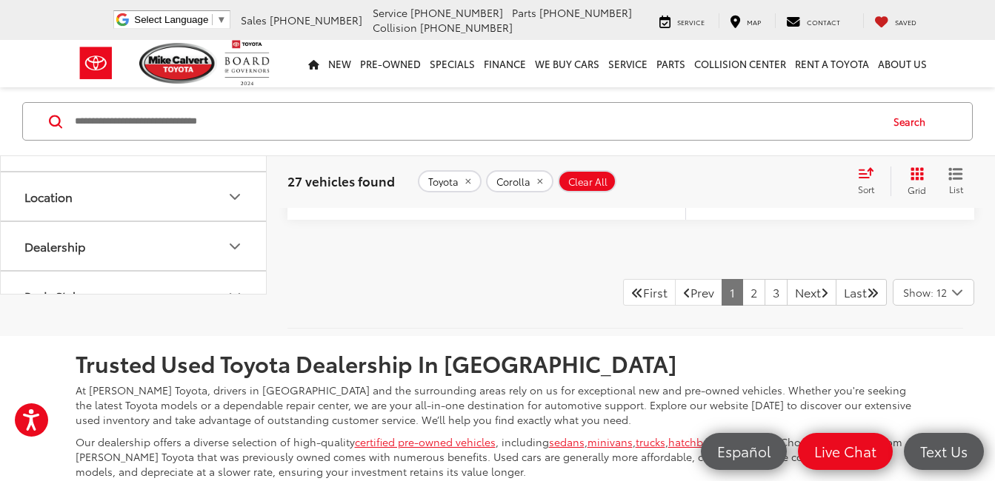
click at [952, 300] on icon "Select number of vehicles per page" at bounding box center [957, 293] width 18 height 19
click at [954, 391] on button "Show: 48" at bounding box center [933, 404] width 80 height 27
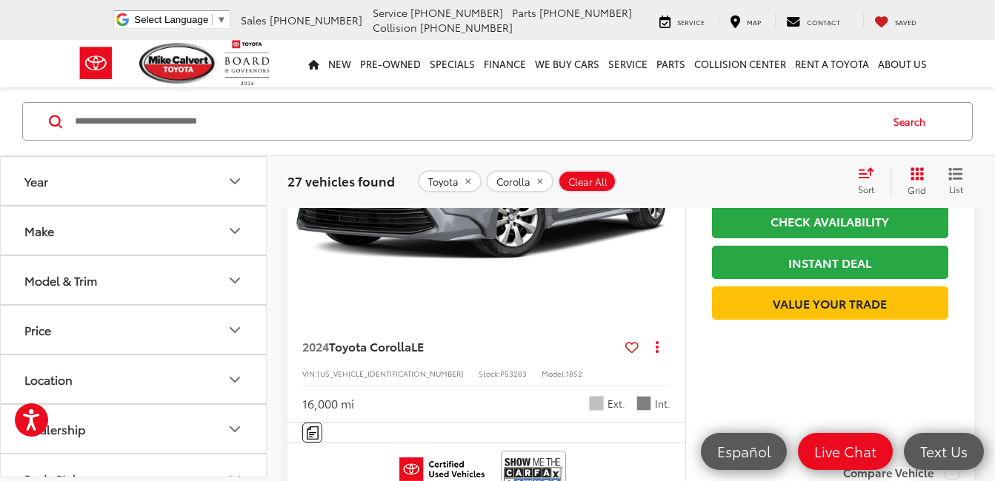
scroll to position [7132, 0]
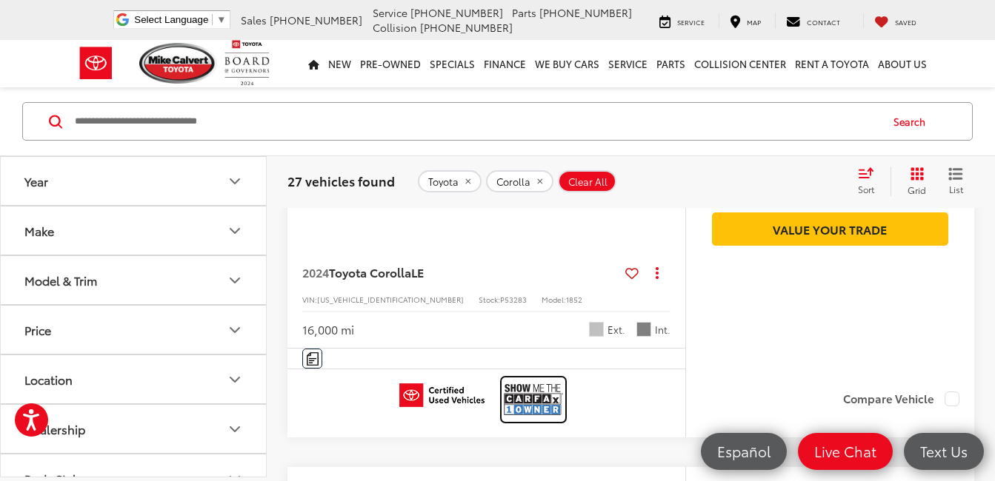
click at [541, 398] on img at bounding box center [533, 399] width 59 height 39
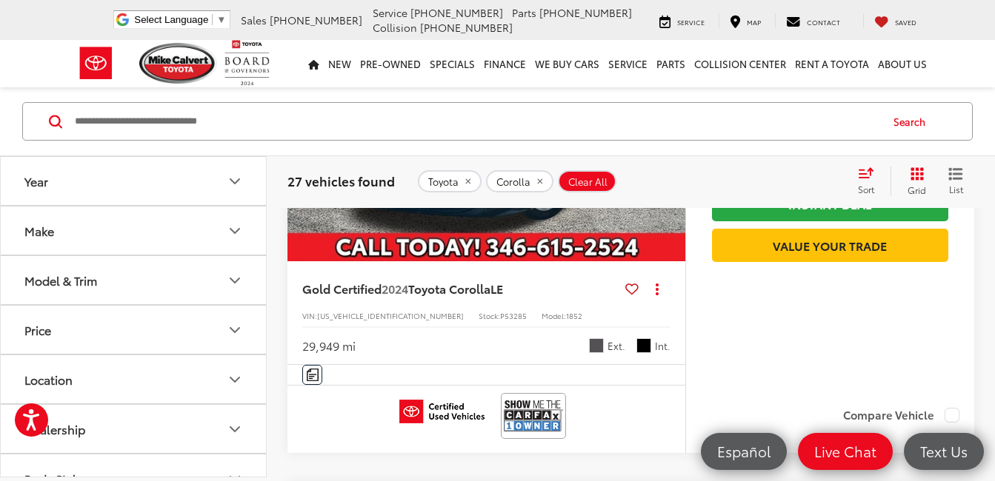
scroll to position [10242, 0]
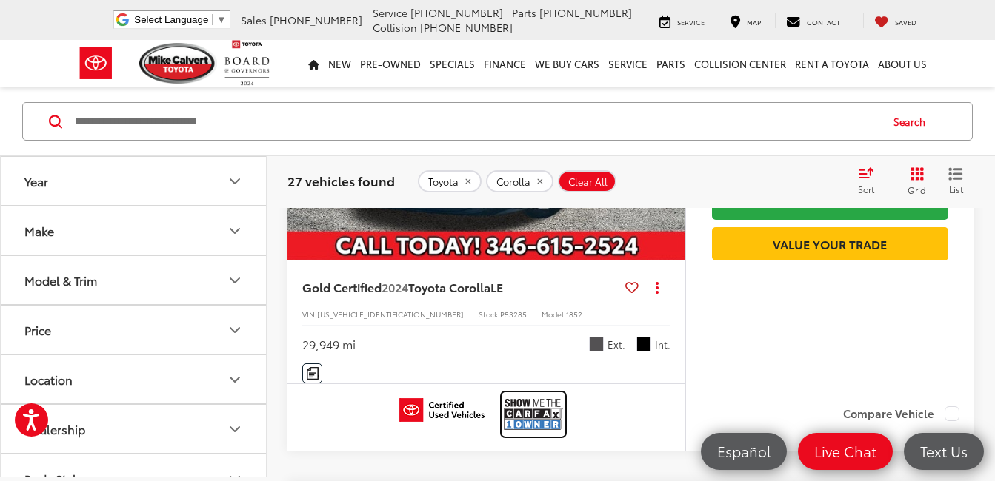
click at [539, 412] on img at bounding box center [533, 414] width 59 height 39
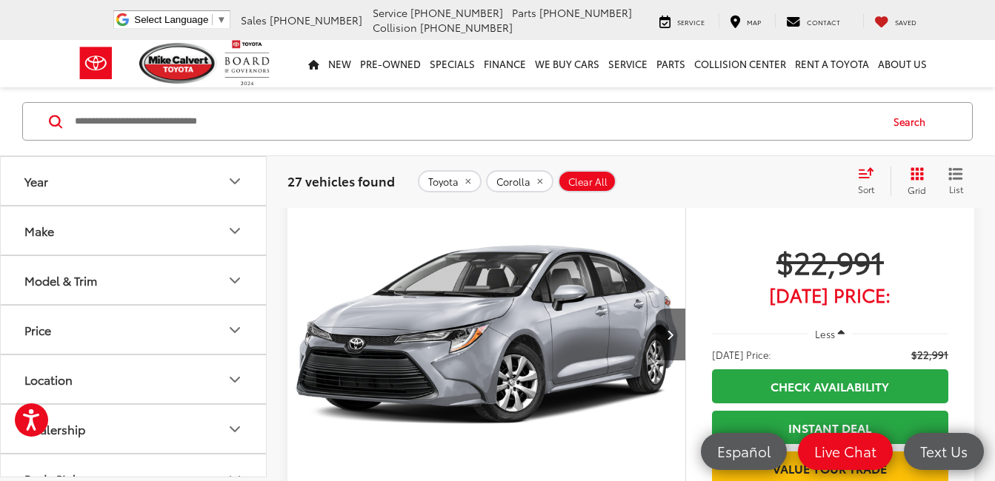
scroll to position [10761, 0]
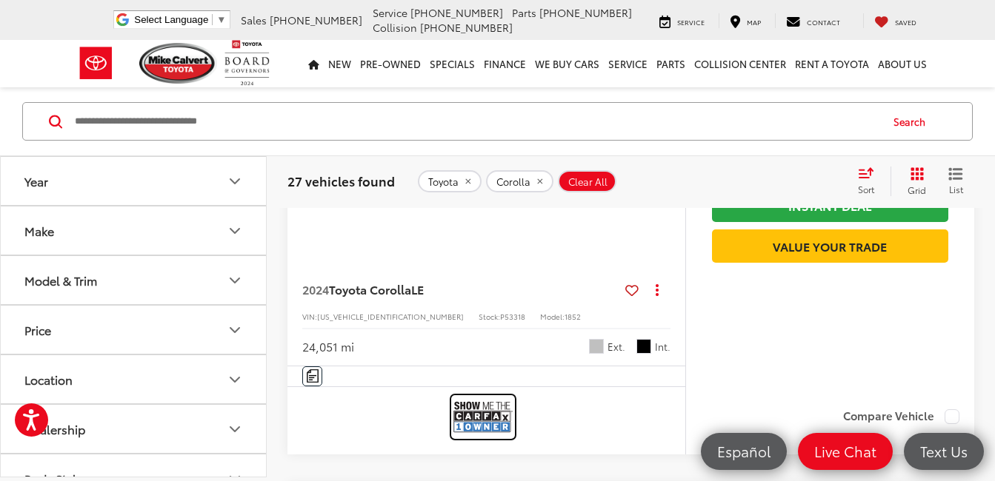
click at [488, 418] on img at bounding box center [482, 417] width 59 height 39
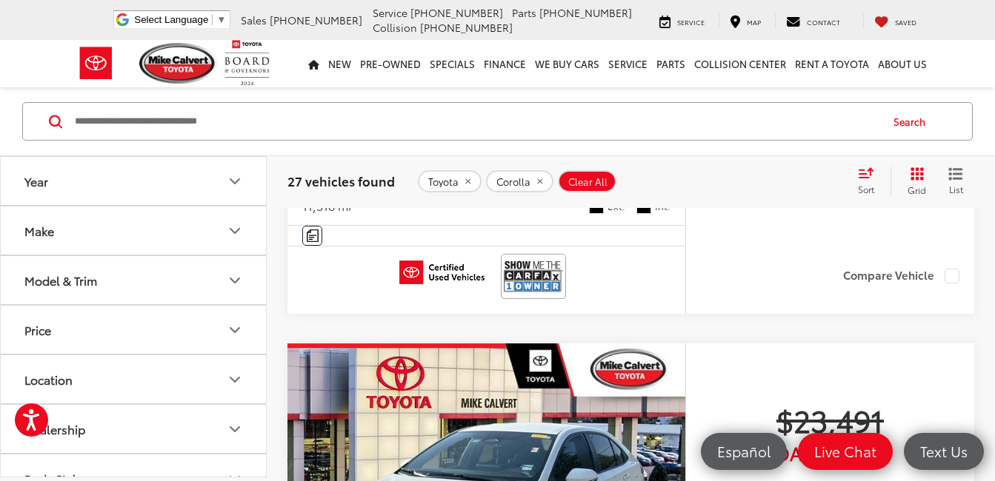
scroll to position [11427, 0]
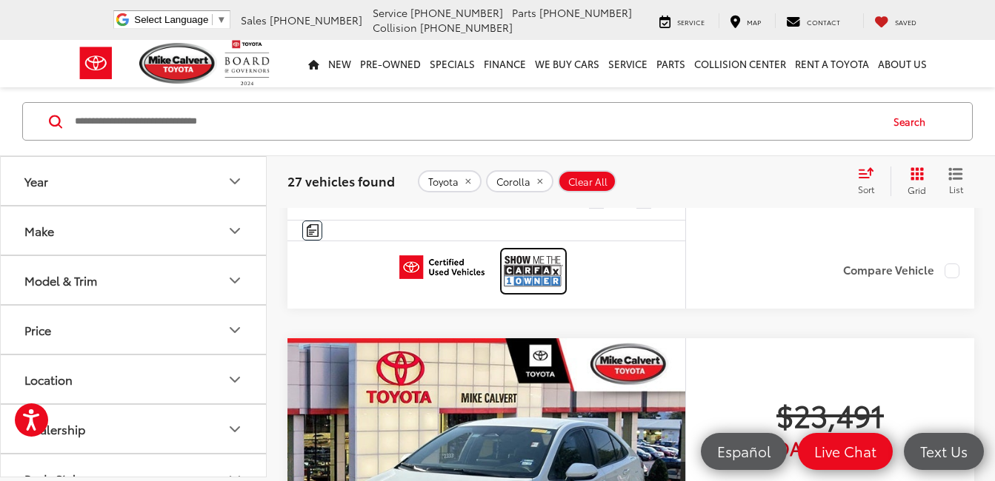
click at [528, 275] on img at bounding box center [533, 271] width 59 height 39
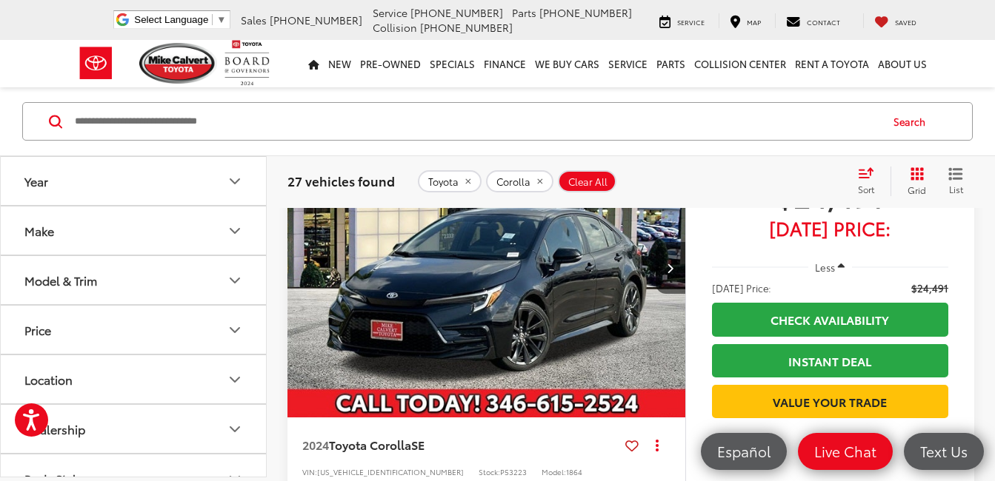
scroll to position [12276, 0]
